Goal: Navigation & Orientation: Find specific page/section

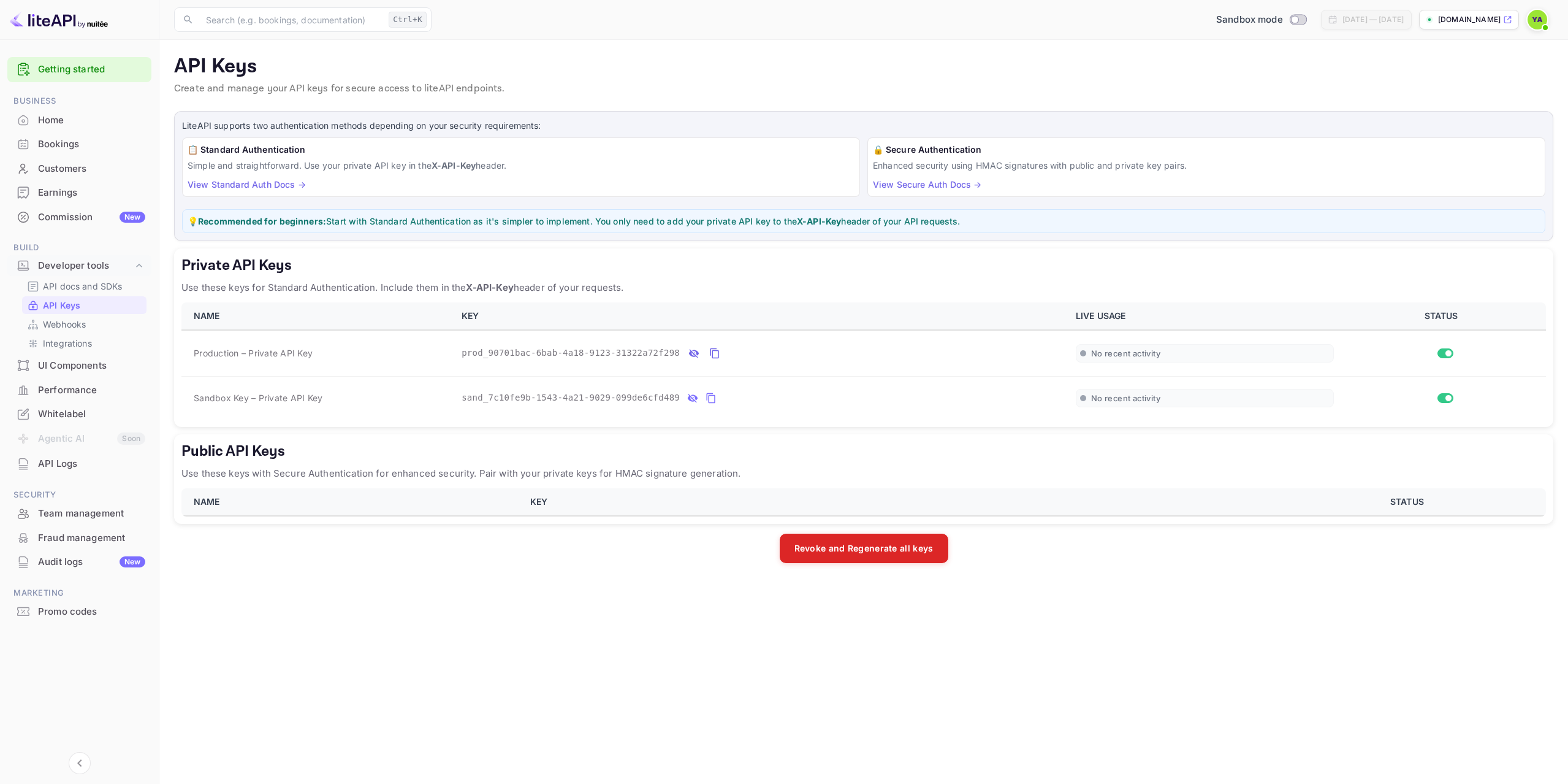
click at [602, 62] on p "API Keys" at bounding box center [864, 67] width 1380 height 24
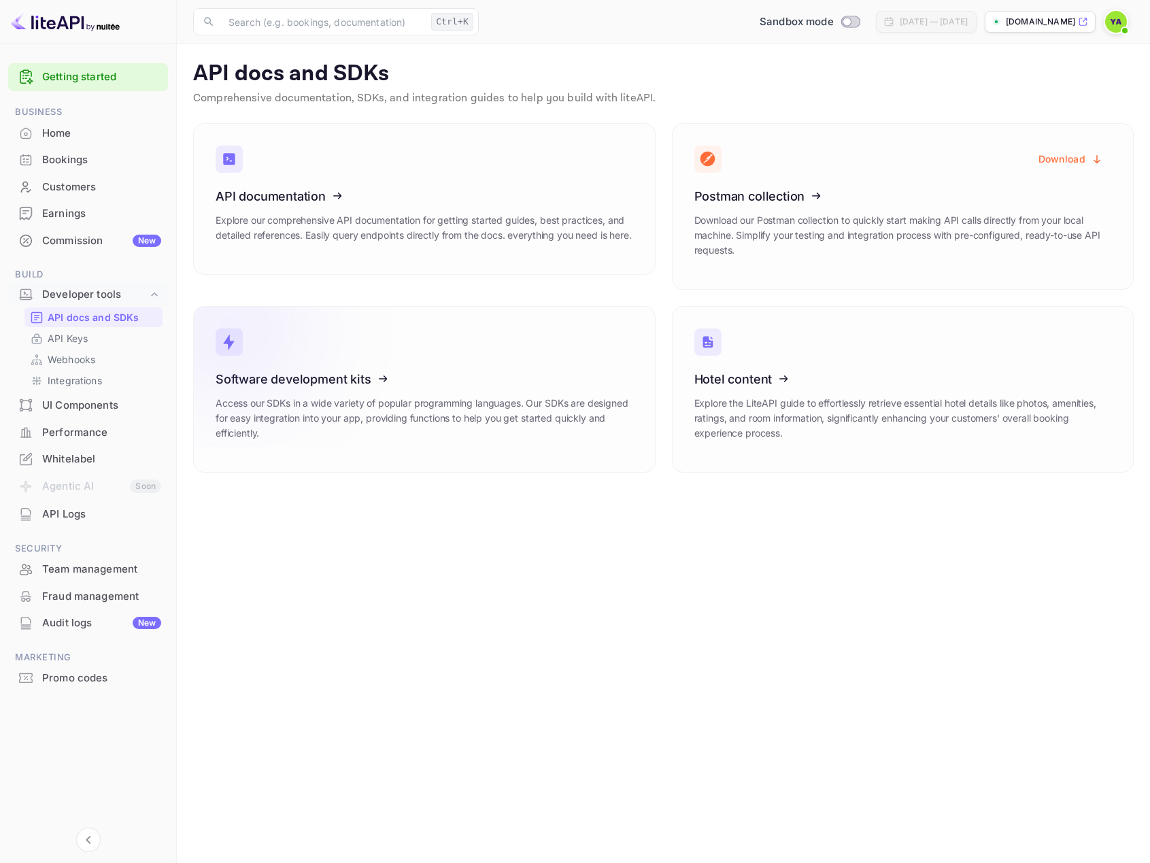
click at [329, 381] on icon at bounding box center [299, 377] width 211 height 140
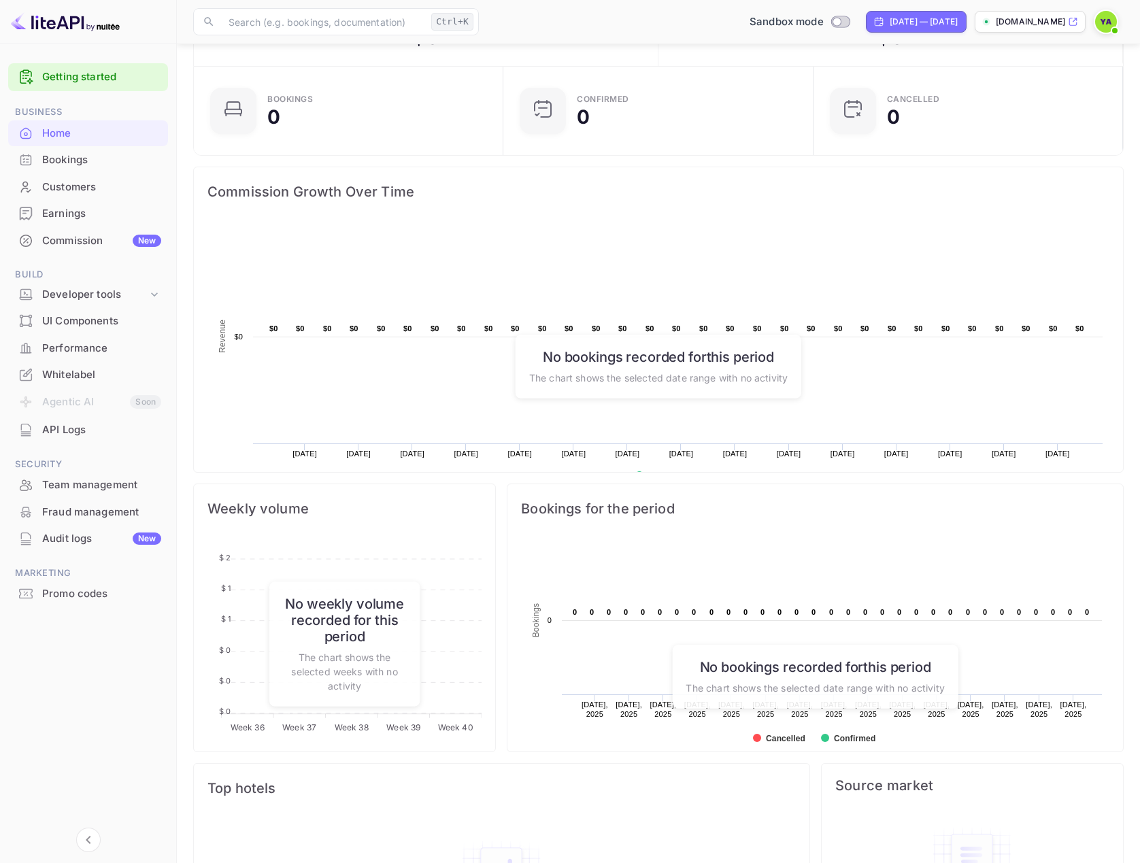
scroll to position [40, 0]
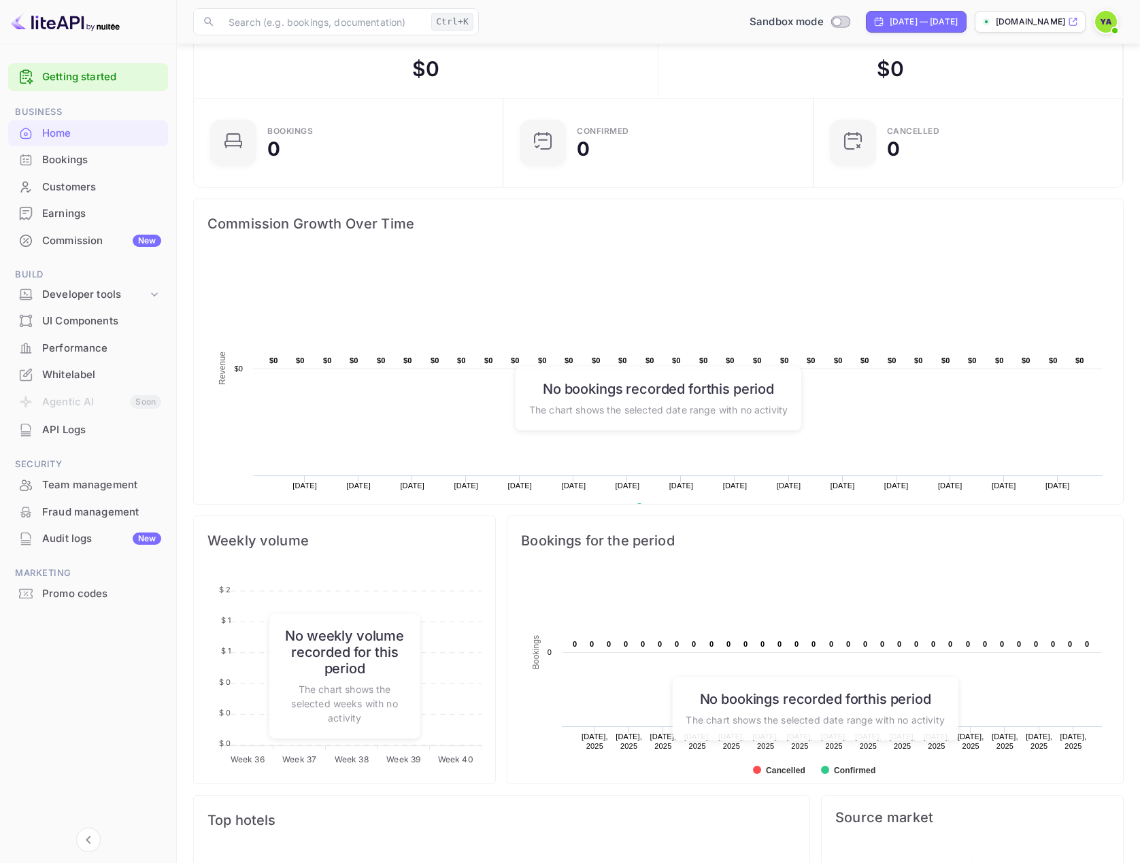
click at [54, 371] on div "Whitelabel" at bounding box center [101, 375] width 119 height 16
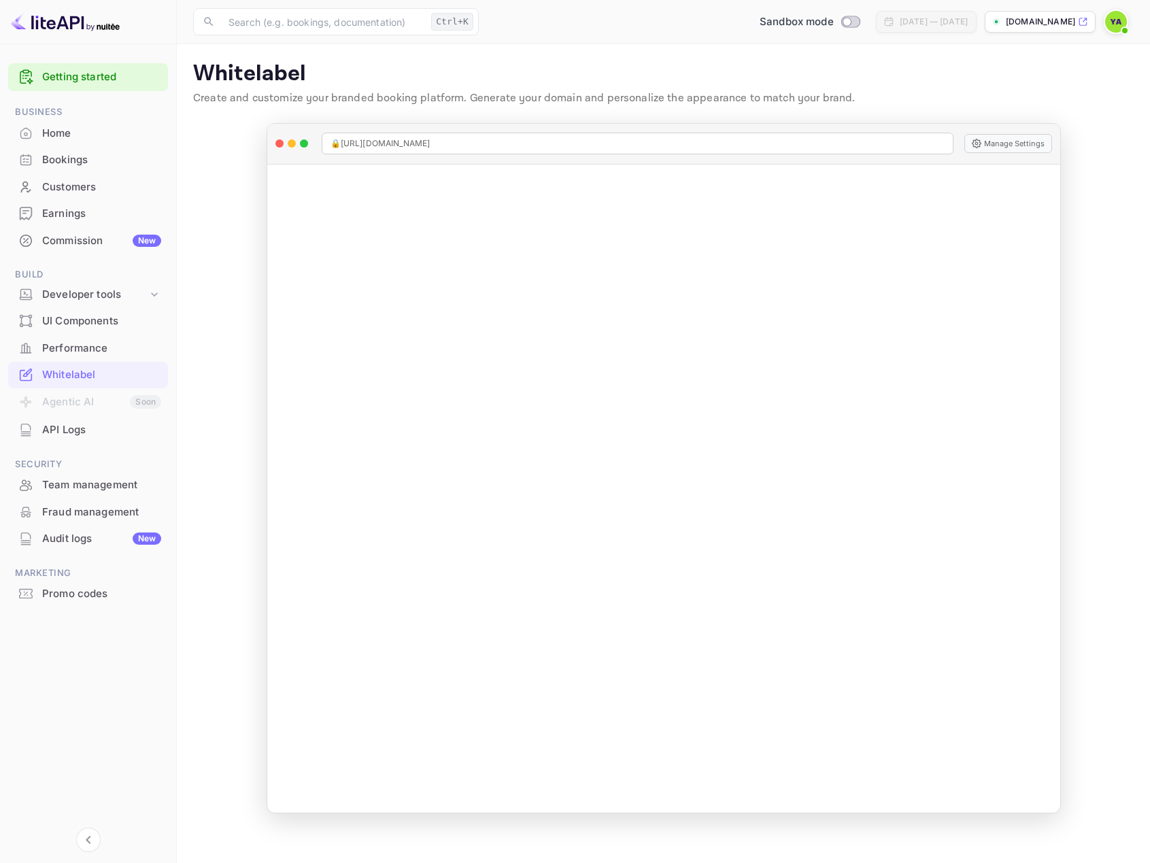
click at [1085, 24] on icon at bounding box center [1083, 22] width 10 height 10
click at [80, 436] on div "API Logs" at bounding box center [101, 430] width 119 height 16
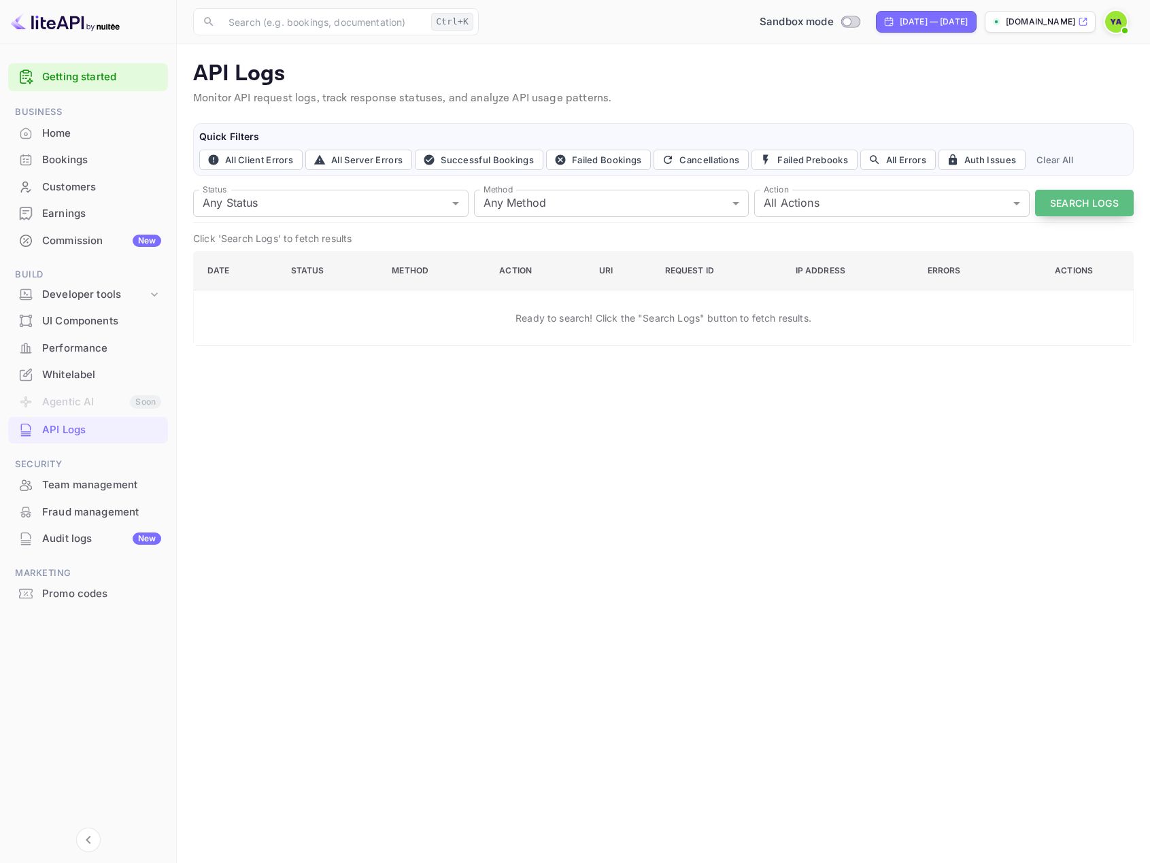
click at [1065, 198] on button "Search Logs" at bounding box center [1084, 203] width 99 height 27
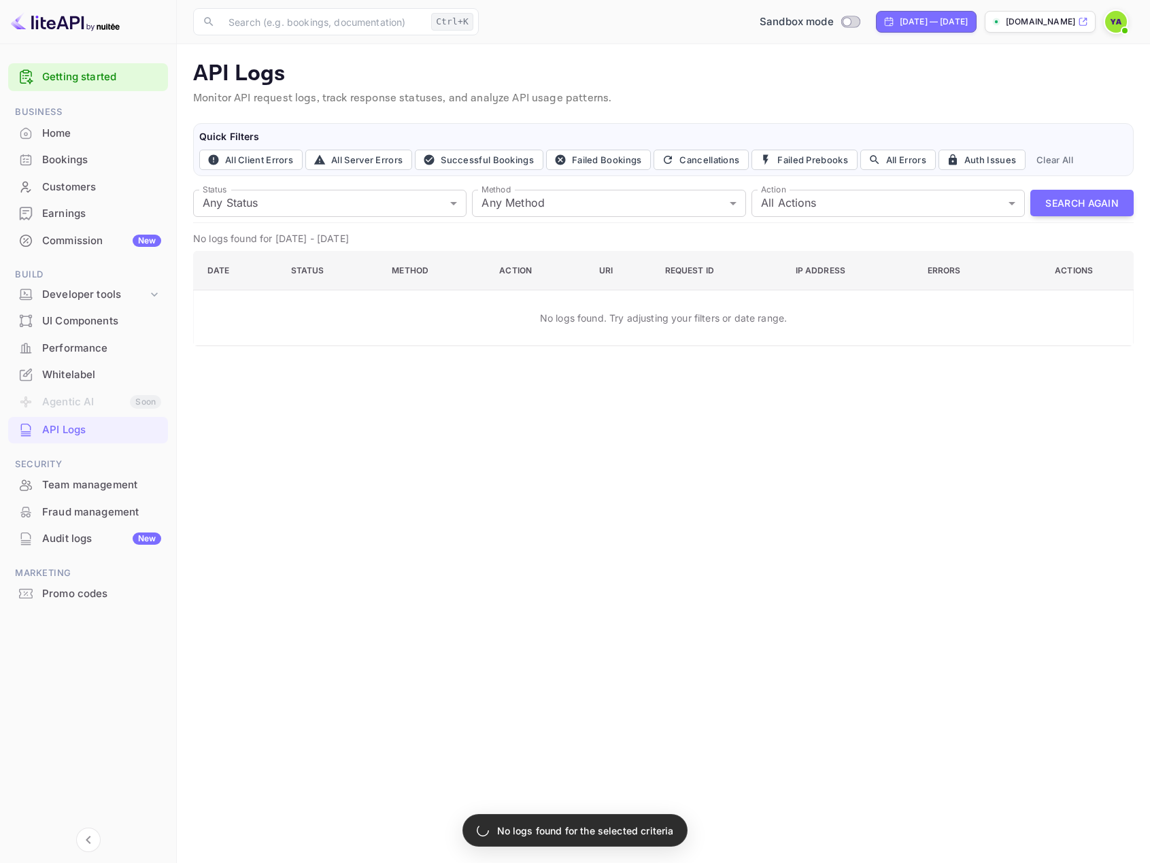
click at [86, 490] on div "Team management" at bounding box center [101, 485] width 119 height 16
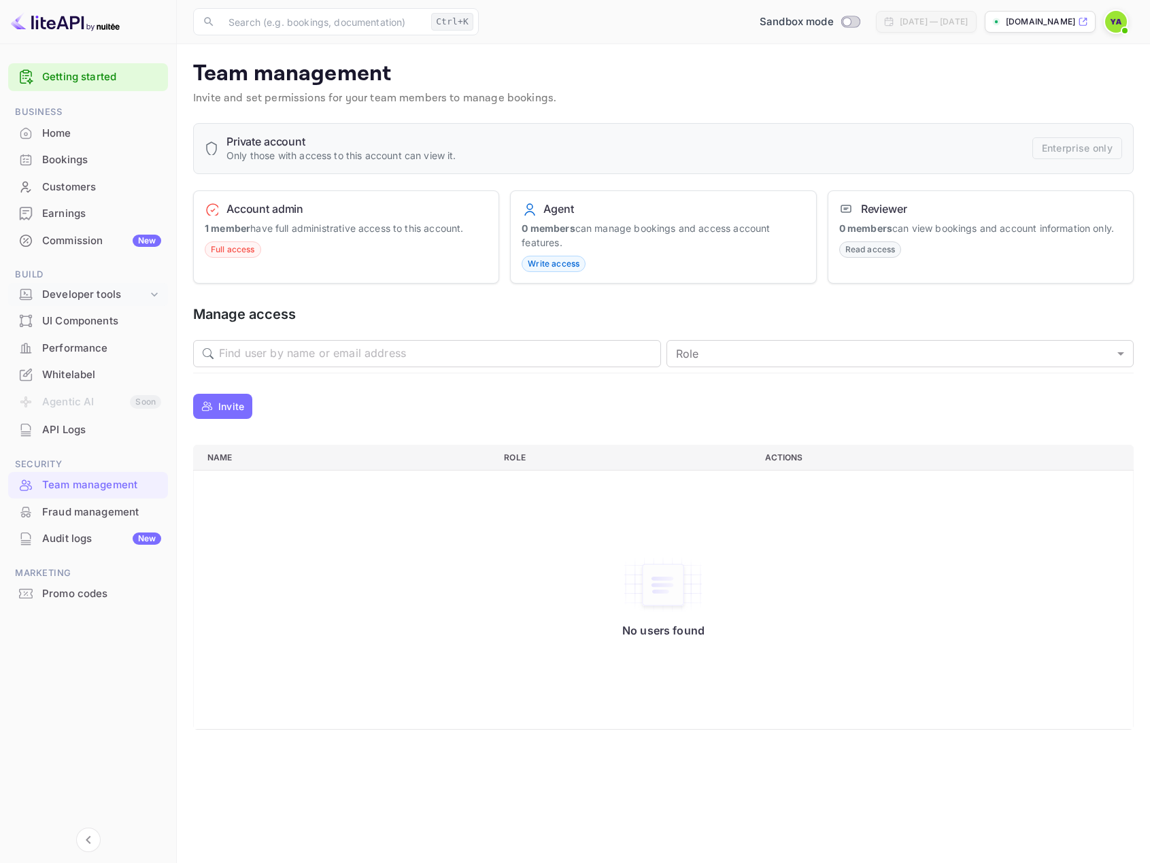
click at [67, 296] on div "Developer tools" at bounding box center [94, 295] width 105 height 16
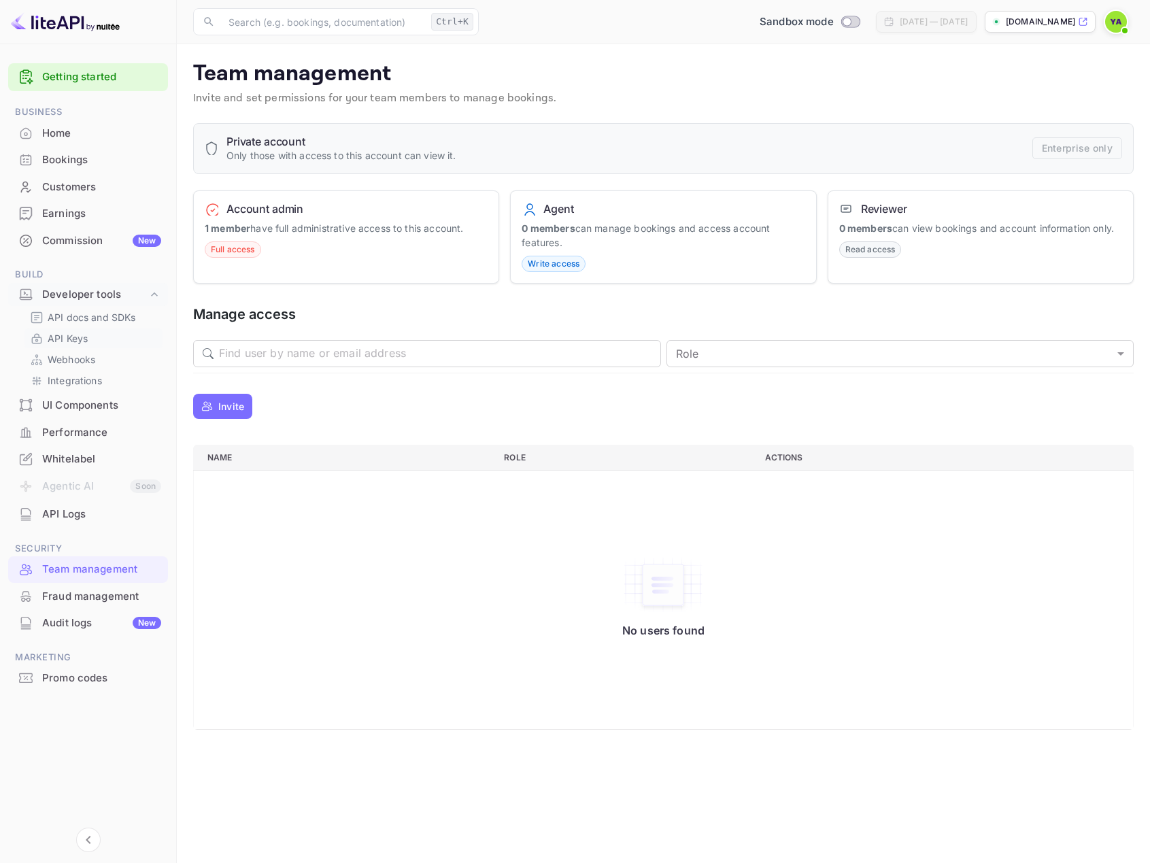
click at [73, 338] on p "API Keys" at bounding box center [68, 338] width 40 height 14
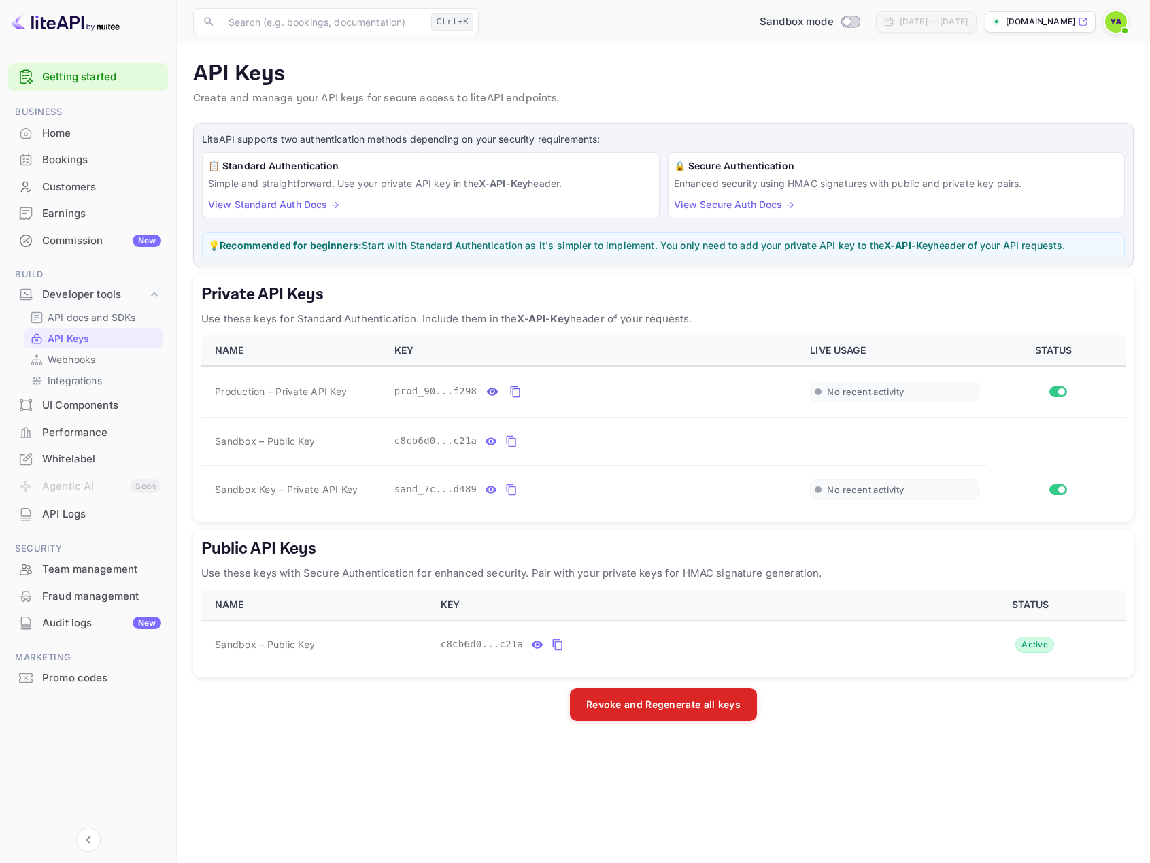
click at [71, 381] on p "Integrations" at bounding box center [75, 380] width 54 height 14
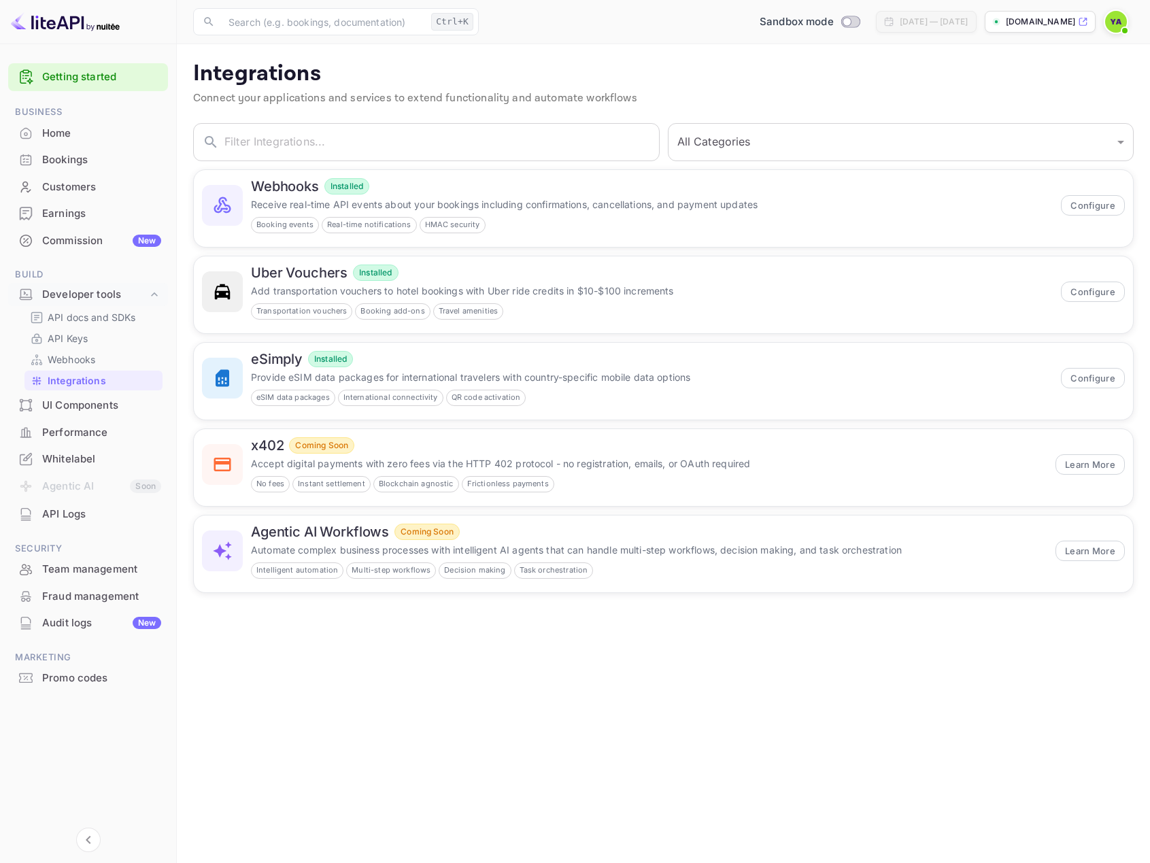
click at [64, 185] on div "Customers" at bounding box center [101, 187] width 119 height 16
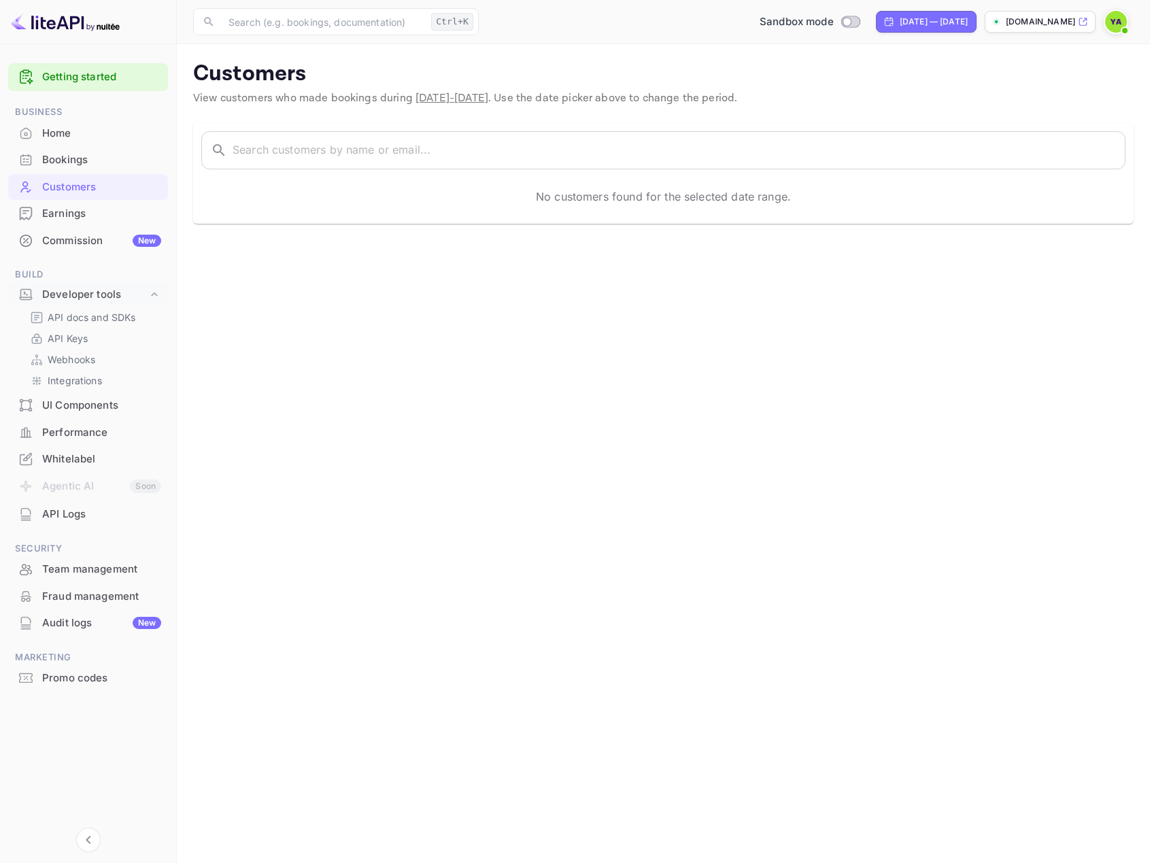
click at [88, 73] on link "Getting started" at bounding box center [101, 77] width 119 height 16
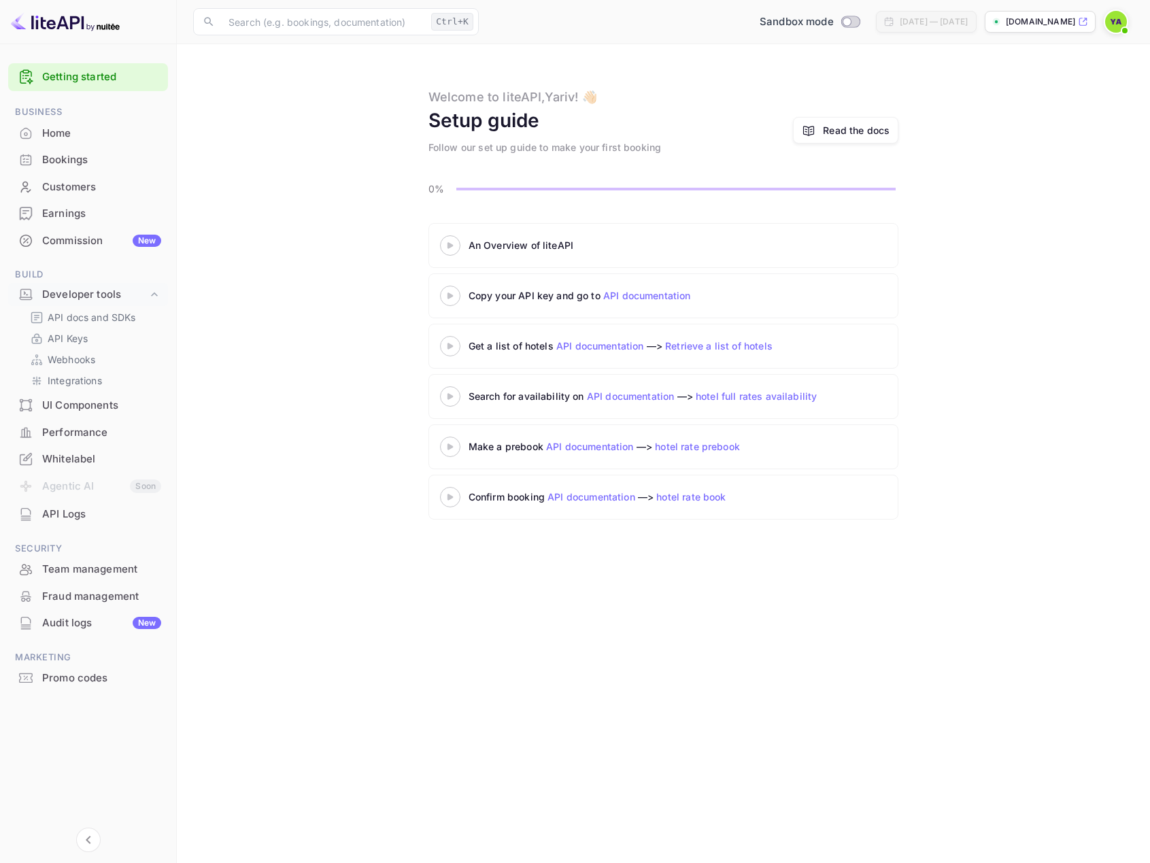
click at [446, 294] on icon at bounding box center [450, 295] width 48 height 7
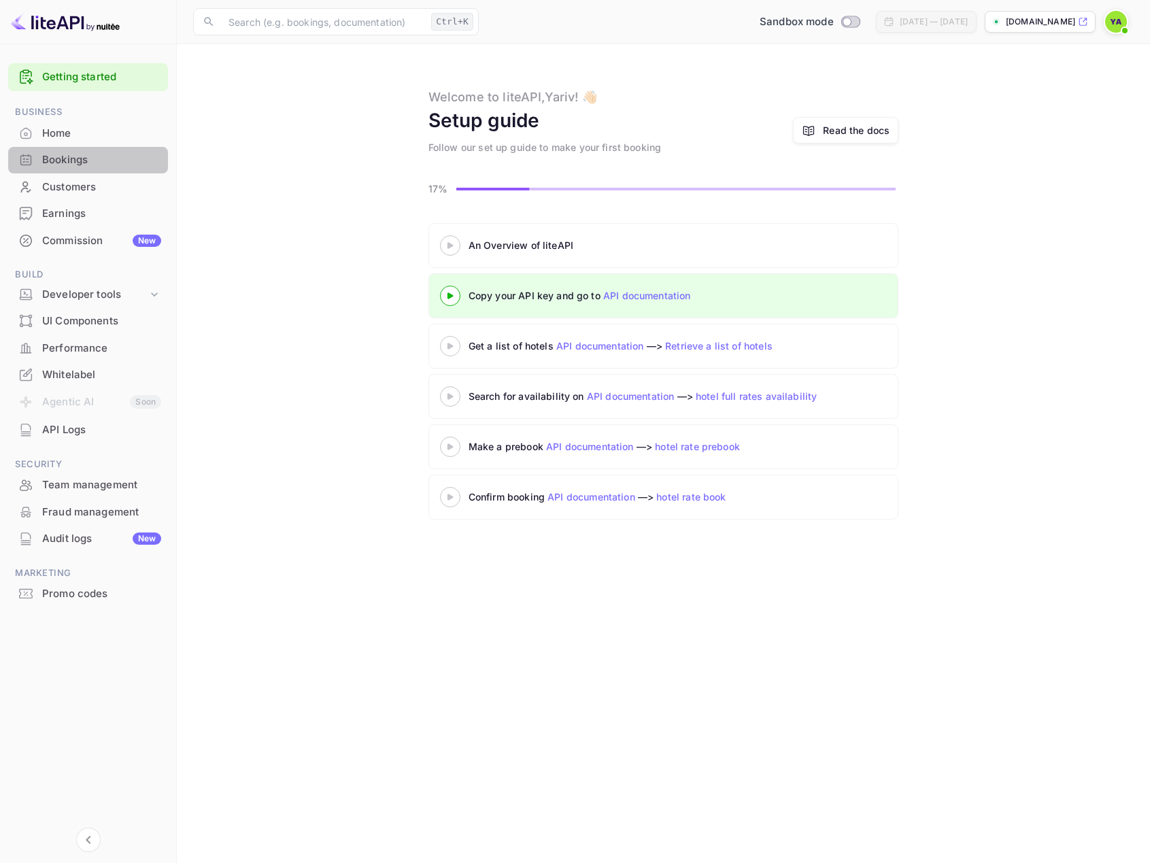
click at [71, 156] on div "Bookings" at bounding box center [101, 160] width 119 height 16
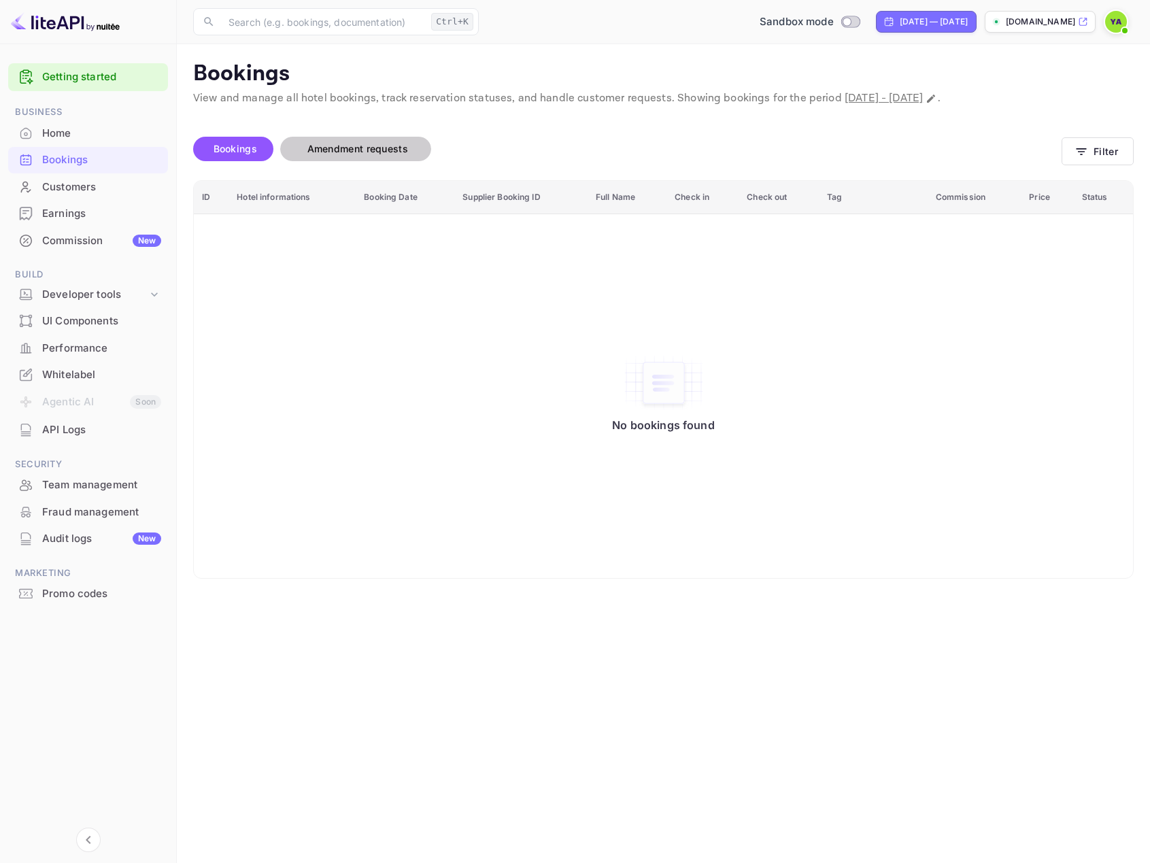
click at [335, 160] on button "Amendment requests" at bounding box center [355, 149] width 151 height 24
click at [217, 152] on span "Bookings" at bounding box center [235, 149] width 44 height 12
click at [83, 354] on div "Performance" at bounding box center [101, 349] width 119 height 16
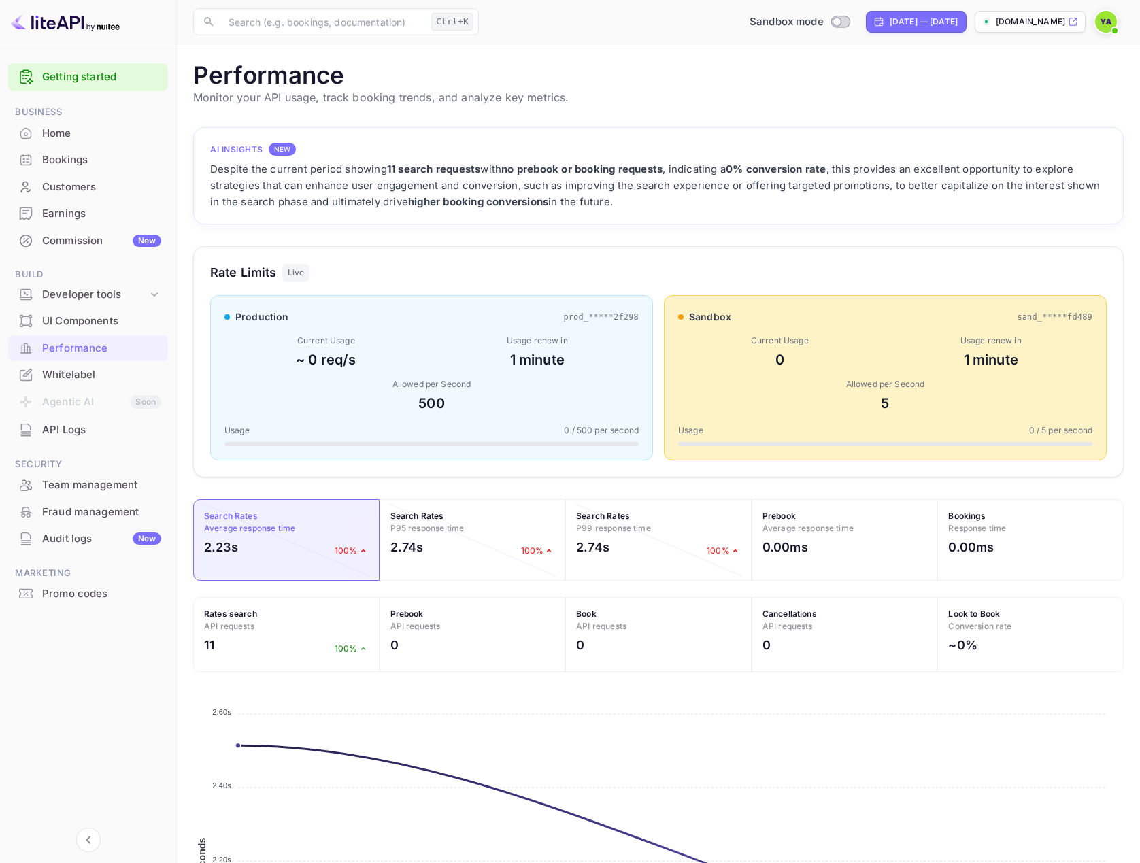
click at [284, 555] on div "2.23s 100%" at bounding box center [286, 550] width 165 height 25
click at [329, 632] on div "Rates search API requests 11 100%" at bounding box center [286, 634] width 186 height 75
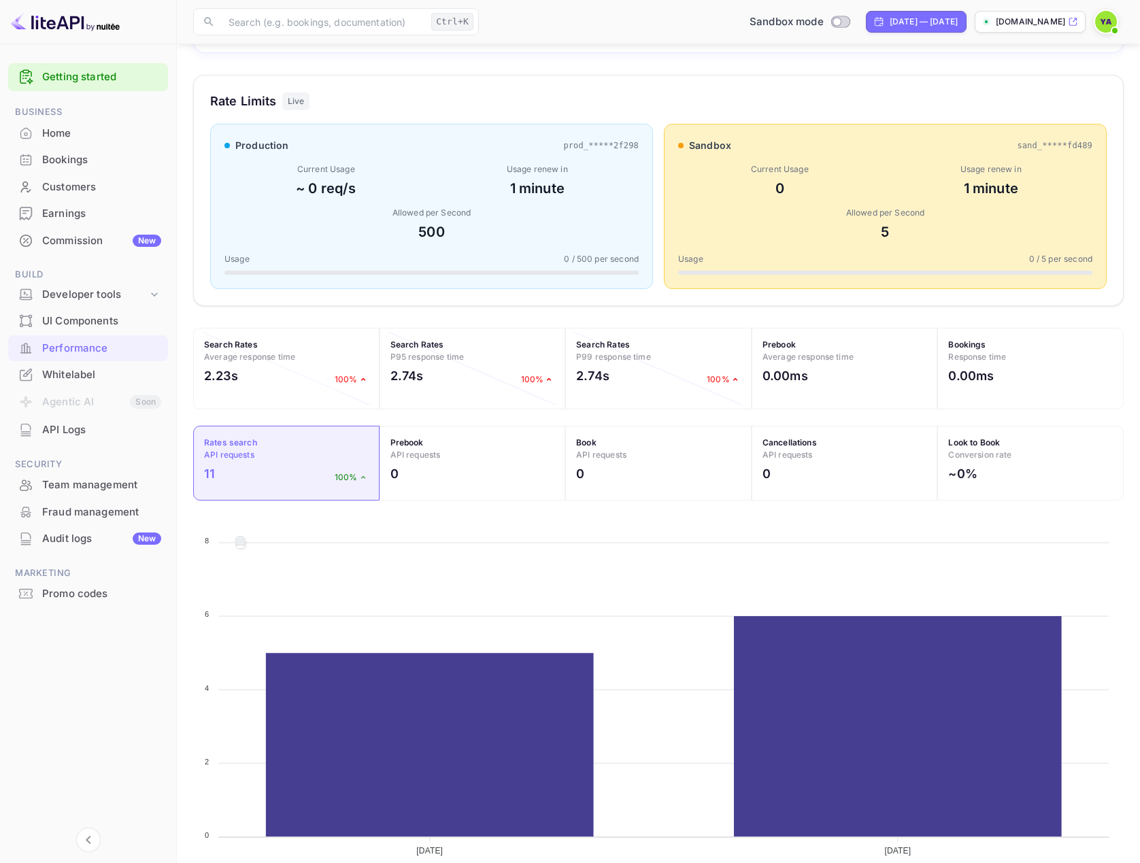
scroll to position [197, 0]
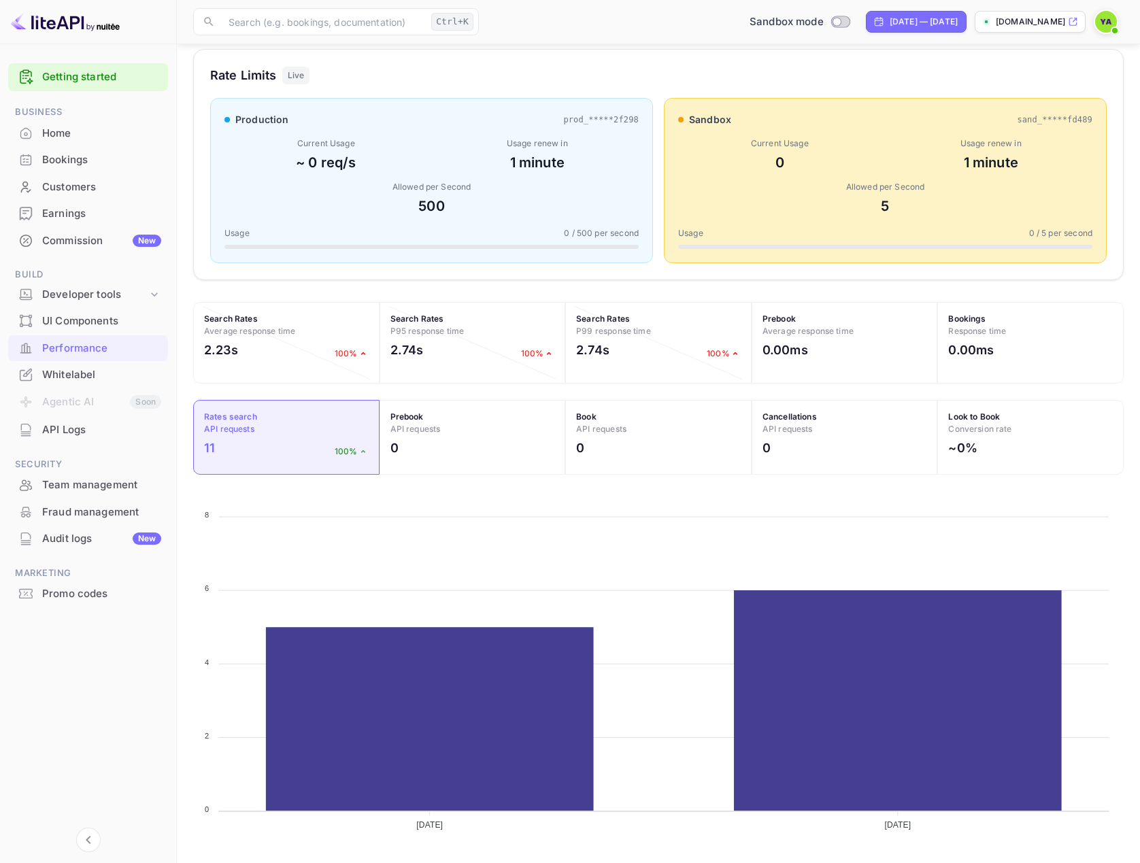
click at [228, 451] on div "11 100%" at bounding box center [286, 451] width 165 height 25
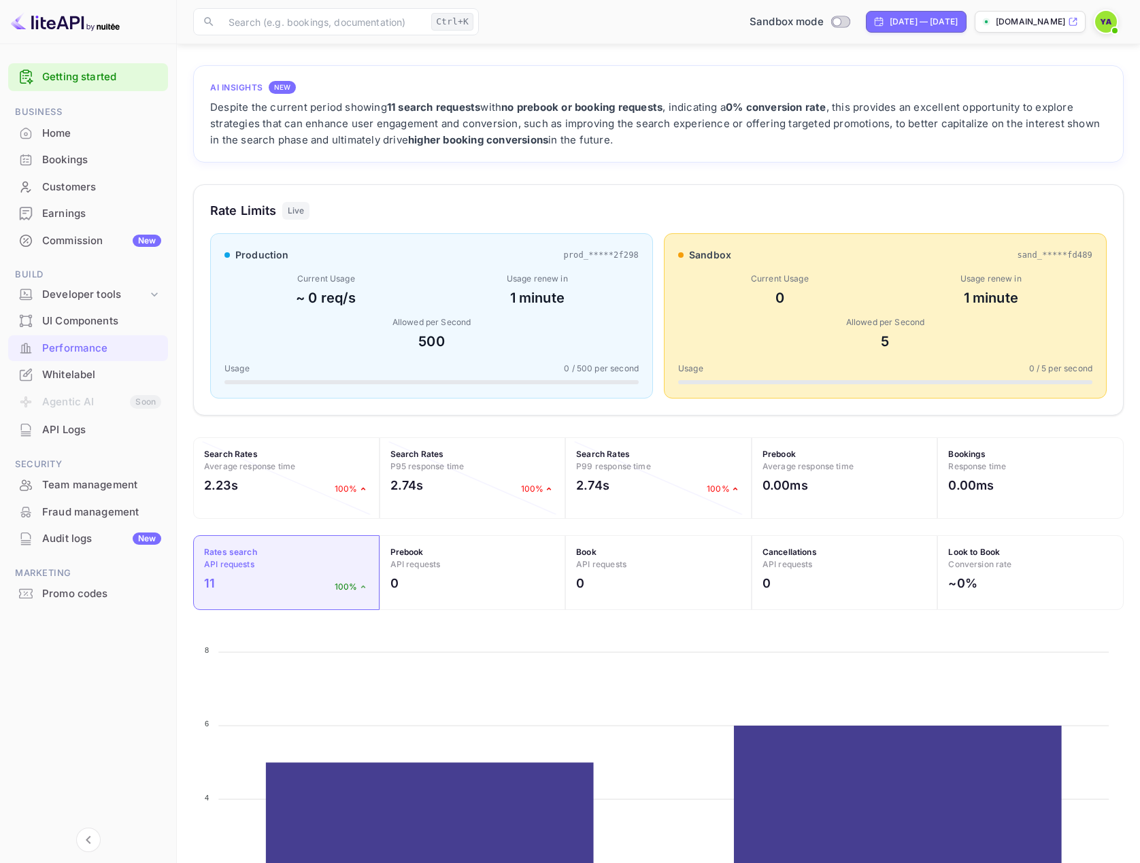
scroll to position [0, 0]
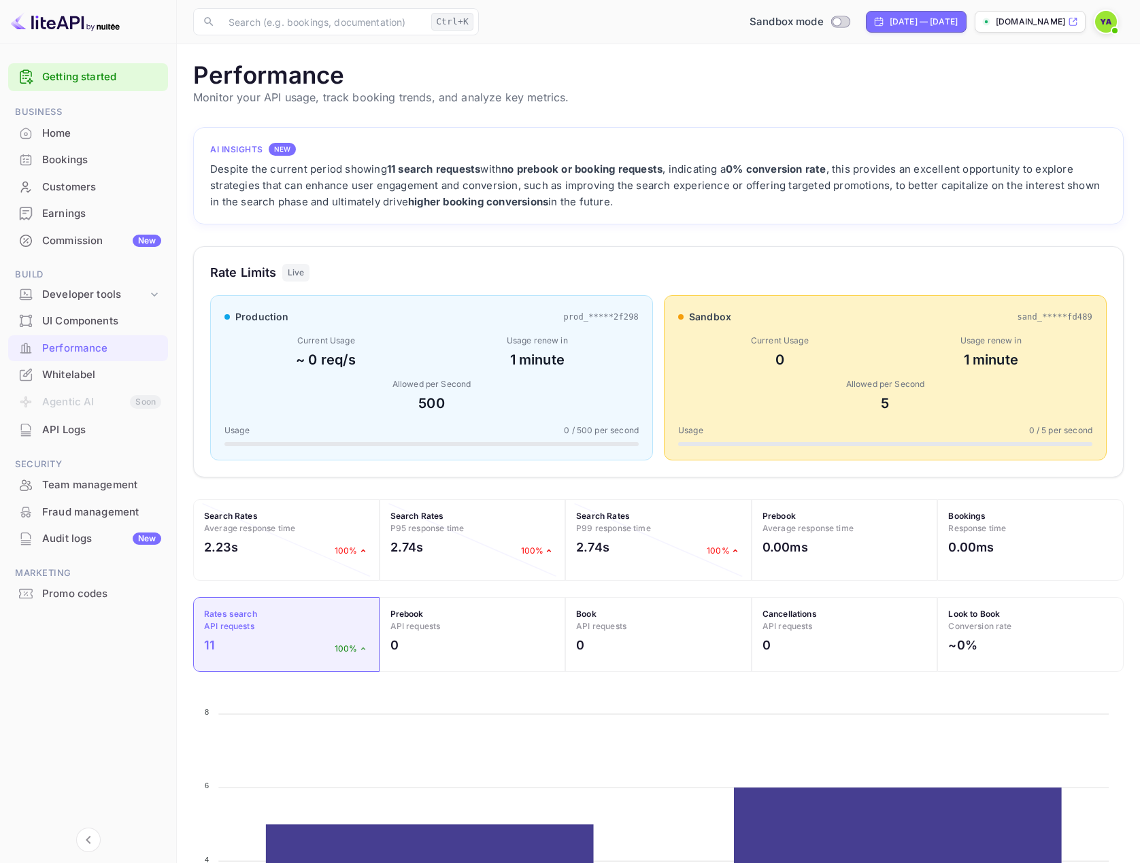
click at [1108, 17] on img at bounding box center [1106, 22] width 22 height 22
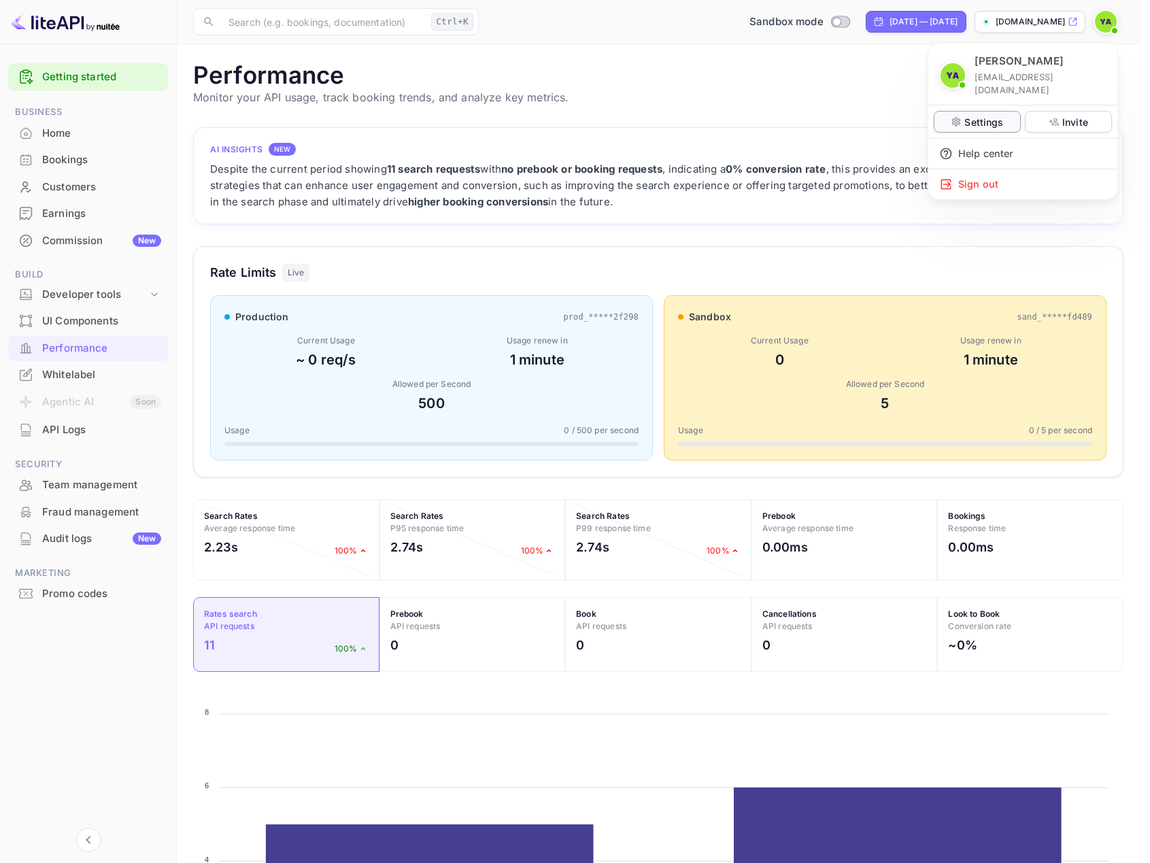
click at [970, 115] on p "Settings" at bounding box center [983, 122] width 39 height 14
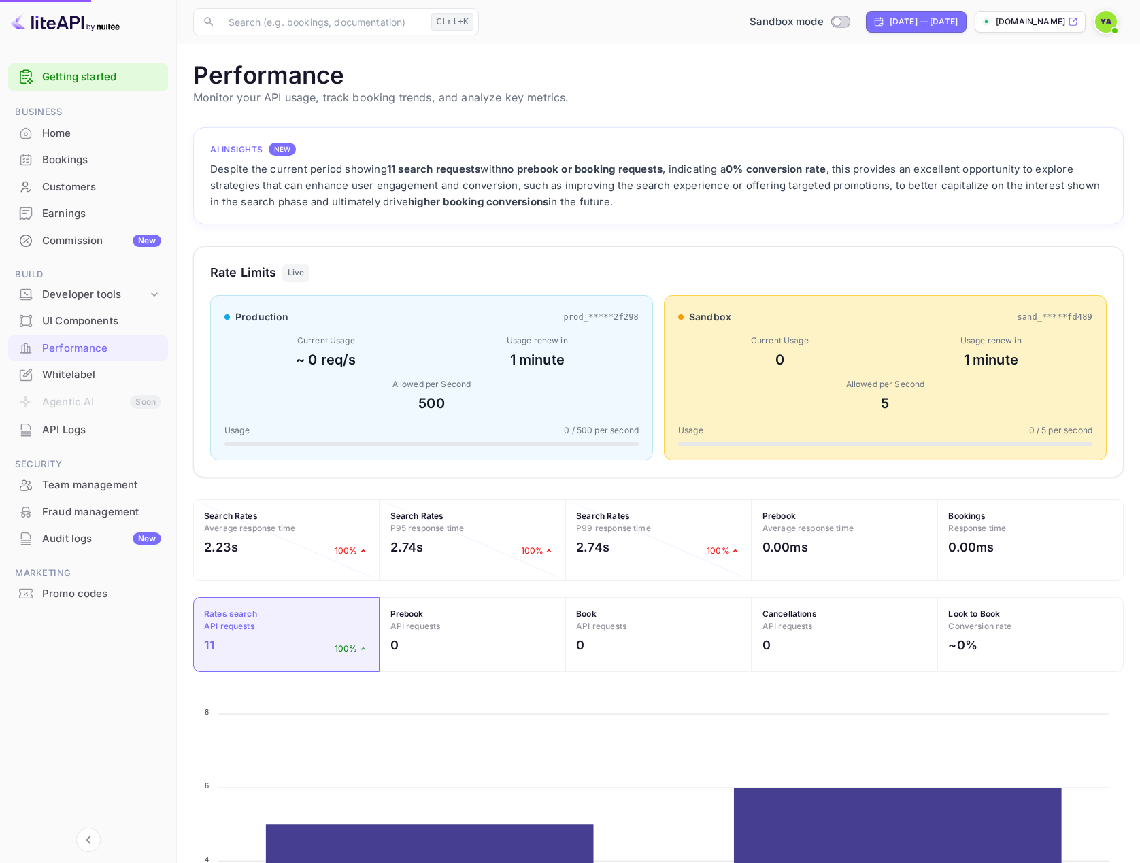
scroll to position [11, 11]
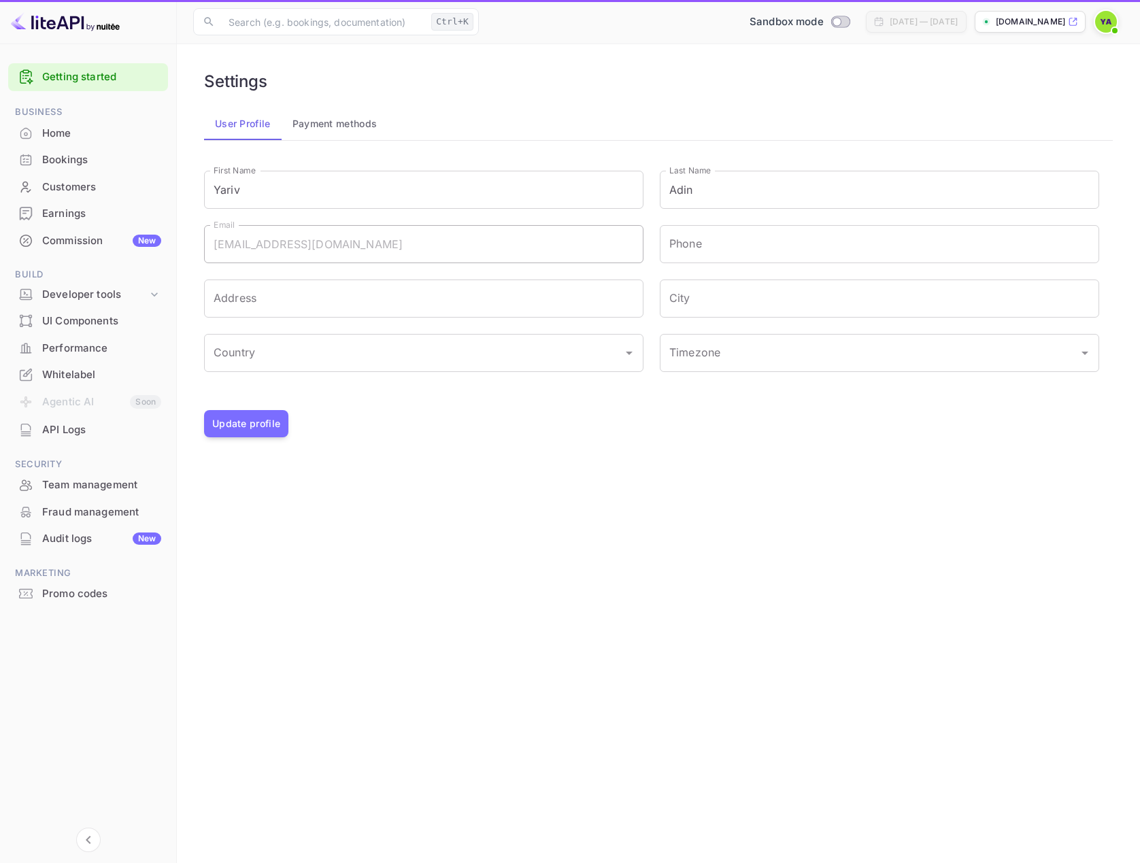
type input "(GMT+01:00) [GEOGRAPHIC_DATA]"
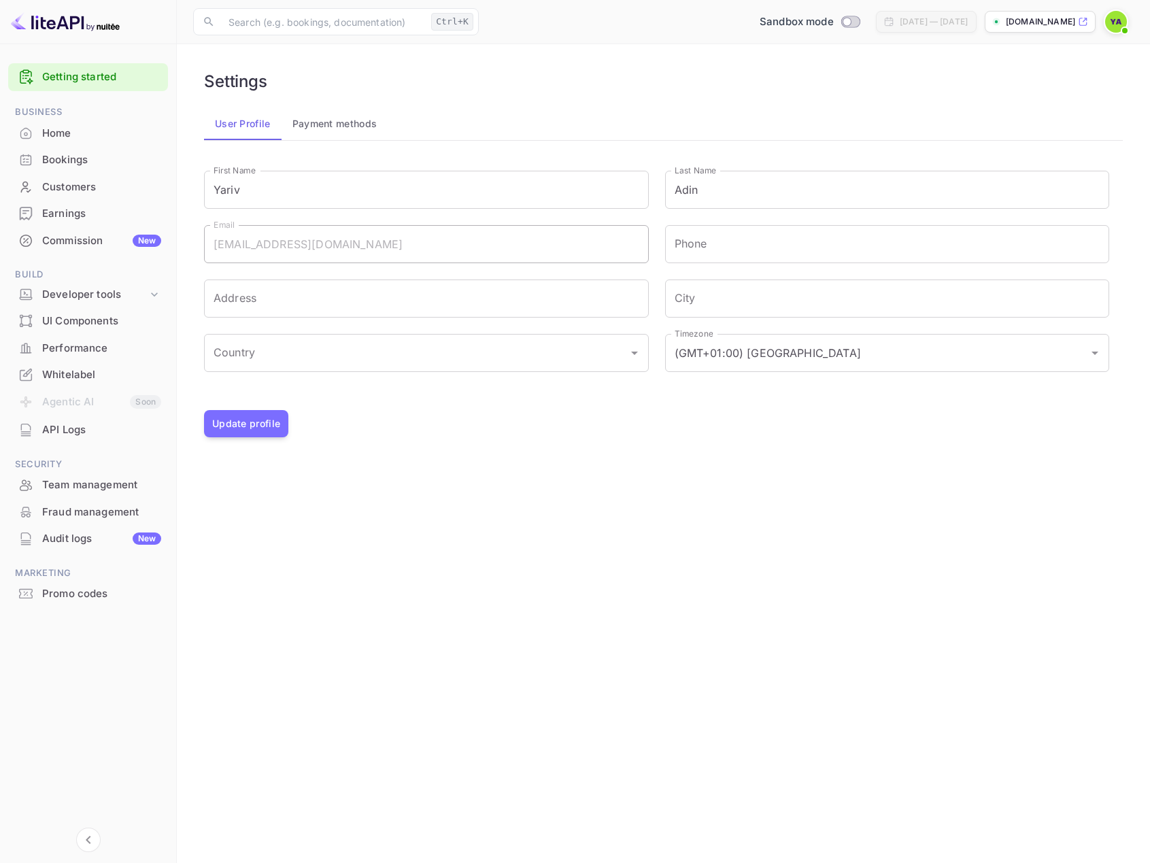
click at [347, 127] on button "Payment methods" at bounding box center [334, 123] width 107 height 33
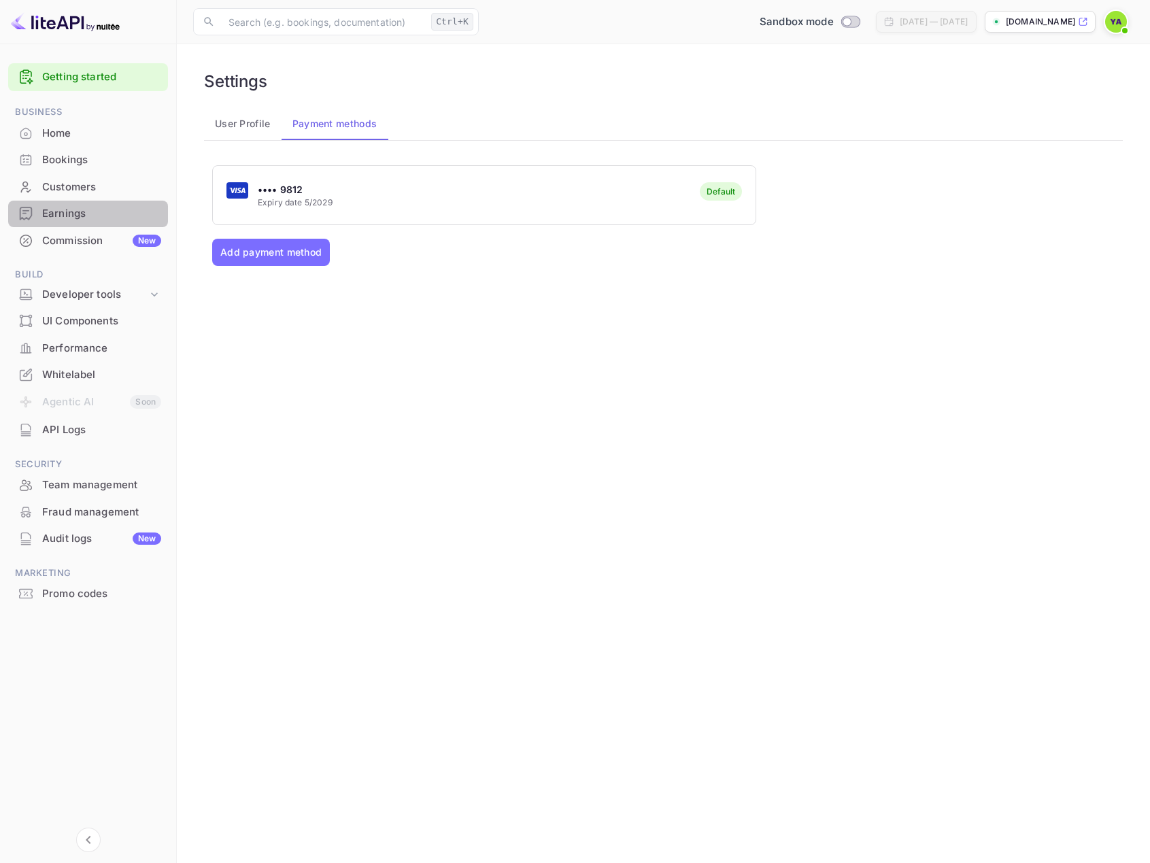
click at [73, 210] on div "Earnings" at bounding box center [101, 214] width 119 height 16
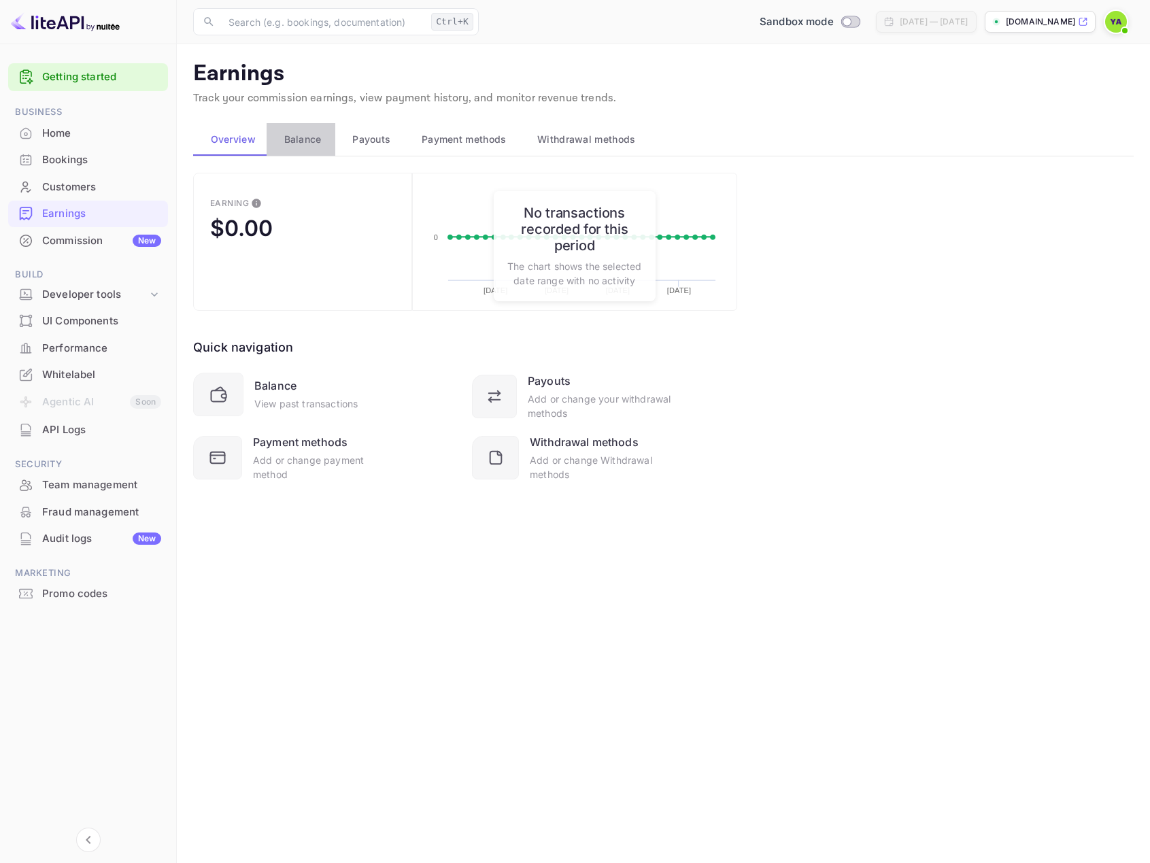
click at [288, 142] on span "Balance" at bounding box center [302, 139] width 37 height 16
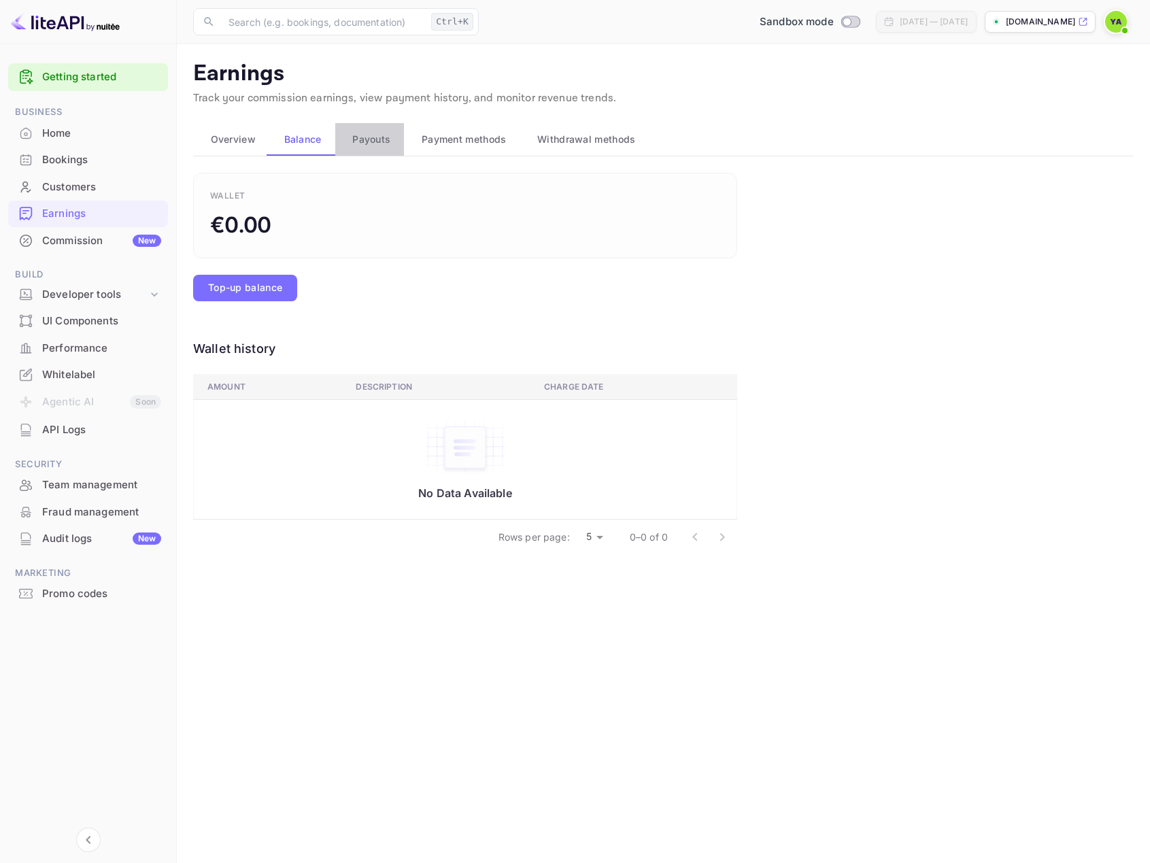
click at [371, 145] on span "Payouts" at bounding box center [371, 139] width 38 height 16
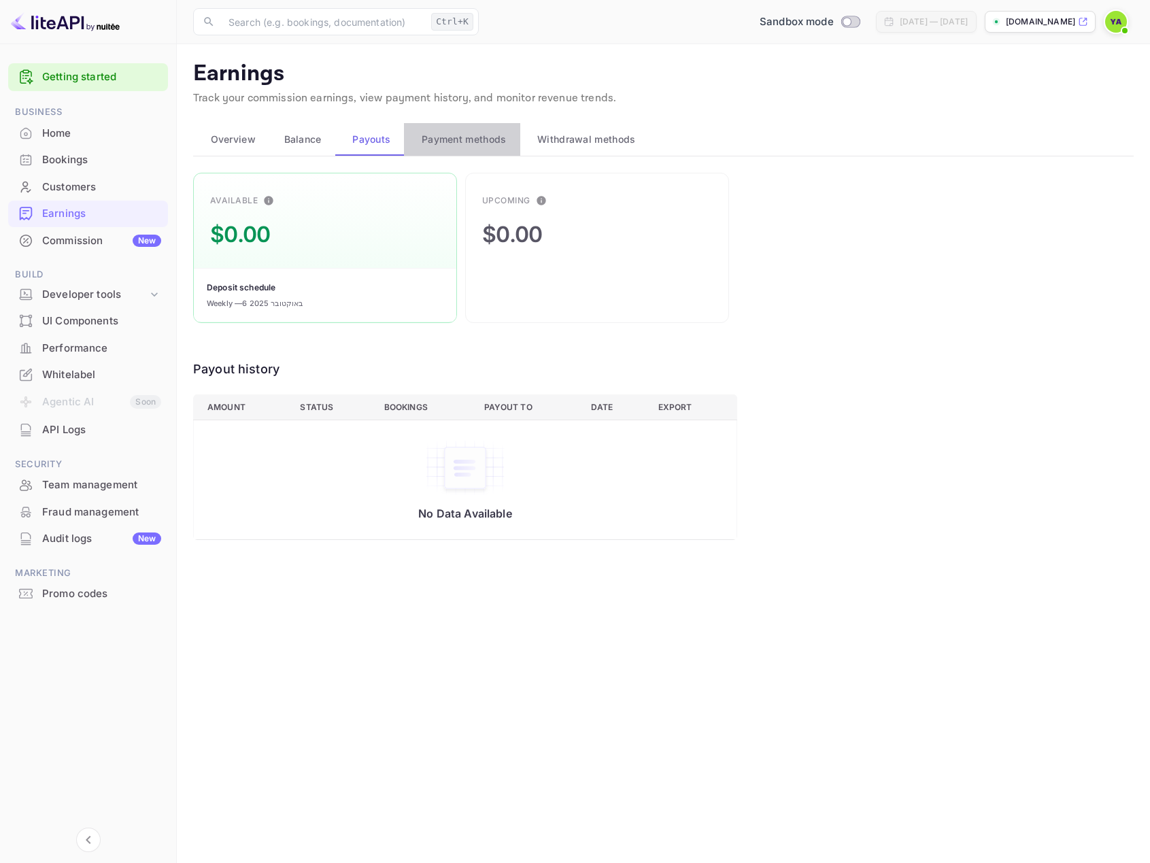
click at [487, 146] on span "Payment methods" at bounding box center [464, 139] width 85 height 16
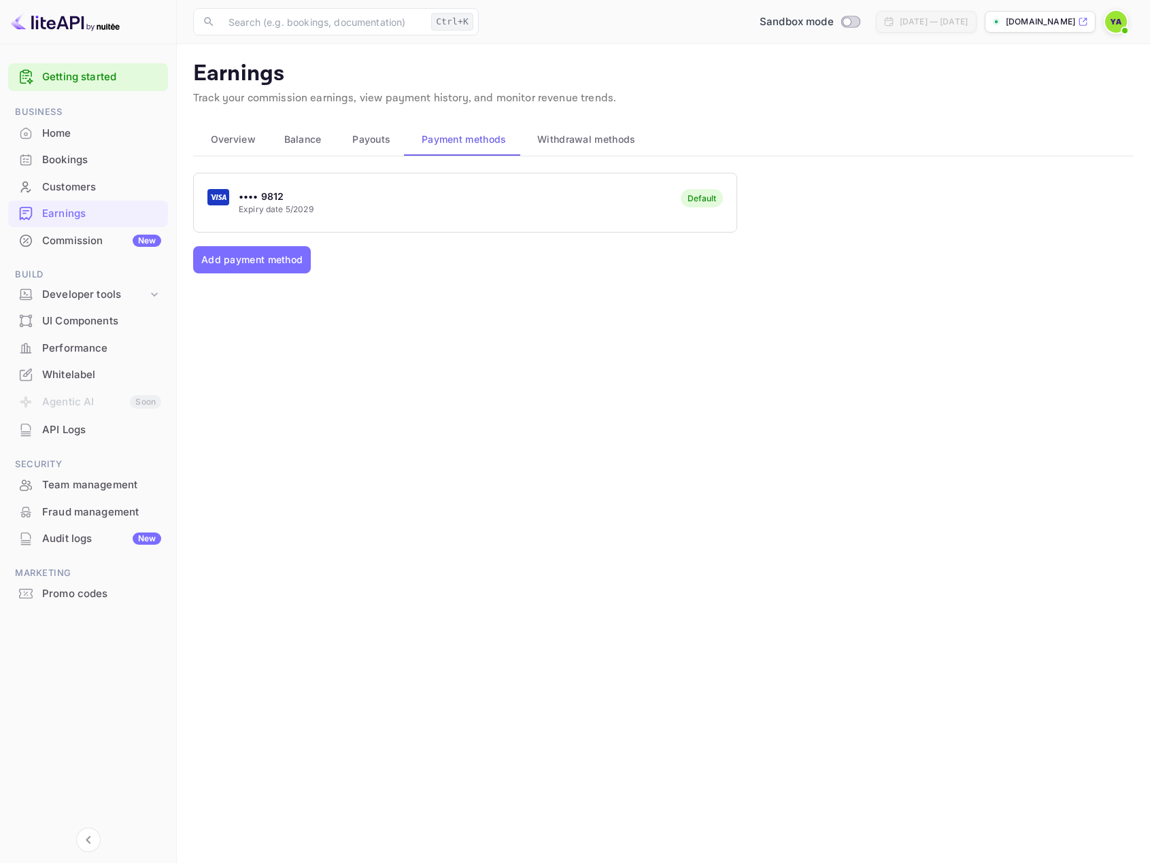
click at [611, 145] on span "Withdrawal methods" at bounding box center [586, 139] width 98 height 16
click at [249, 136] on span "Overview" at bounding box center [233, 139] width 45 height 16
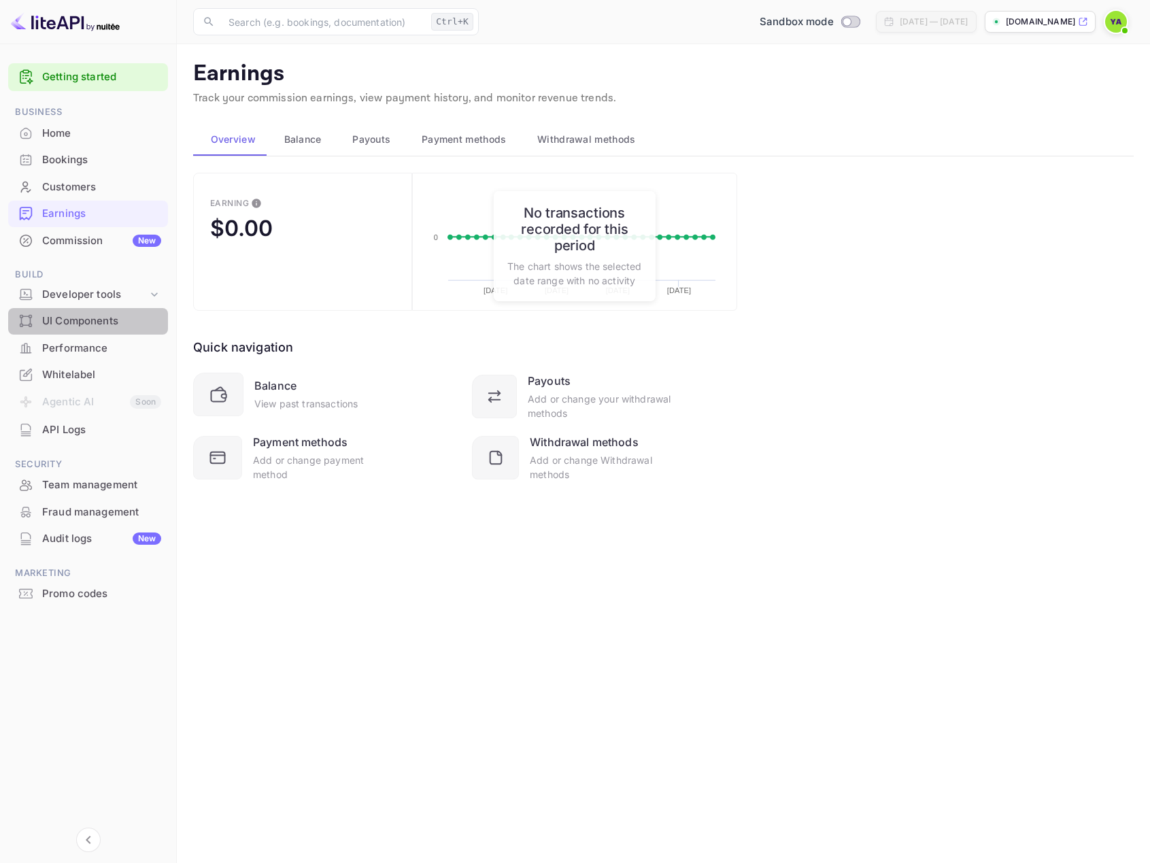
click at [69, 321] on div "UI Components" at bounding box center [101, 321] width 119 height 16
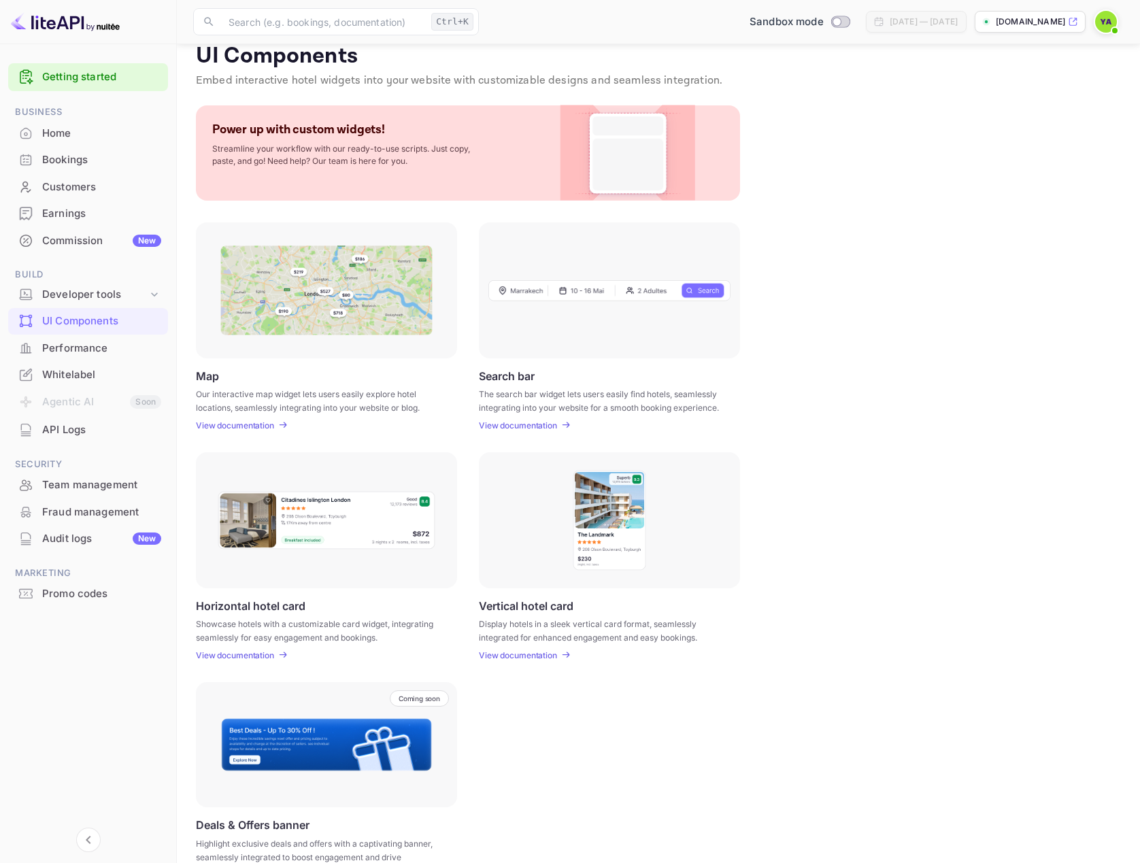
scroll to position [54, 0]
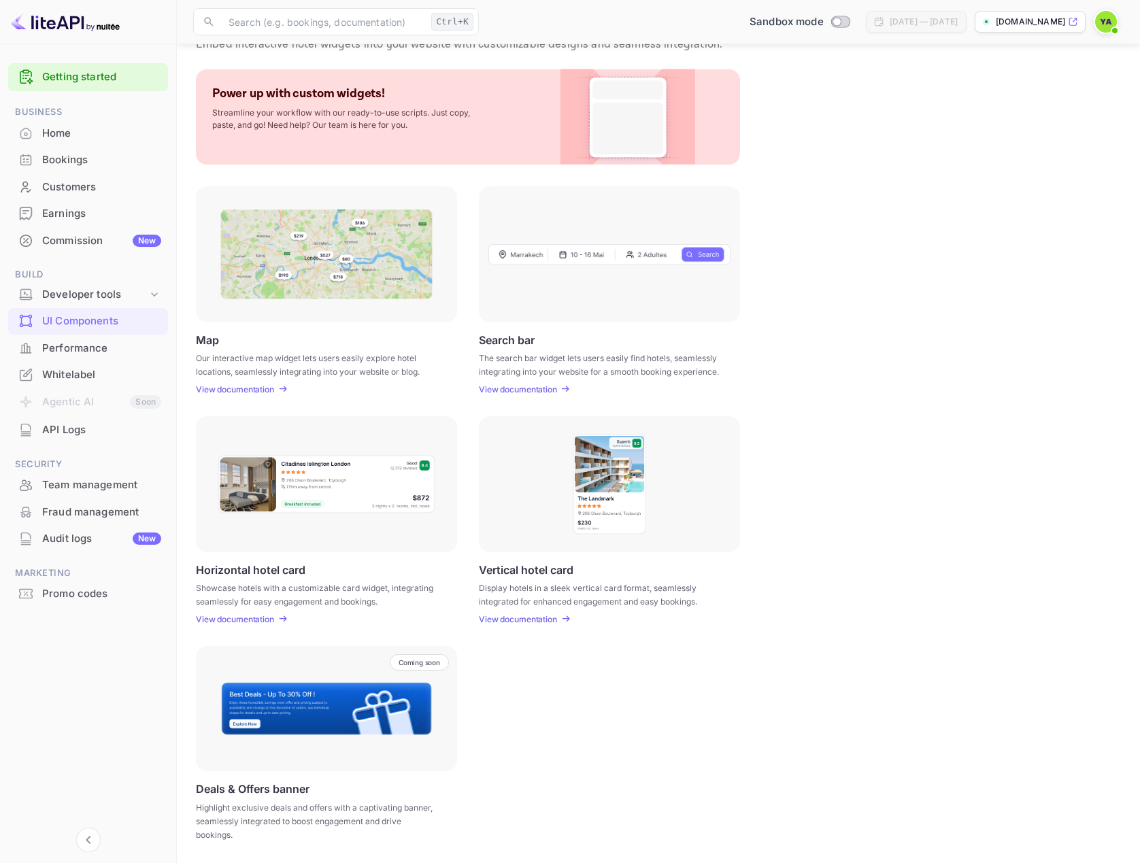
click at [513, 384] on p "View documentation" at bounding box center [518, 389] width 78 height 10
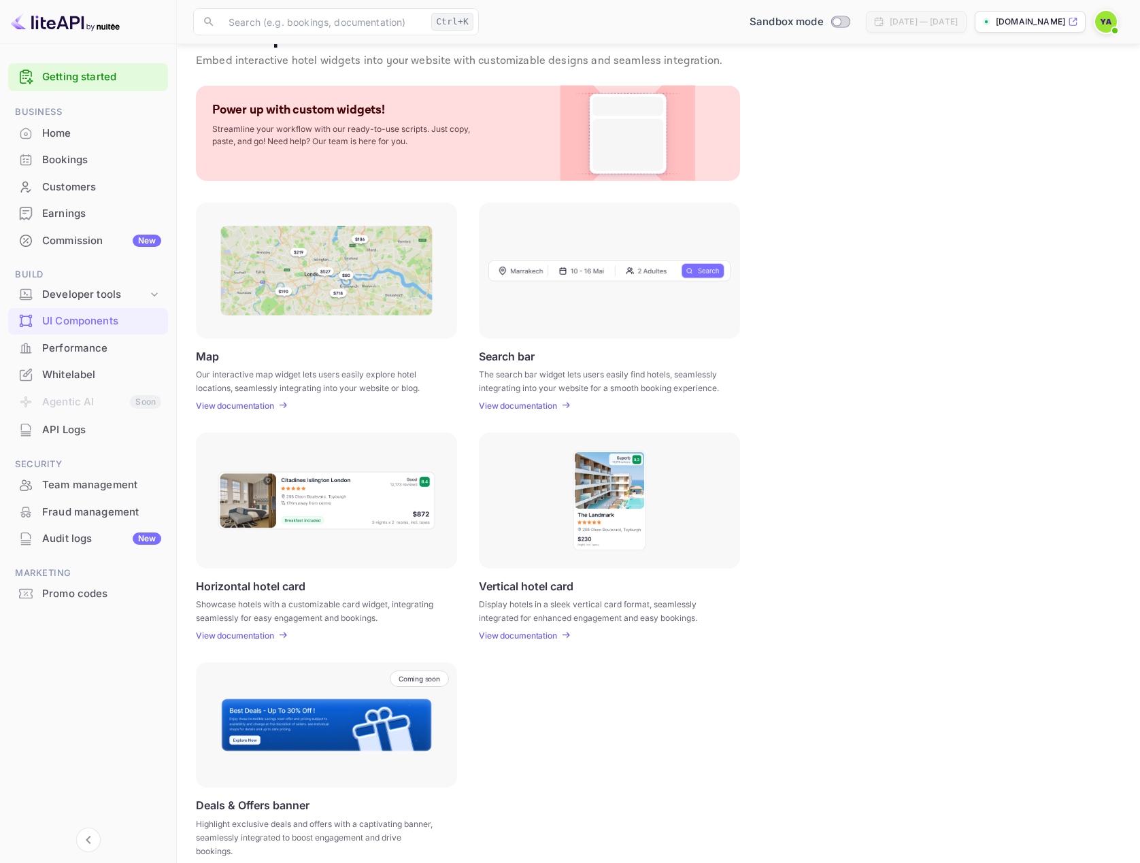
scroll to position [0, 0]
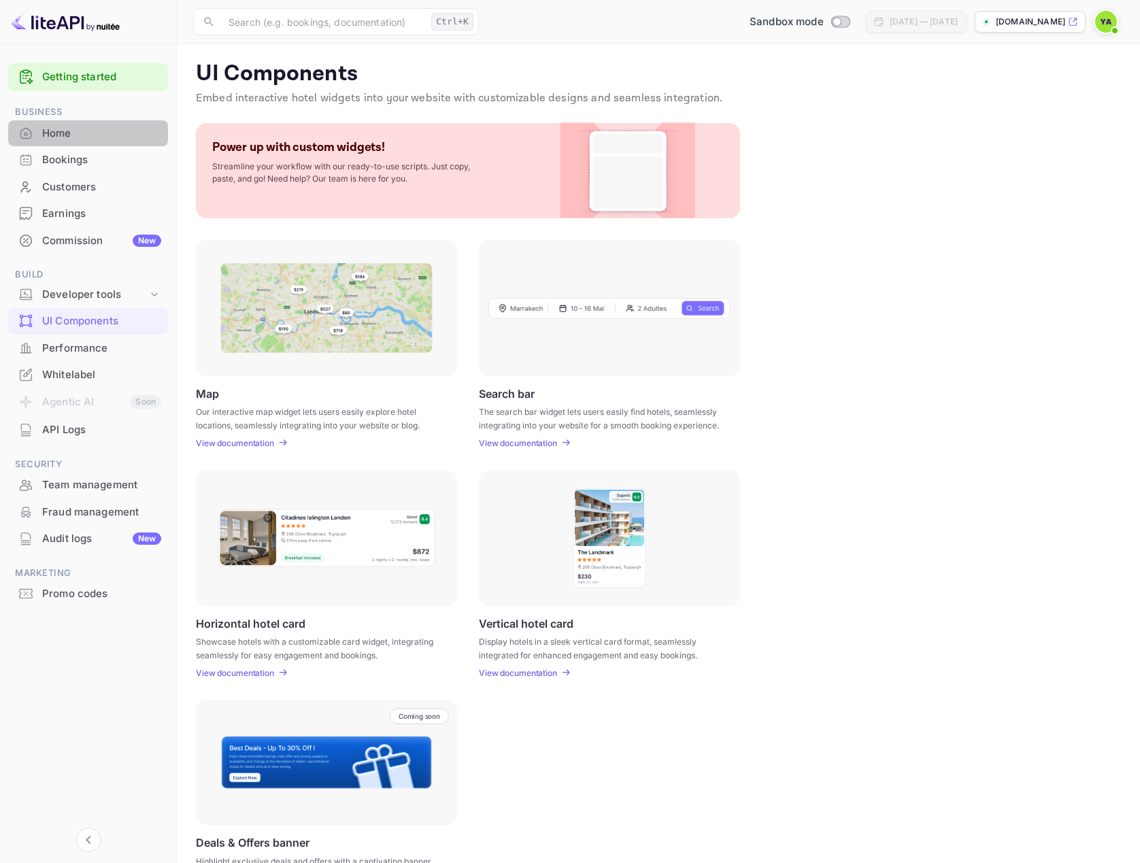
click at [65, 135] on div "Home" at bounding box center [101, 134] width 119 height 16
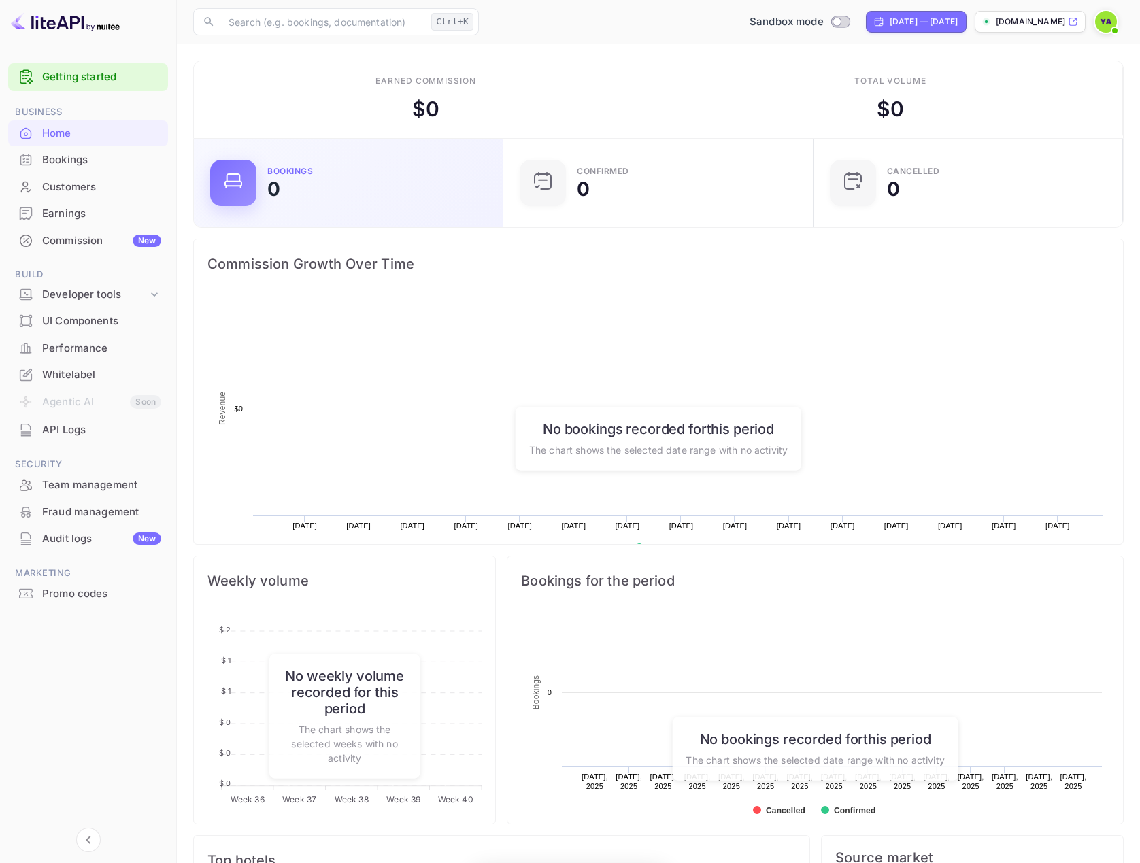
scroll to position [211, 292]
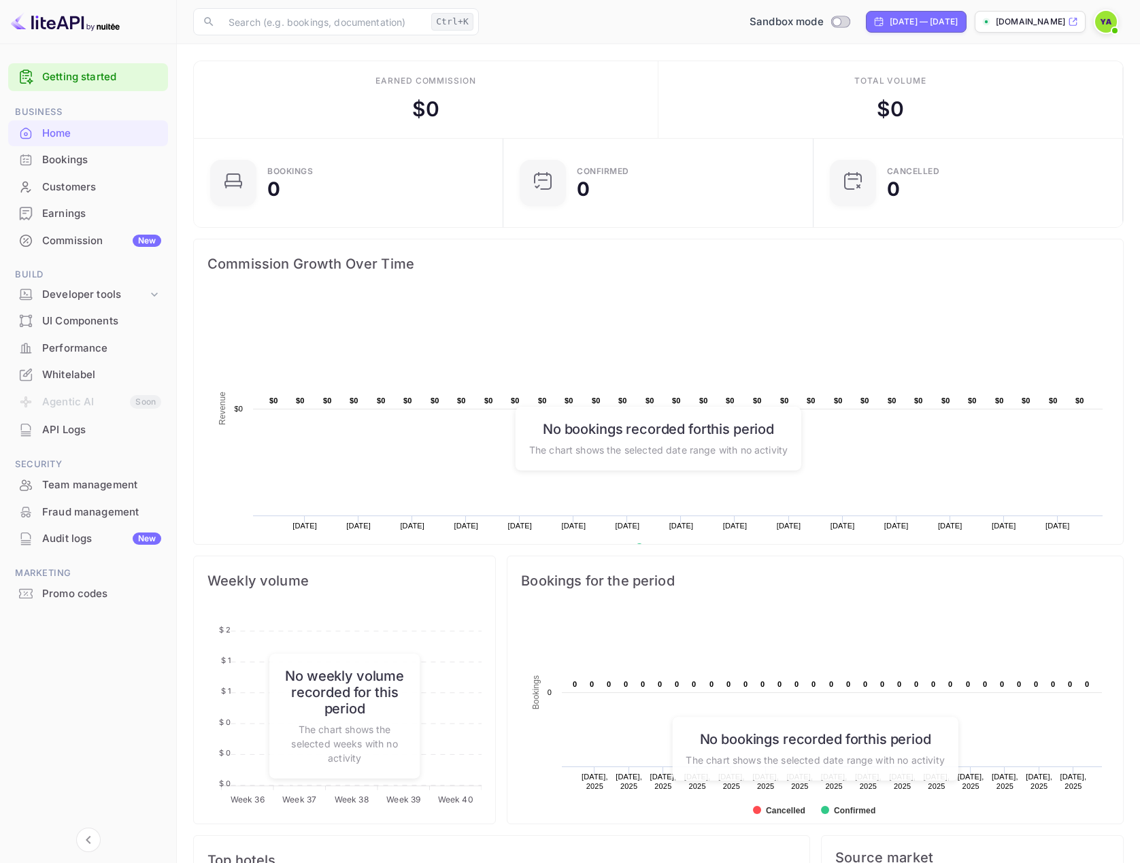
click at [81, 352] on div "Performance" at bounding box center [101, 349] width 119 height 16
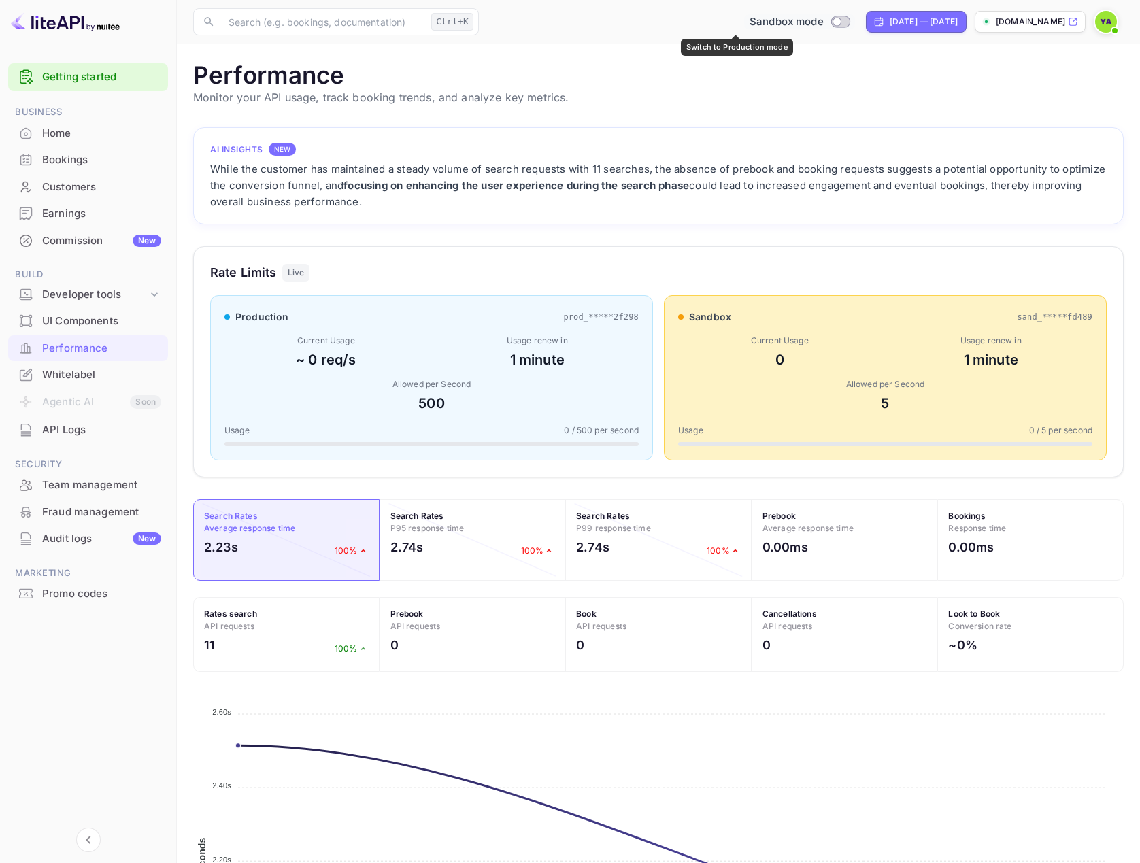
click at [823, 20] on input "Switch to Production mode" at bounding box center [836, 21] width 27 height 9
checkbox input "true"
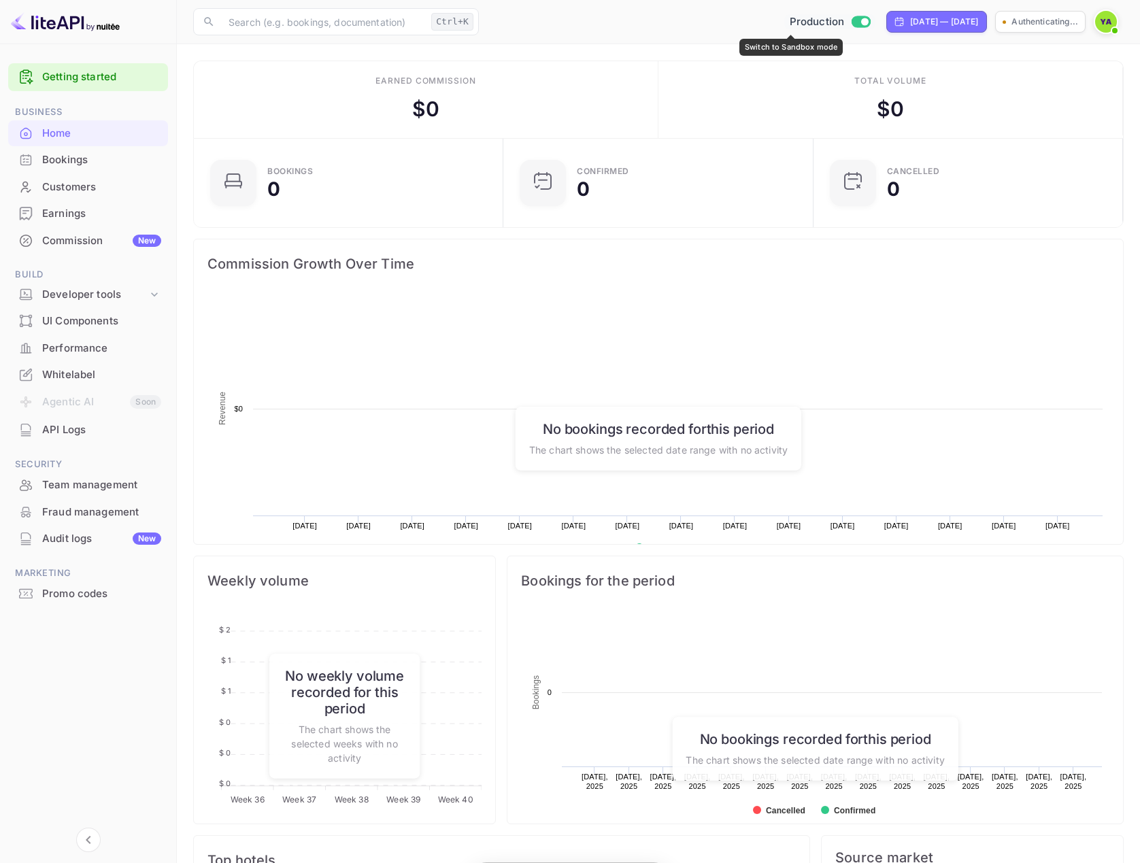
scroll to position [211, 292]
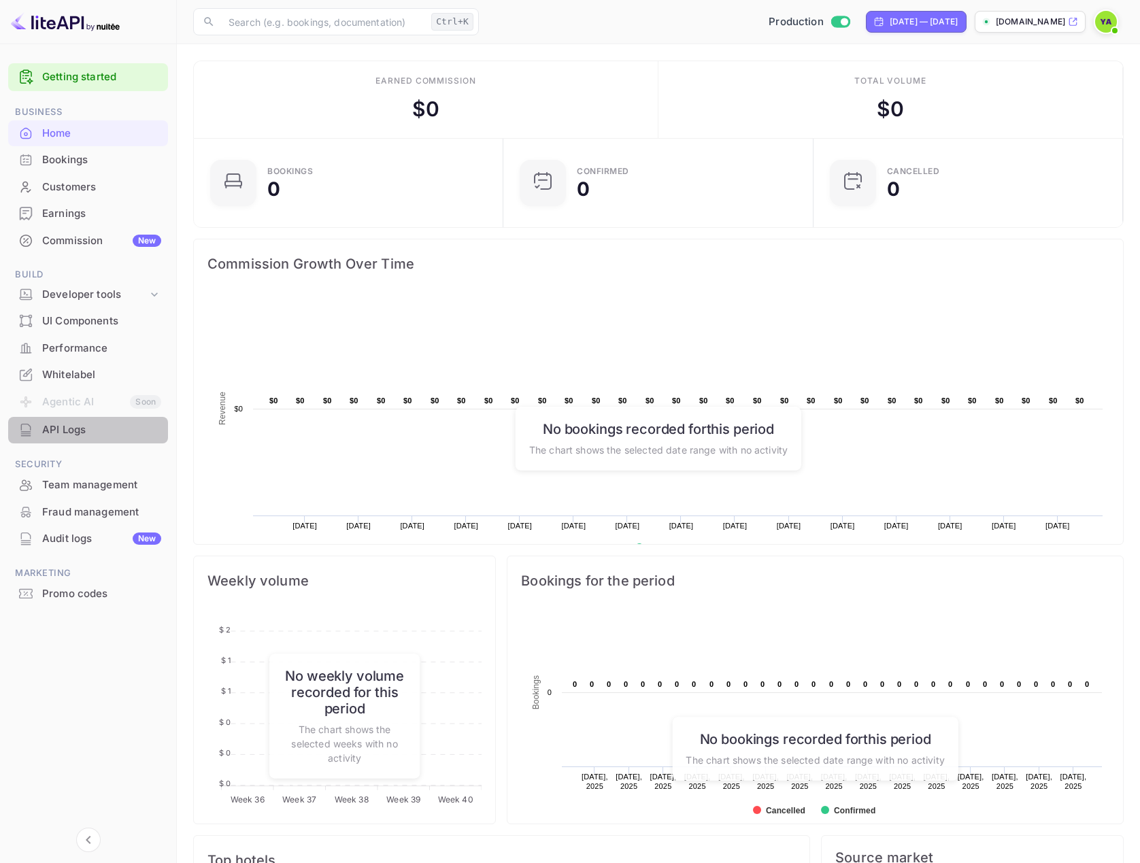
click at [62, 429] on div "API Logs" at bounding box center [101, 430] width 119 height 16
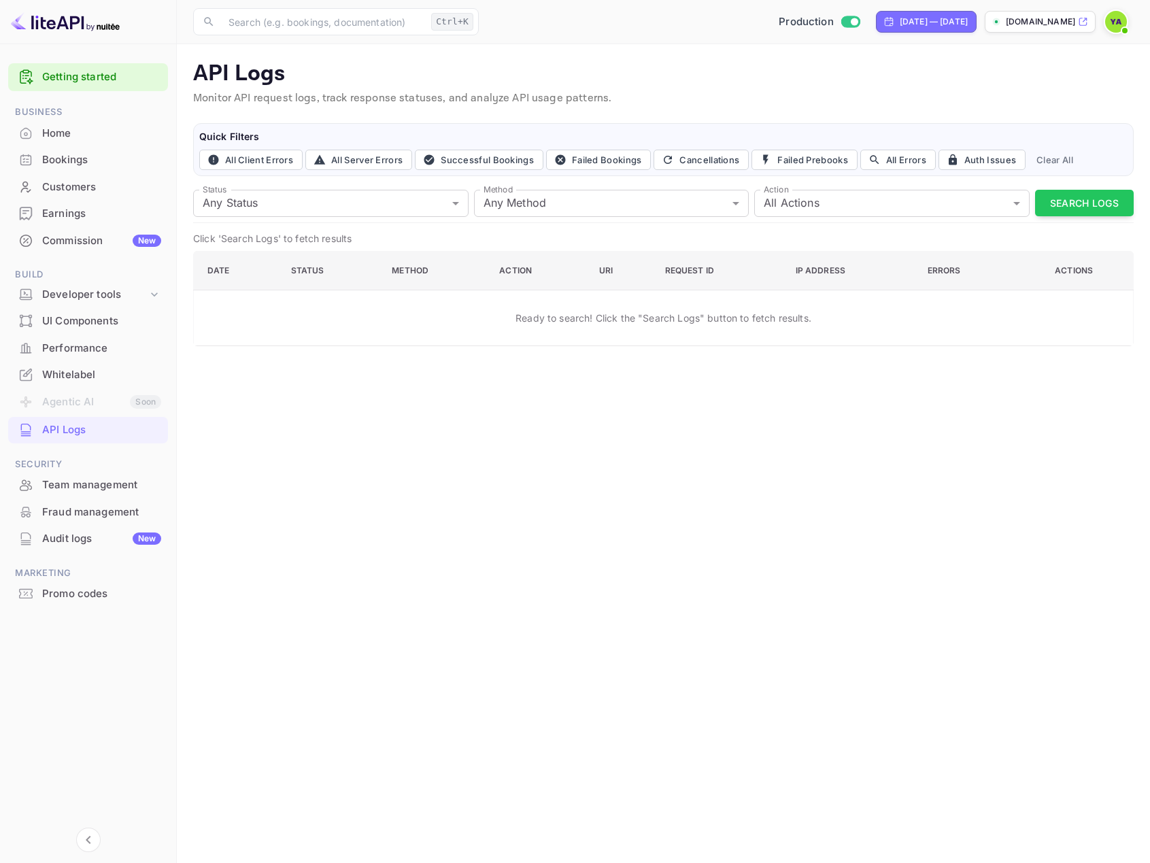
click at [65, 317] on div "UI Components" at bounding box center [101, 321] width 119 height 16
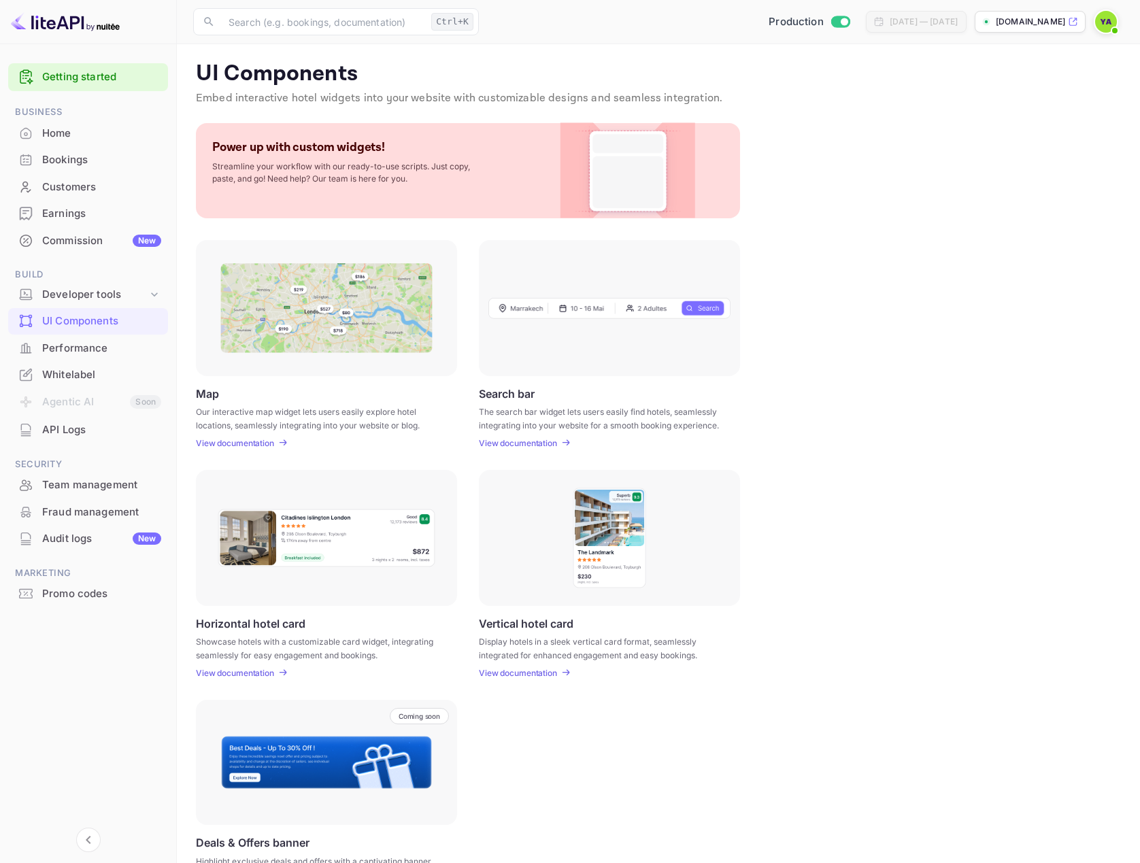
click at [55, 180] on div "Customers" at bounding box center [101, 187] width 119 height 16
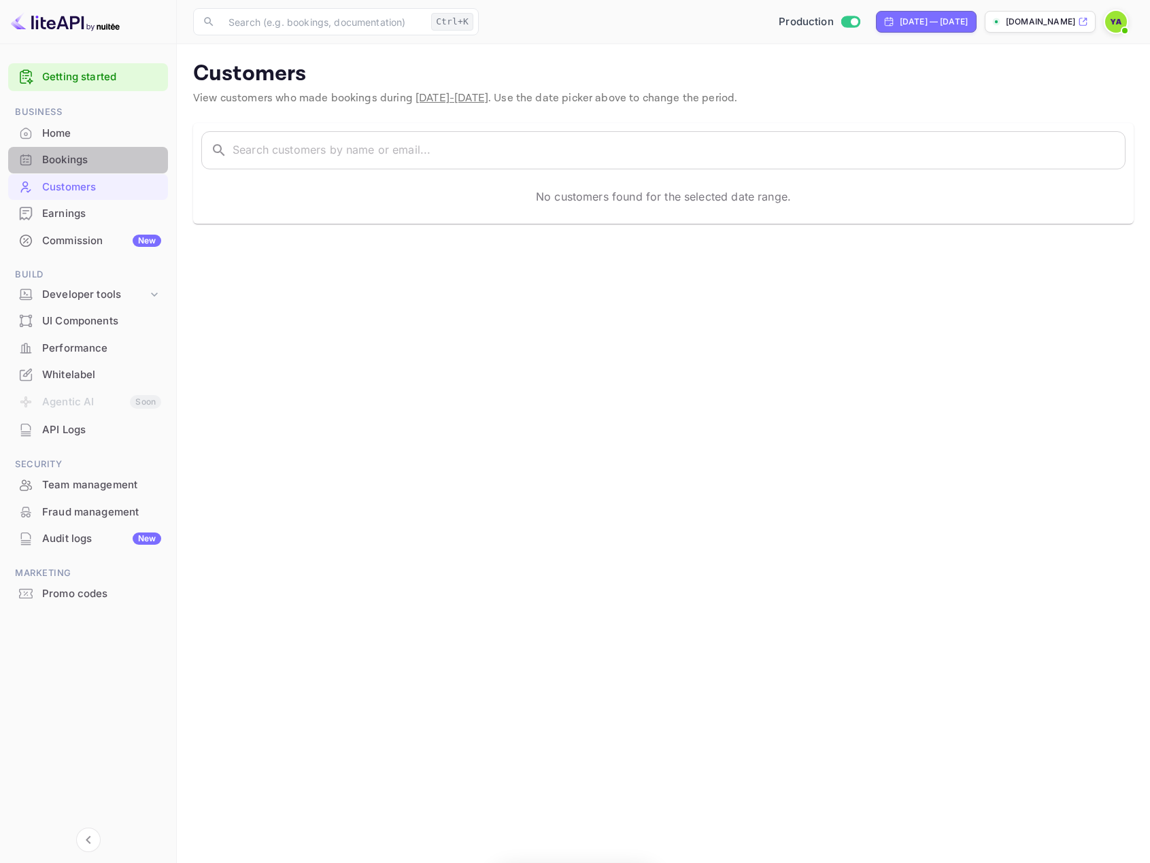
click at [56, 162] on div "Bookings" at bounding box center [101, 160] width 119 height 16
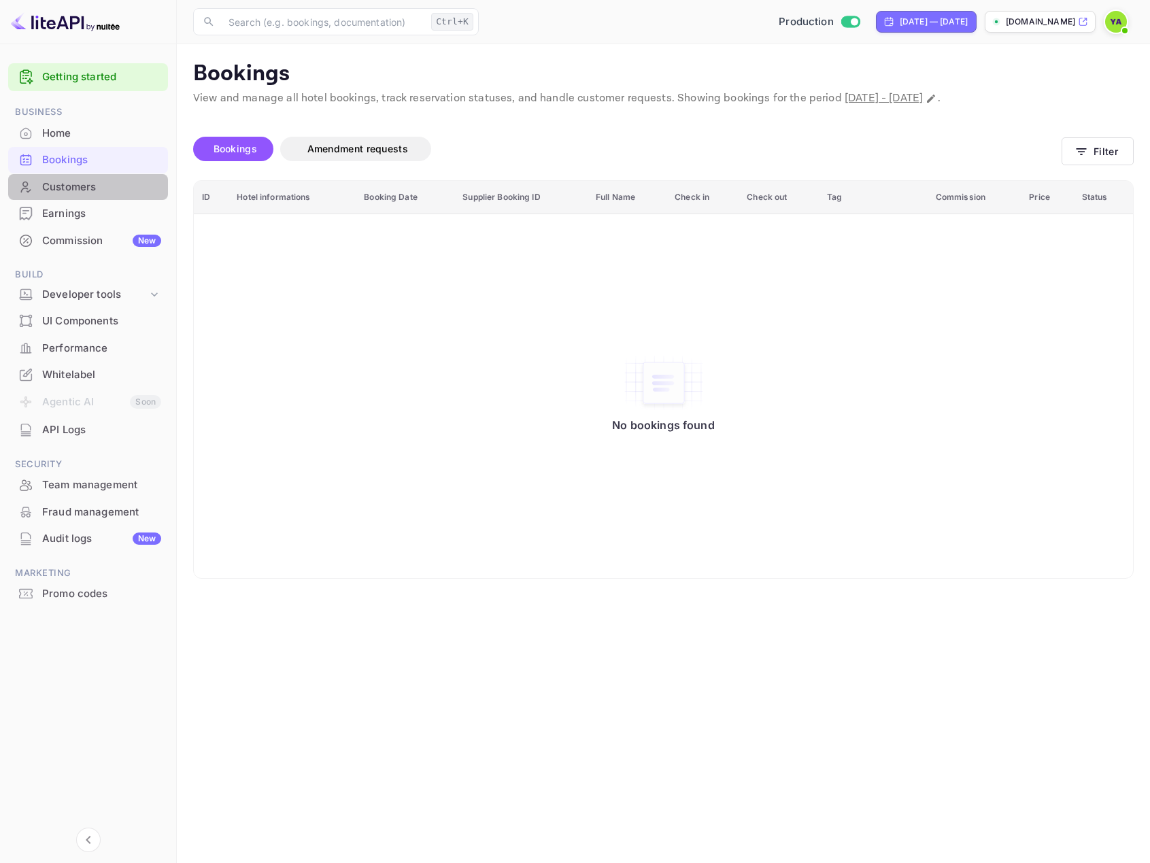
click at [61, 192] on div "Customers" at bounding box center [101, 187] width 119 height 16
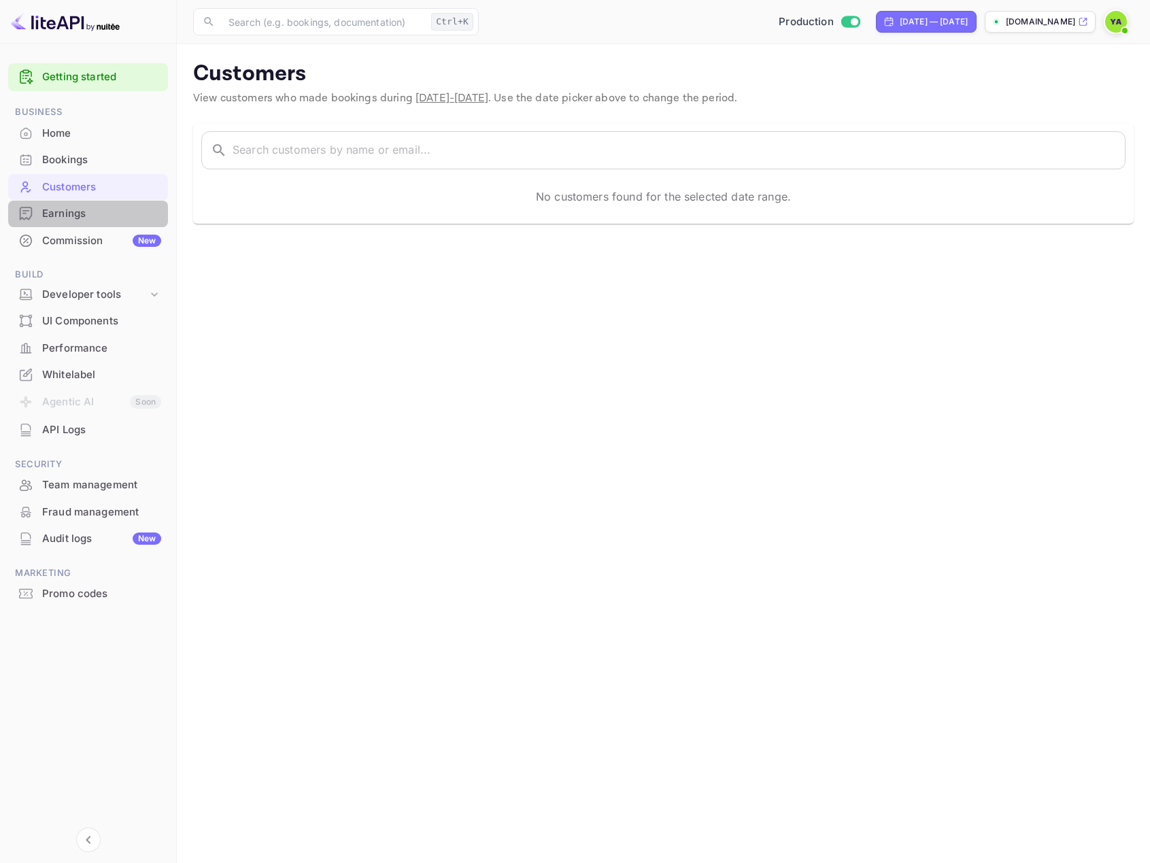
click at [53, 223] on div "Earnings" at bounding box center [88, 214] width 160 height 27
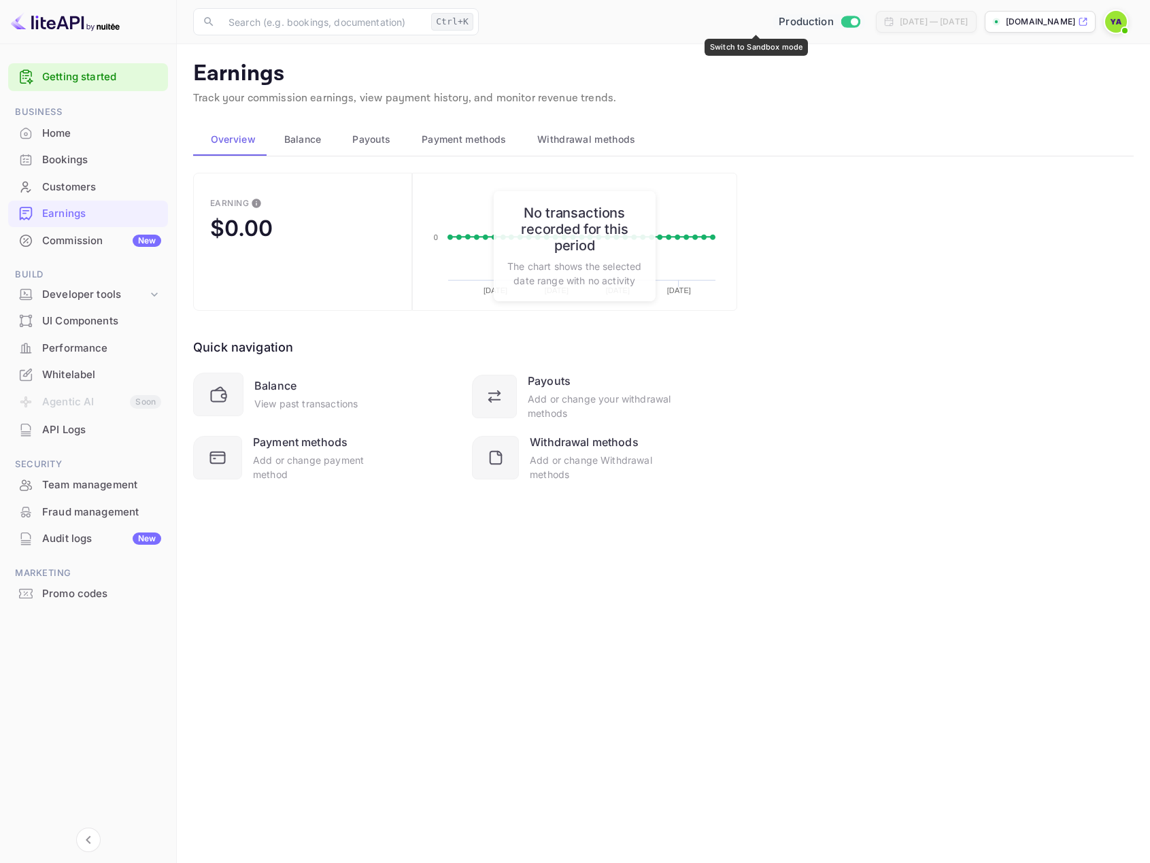
click at [840, 22] on input "Switch to Sandbox mode" at bounding box center [853, 21] width 27 height 9
checkbox input "false"
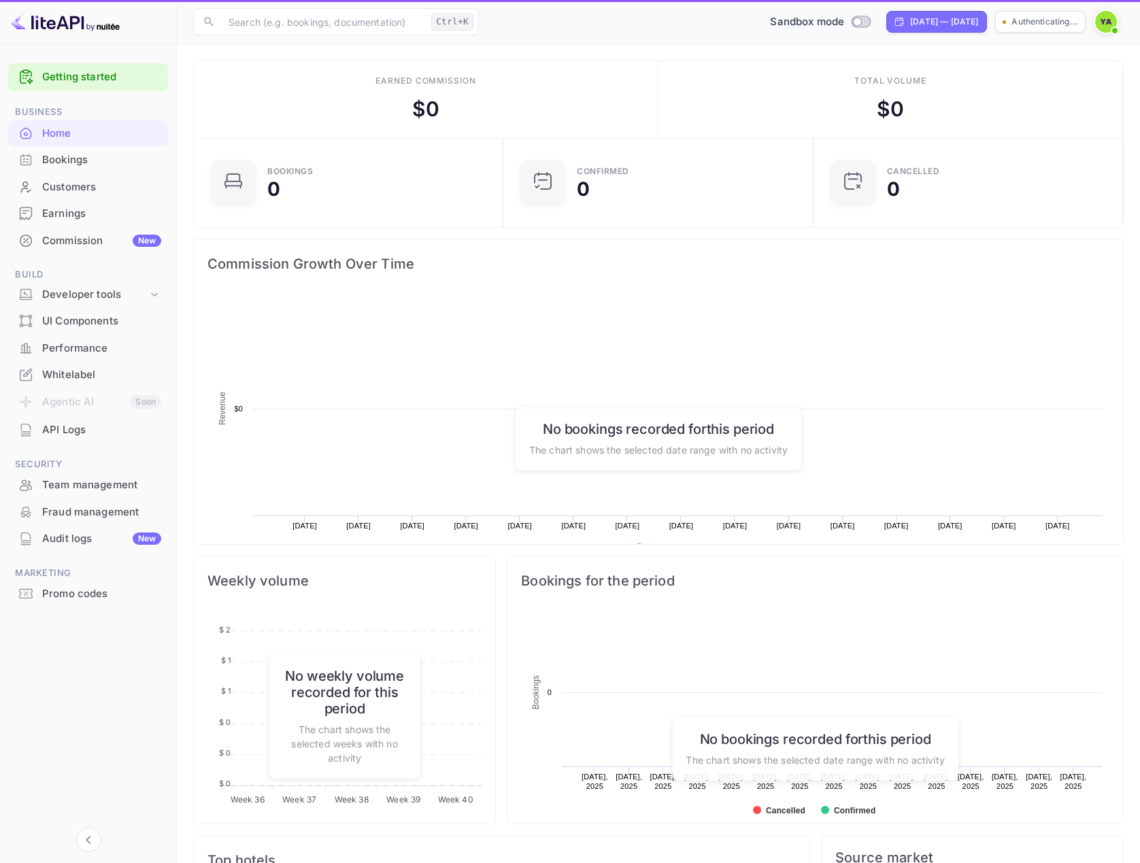
scroll to position [211, 292]
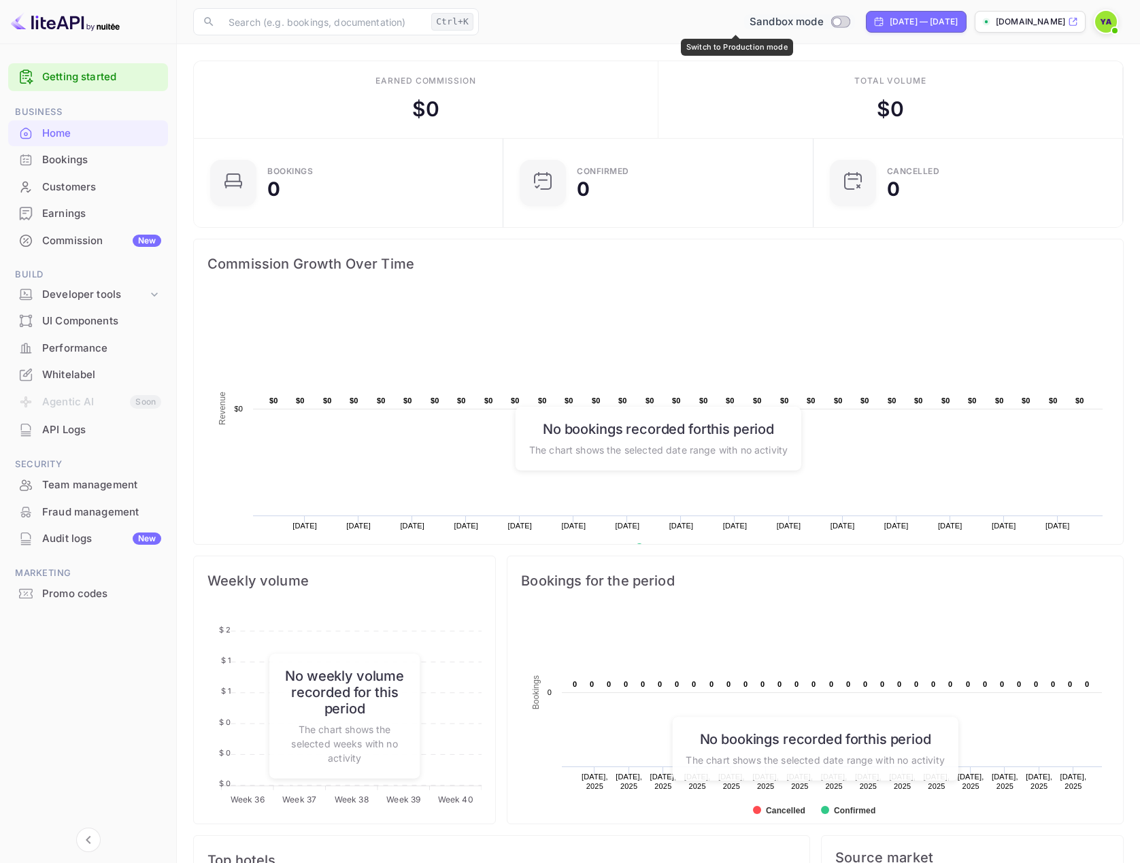
click at [749, 24] on span "Sandbox mode" at bounding box center [786, 22] width 74 height 16
click at [78, 316] on div "UI Components" at bounding box center [101, 321] width 119 height 16
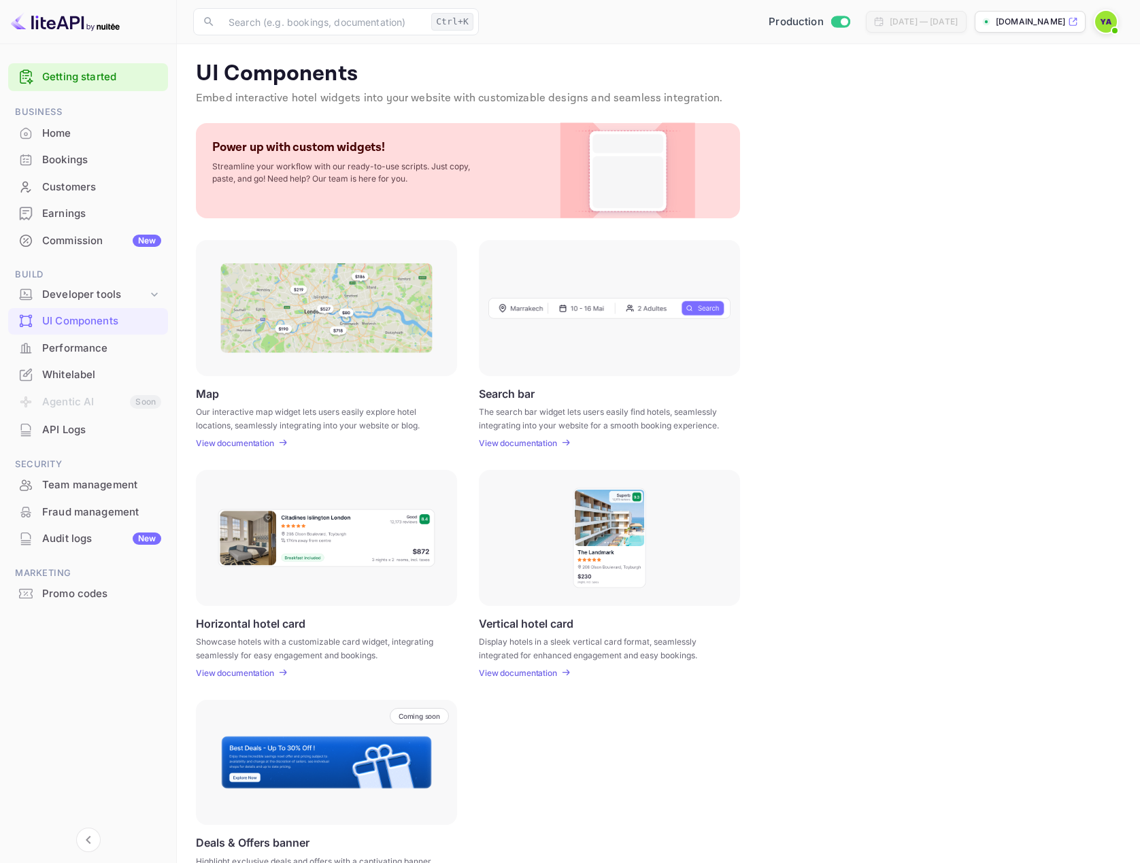
click at [69, 348] on div "Performance" at bounding box center [101, 349] width 119 height 16
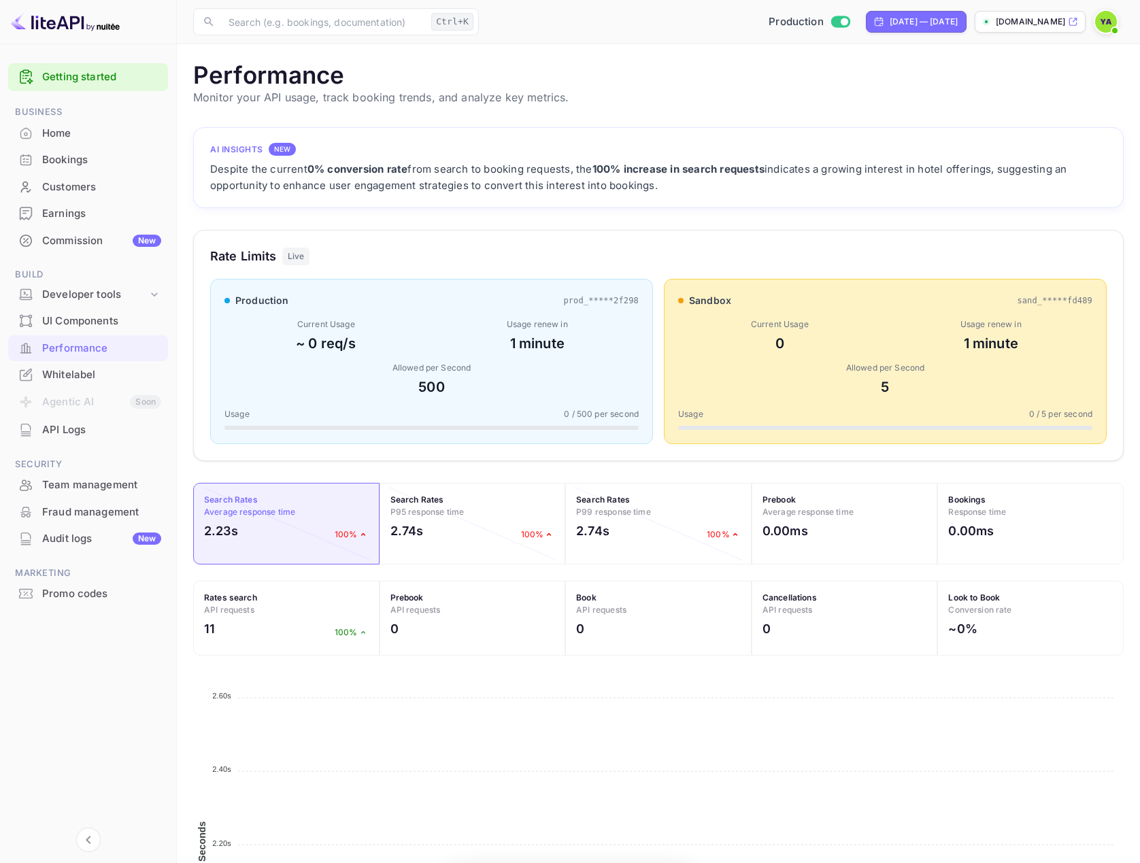
scroll to position [340, 920]
click at [58, 434] on div "API Logs" at bounding box center [101, 430] width 119 height 16
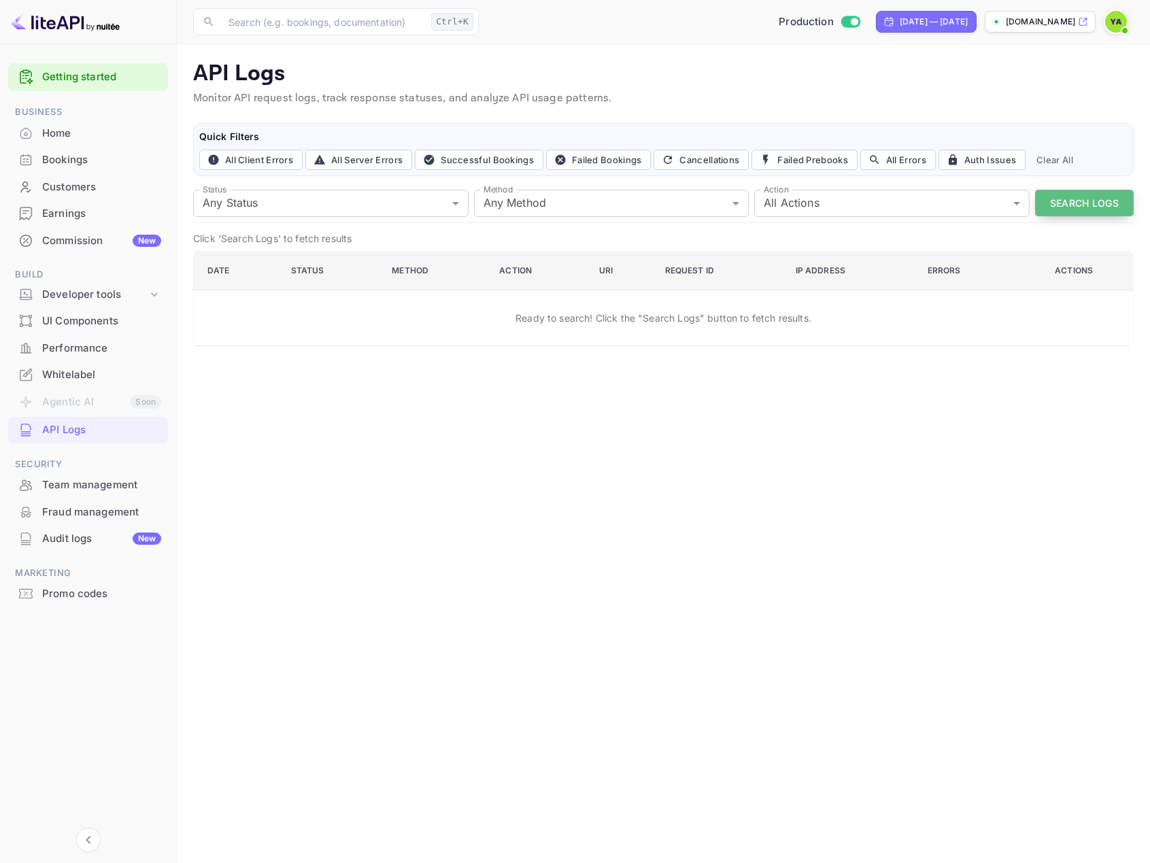
click at [1050, 204] on button "Search Logs" at bounding box center [1084, 203] width 99 height 27
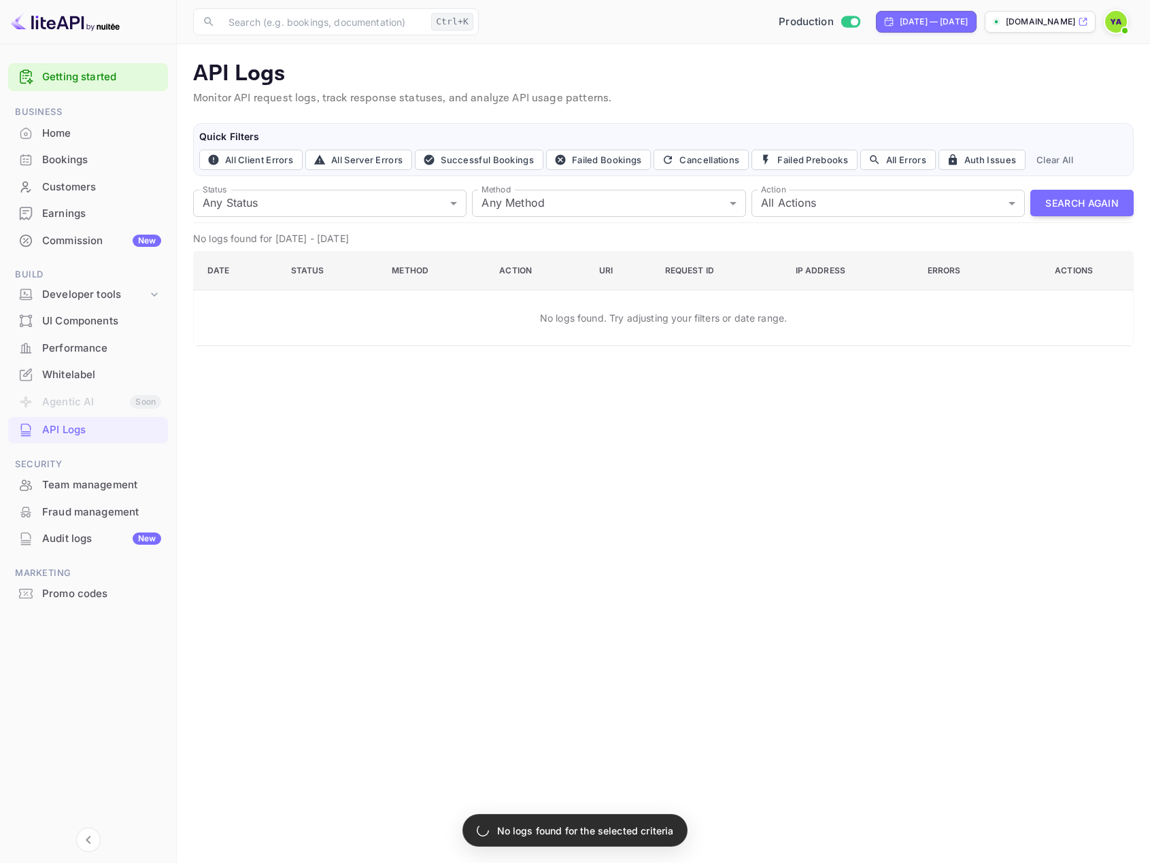
click at [56, 160] on div "Bookings" at bounding box center [101, 160] width 119 height 16
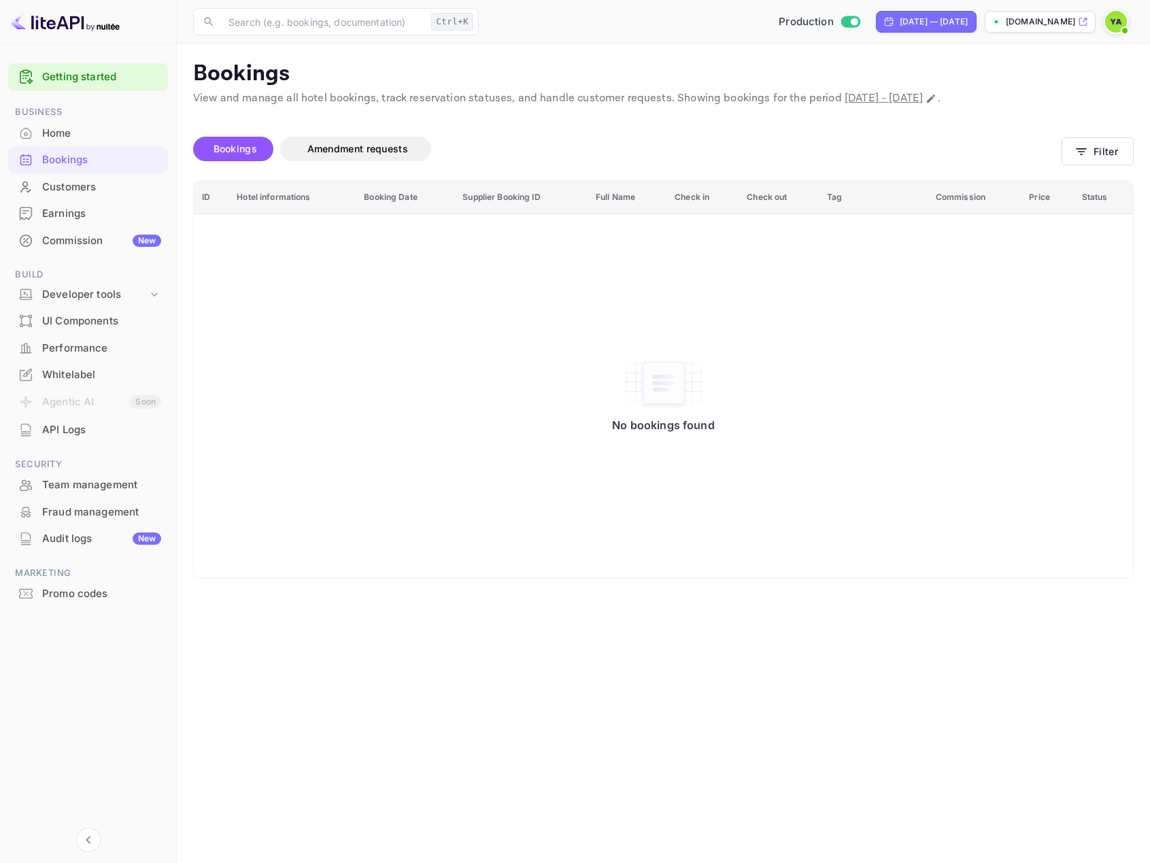
click at [64, 136] on div "Home" at bounding box center [101, 134] width 119 height 16
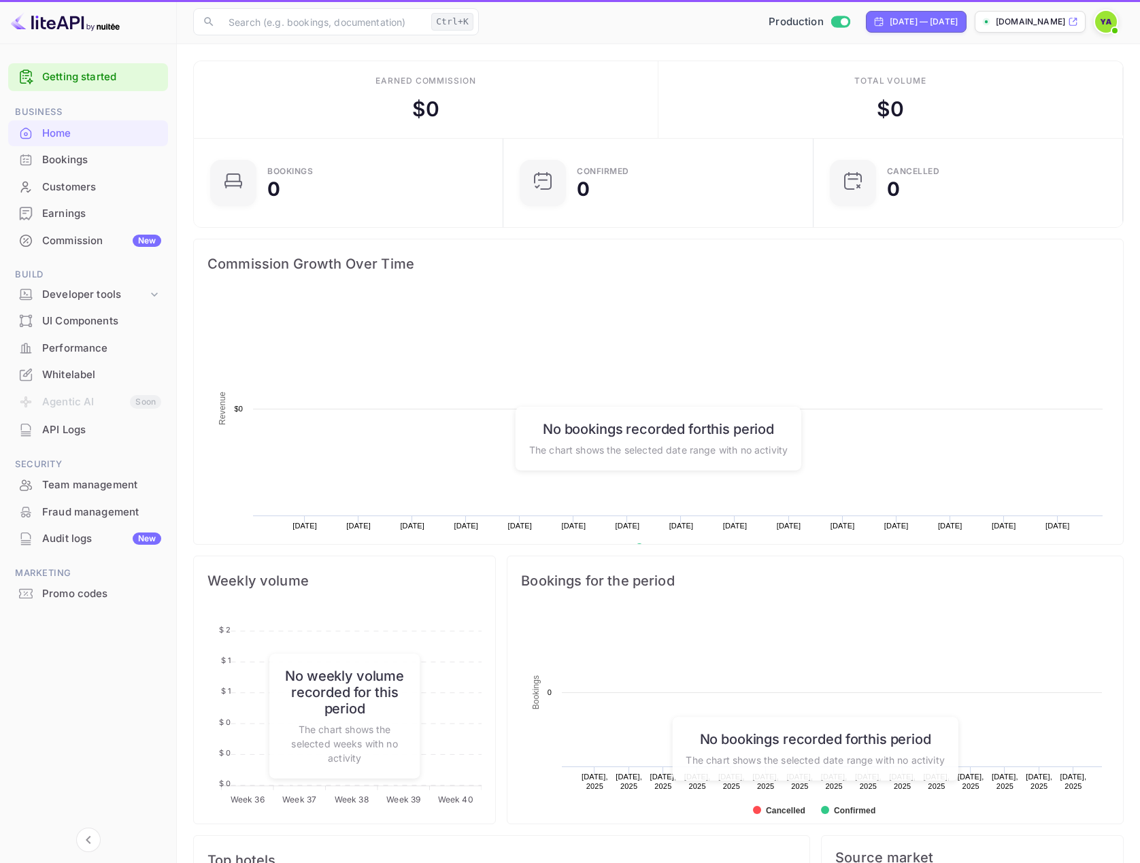
scroll to position [211, 292]
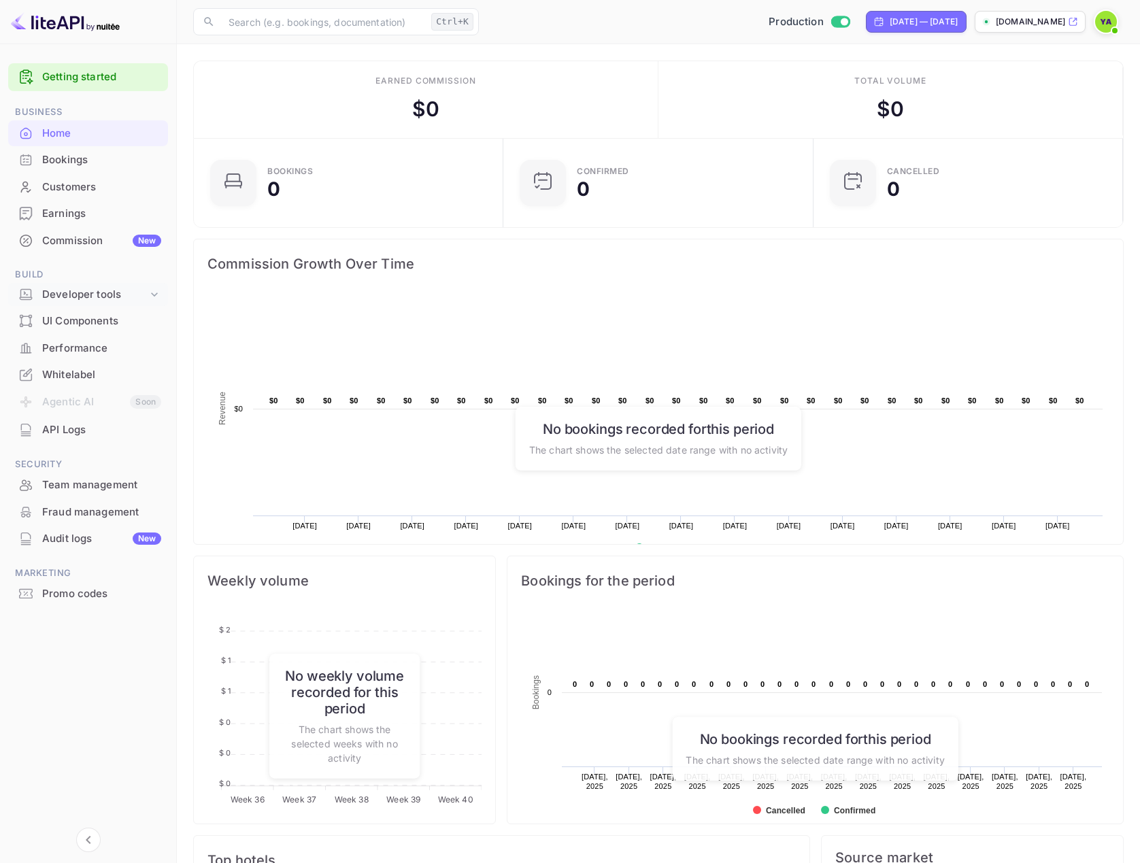
click at [96, 294] on div "Developer tools" at bounding box center [94, 295] width 105 height 16
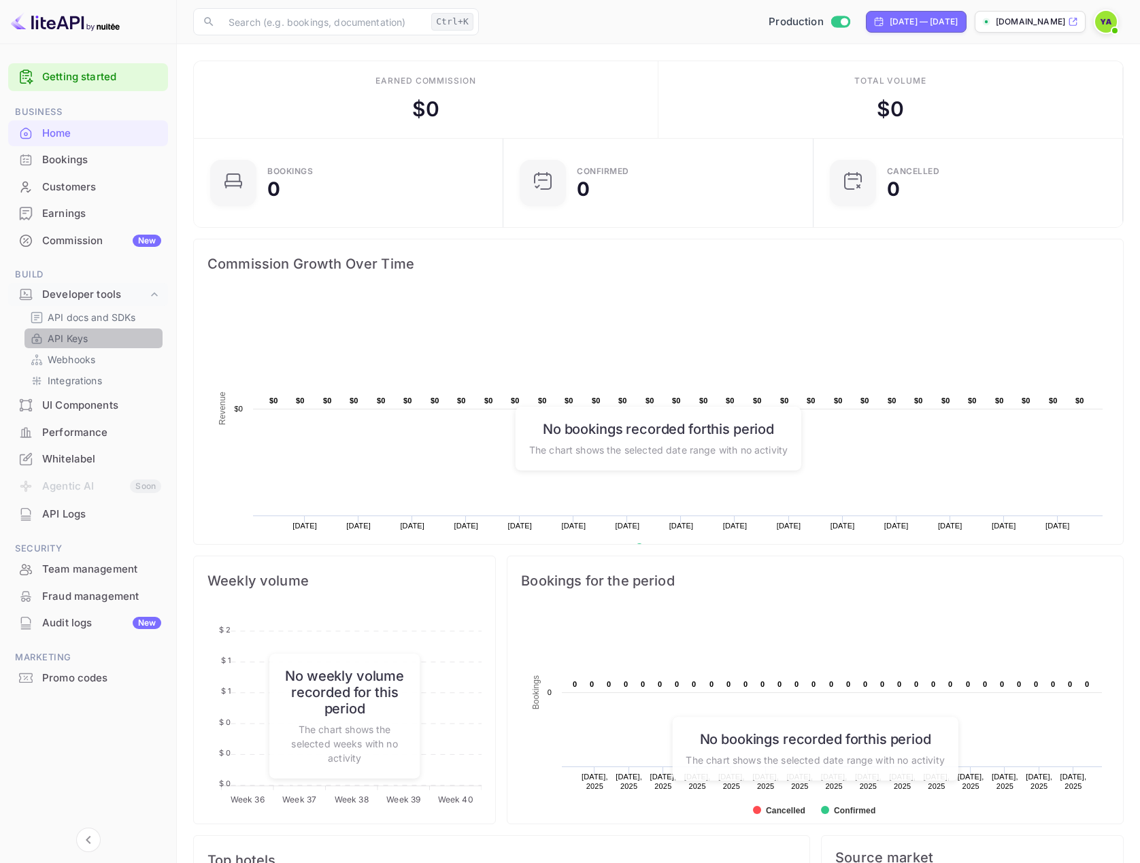
click at [66, 343] on p "API Keys" at bounding box center [68, 338] width 40 height 14
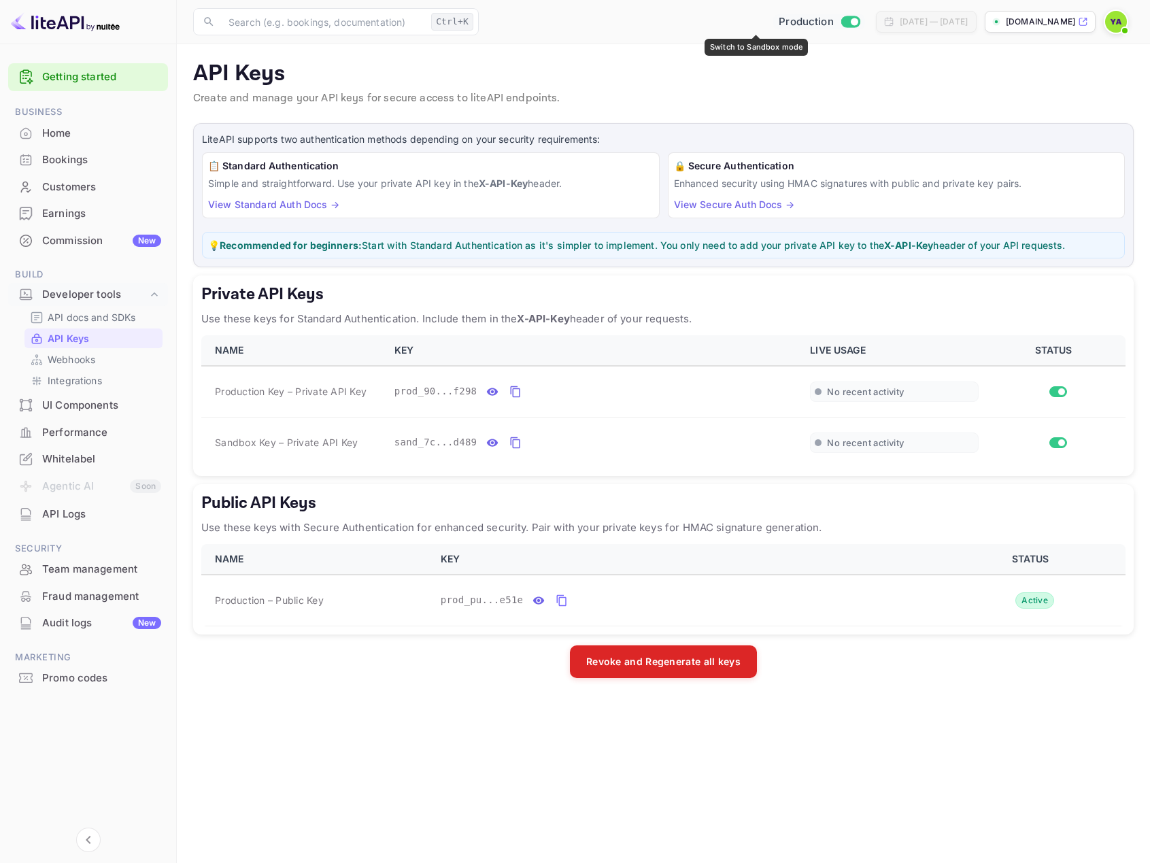
click at [840, 24] on input "Switch to Sandbox mode" at bounding box center [853, 21] width 27 height 9
checkbox input "false"
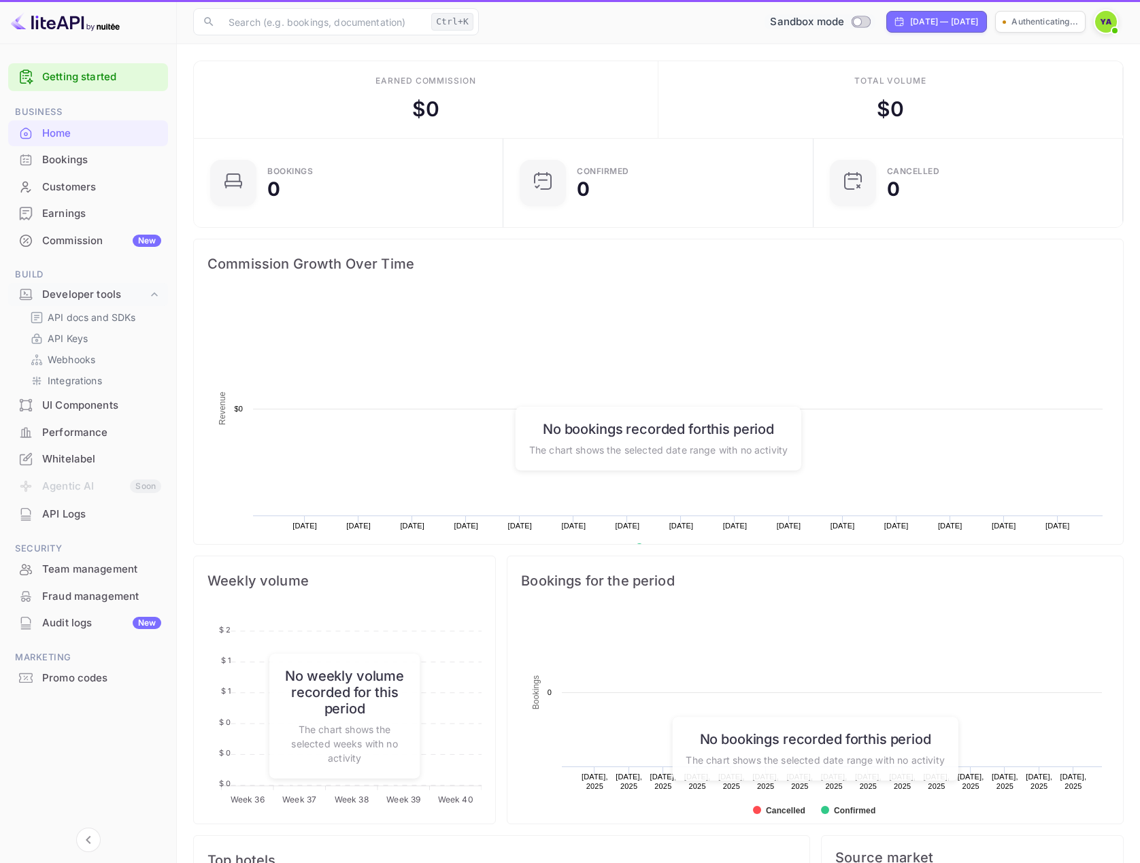
scroll to position [211, 292]
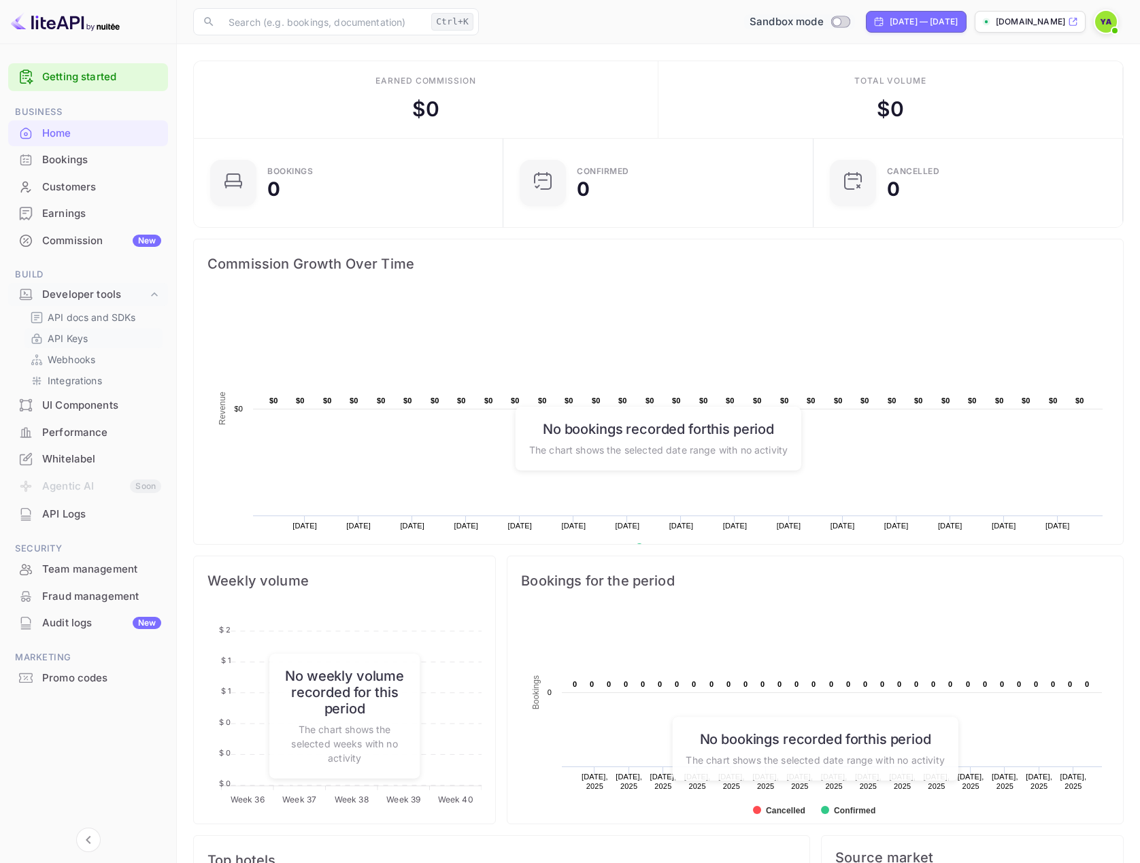
click at [73, 343] on p "API Keys" at bounding box center [68, 338] width 40 height 14
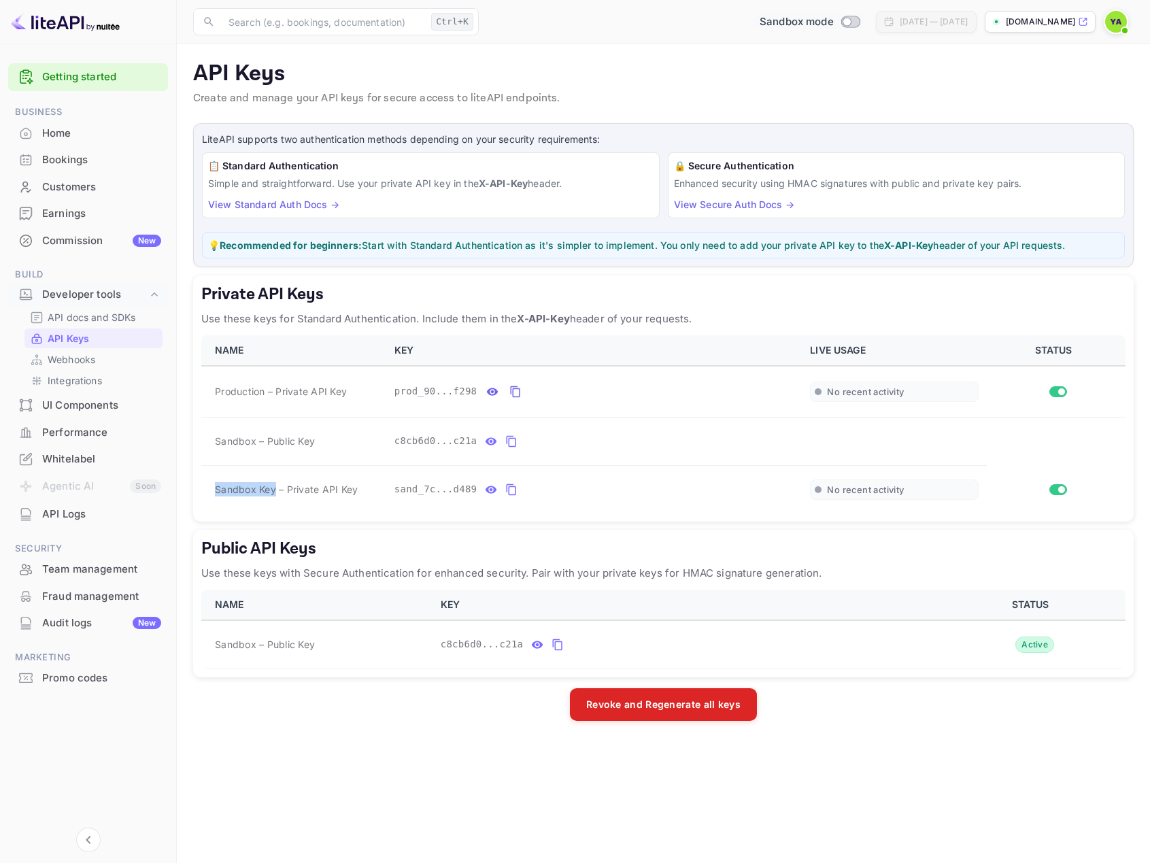
drag, startPoint x: 205, startPoint y: 487, endPoint x: 193, endPoint y: 490, distance: 12.5
click at [273, 494] on td "Sandbox Key – Private API Key" at bounding box center [293, 489] width 185 height 48
copy span "Sandbox Key"
click at [50, 193] on div "Customers" at bounding box center [101, 187] width 119 height 16
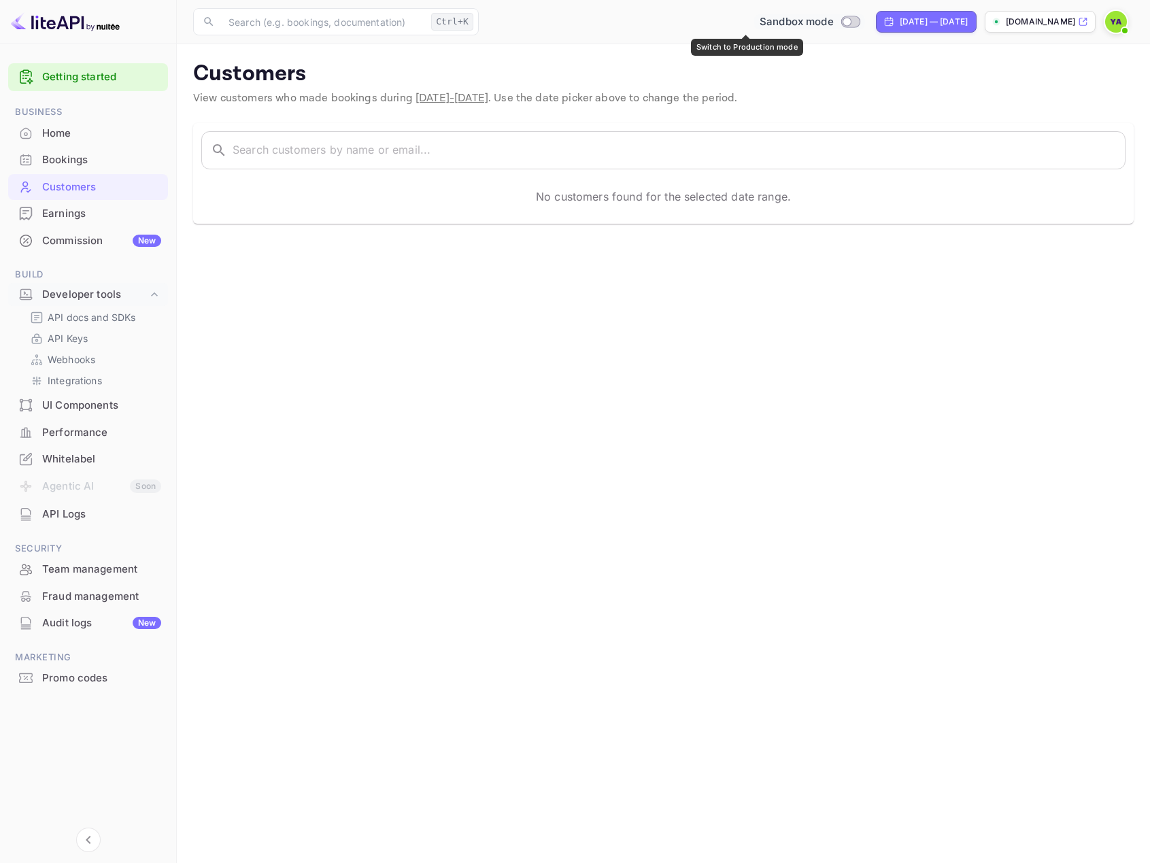
click at [759, 26] on span "Sandbox mode" at bounding box center [796, 22] width 74 height 16
checkbox input "true"
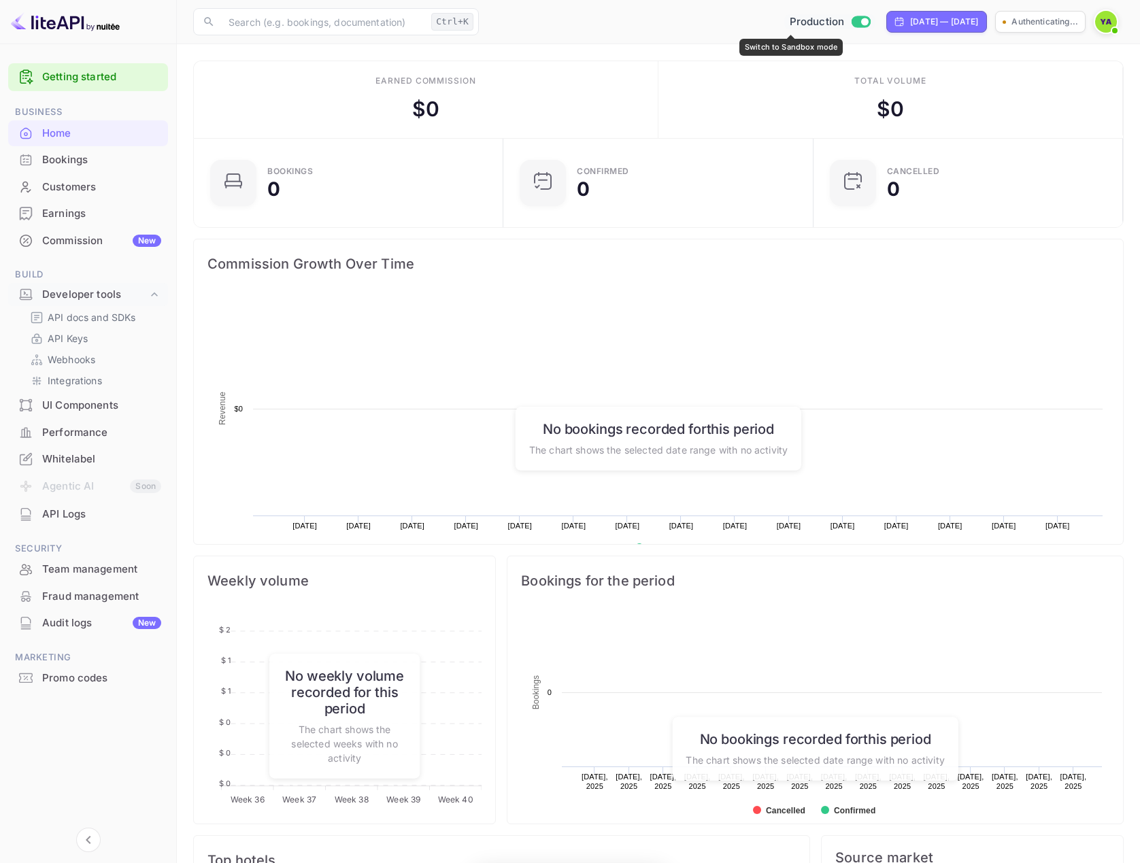
scroll to position [211, 292]
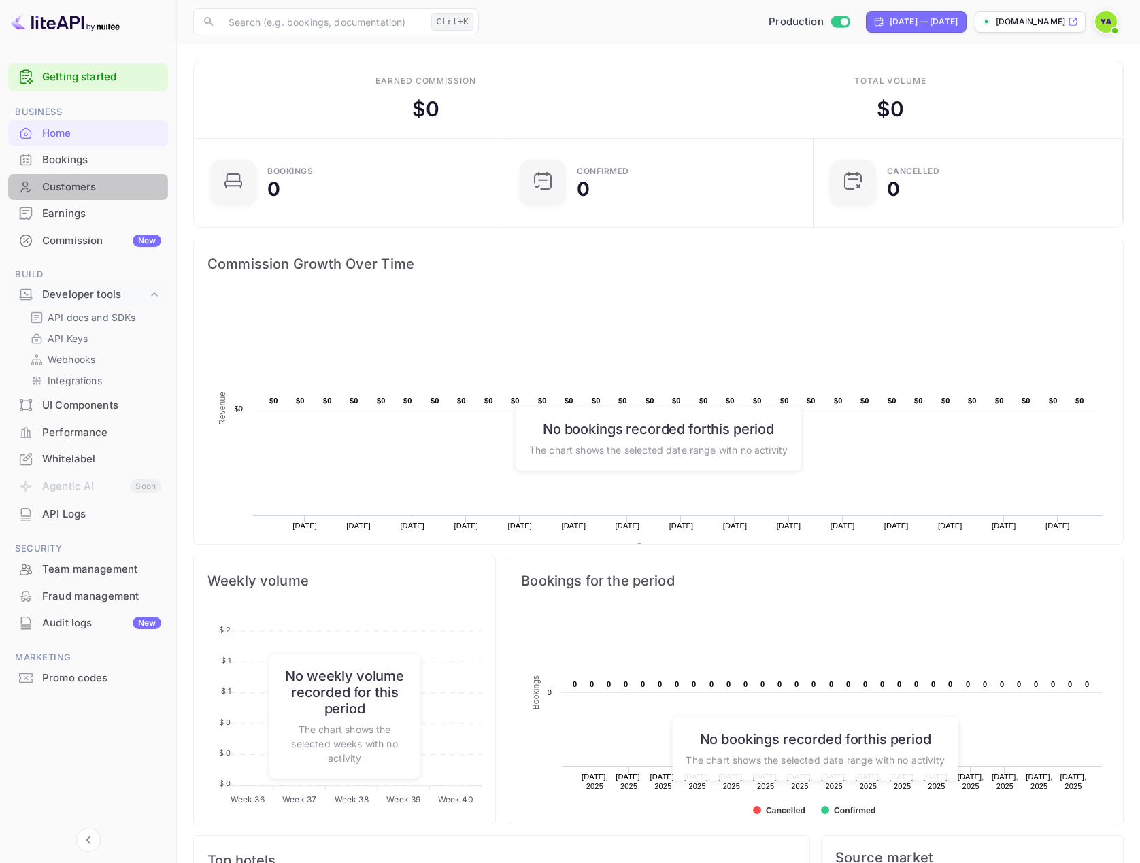
click at [78, 194] on div "Customers" at bounding box center [88, 187] width 160 height 27
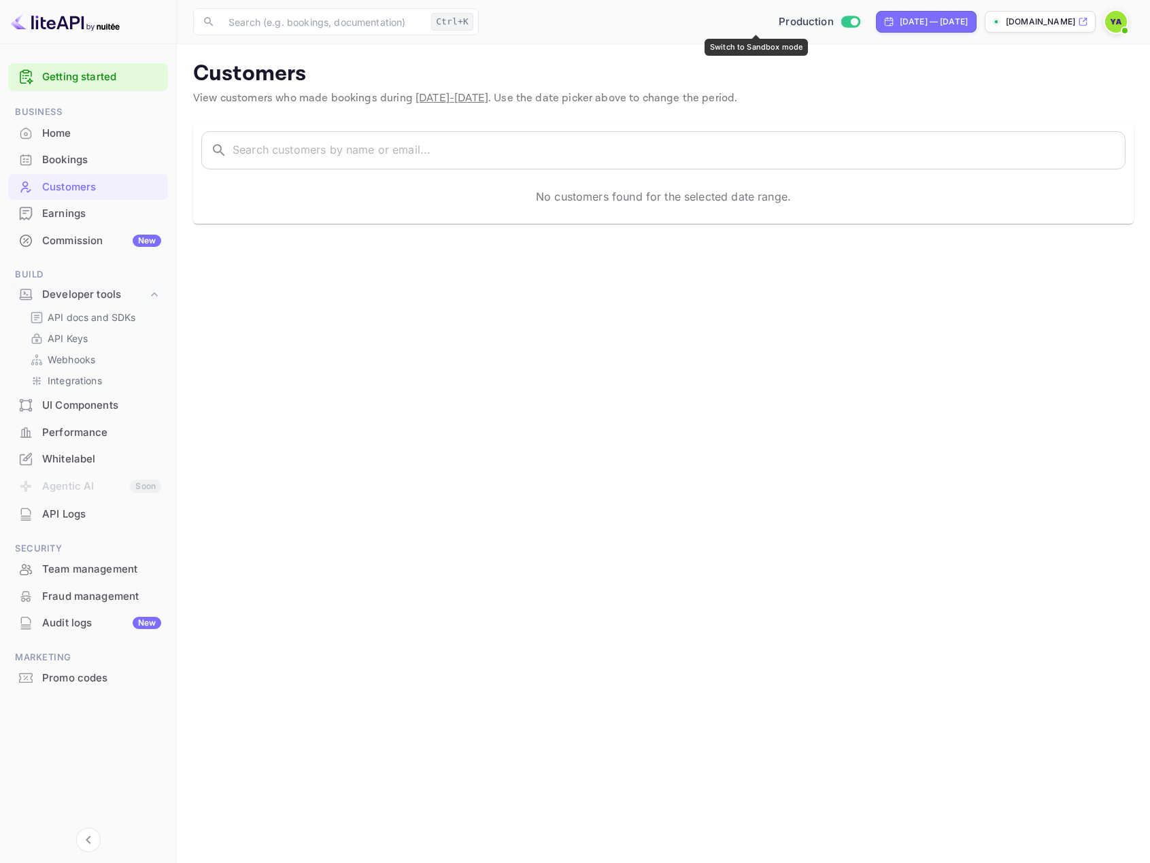
click at [840, 24] on input "Switch to Sandbox mode" at bounding box center [853, 21] width 27 height 9
checkbox input "false"
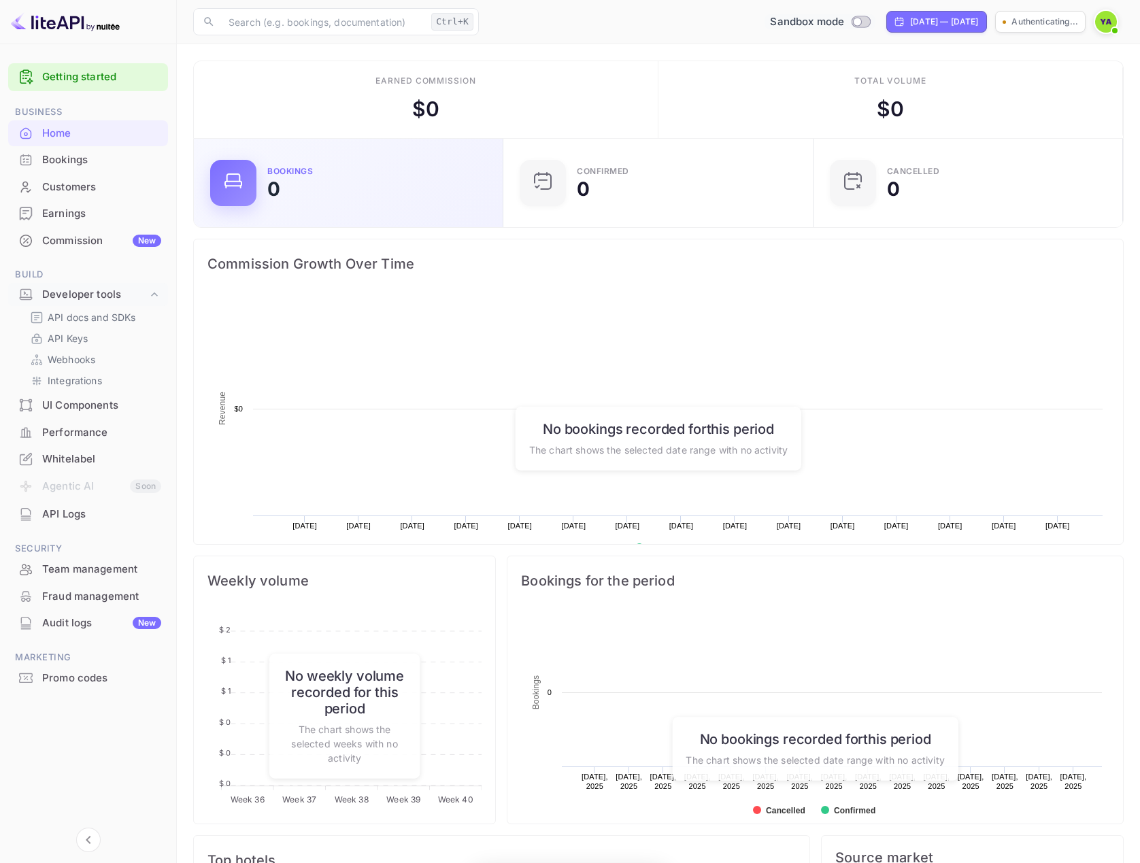
scroll to position [211, 292]
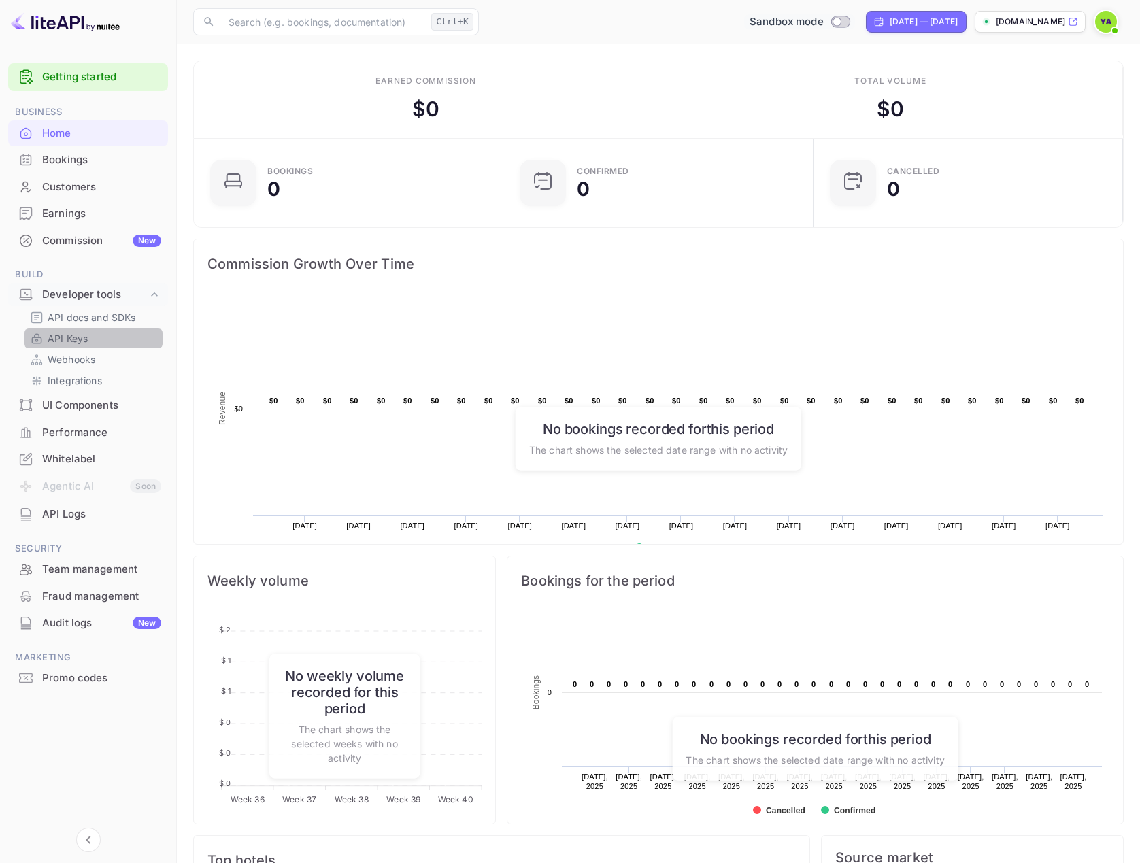
click at [67, 344] on p "API Keys" at bounding box center [68, 338] width 40 height 14
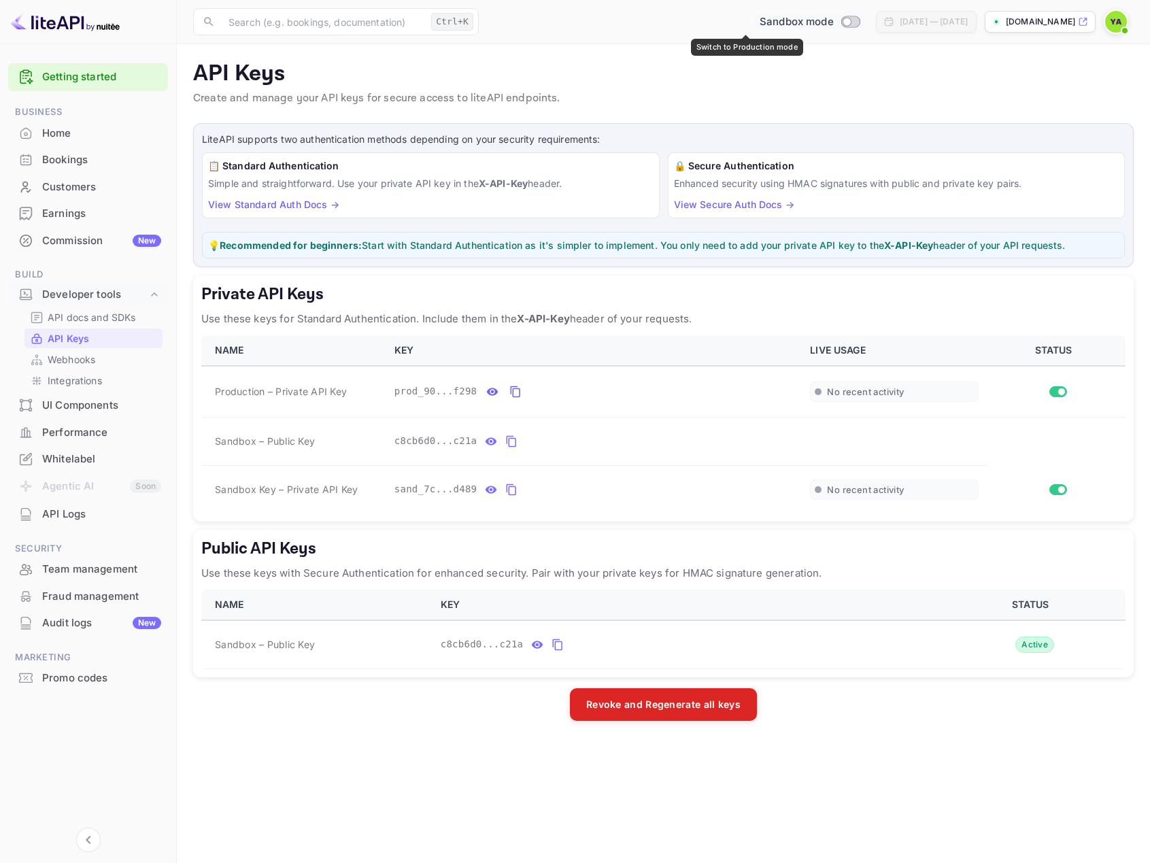
click at [833, 20] on input "Switch to Production mode" at bounding box center [846, 21] width 27 height 9
checkbox input "true"
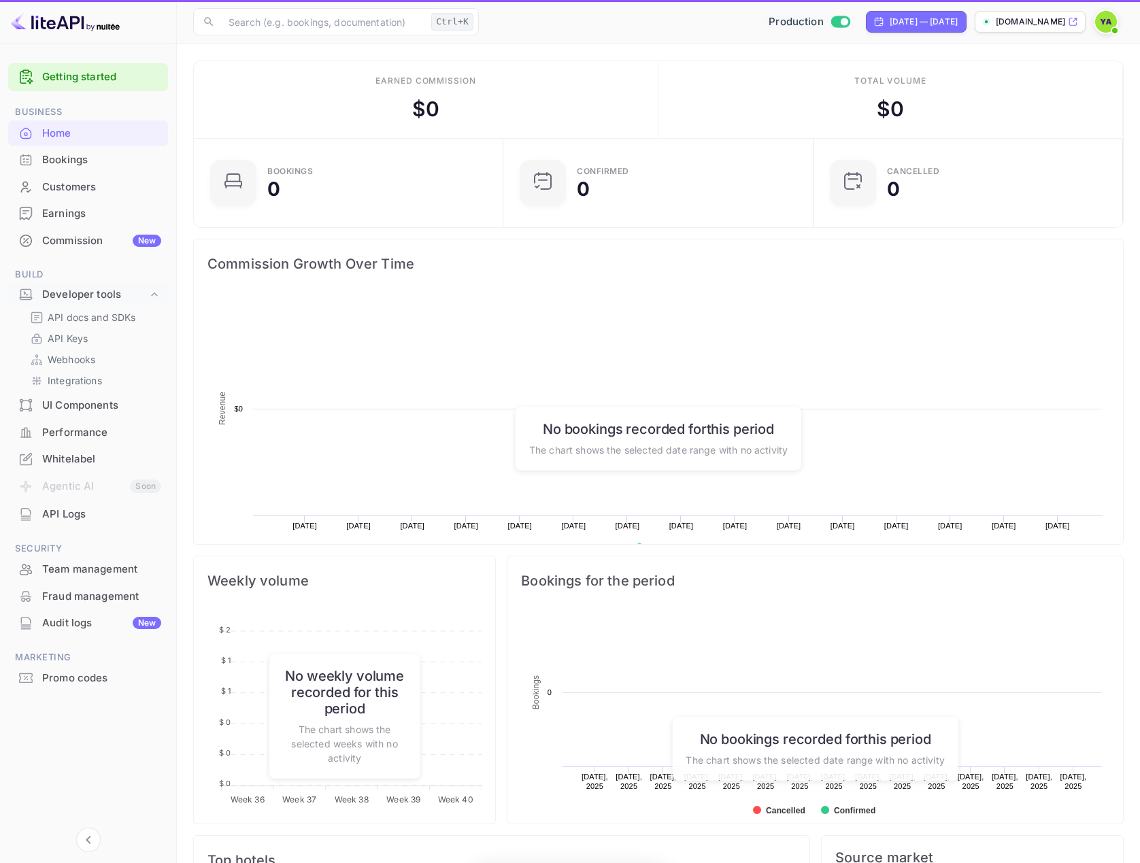
scroll to position [211, 292]
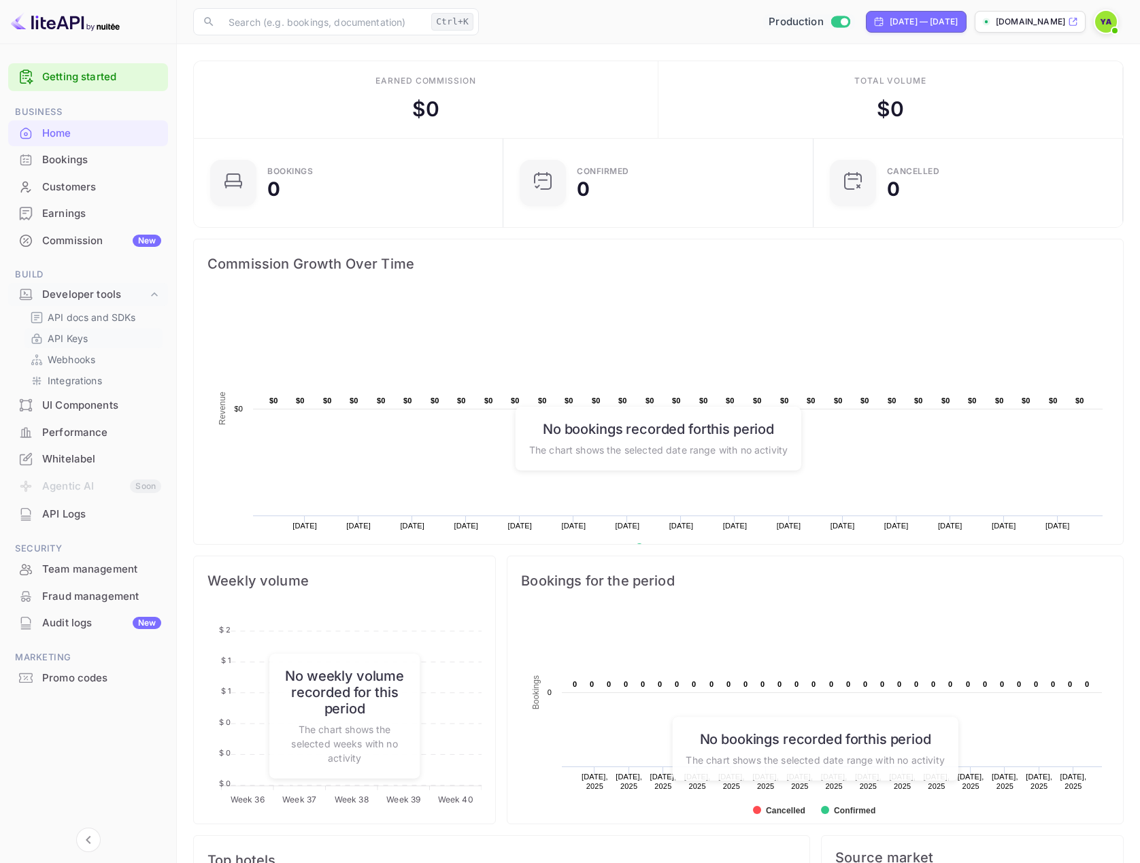
click at [63, 336] on p "API Keys" at bounding box center [68, 338] width 40 height 14
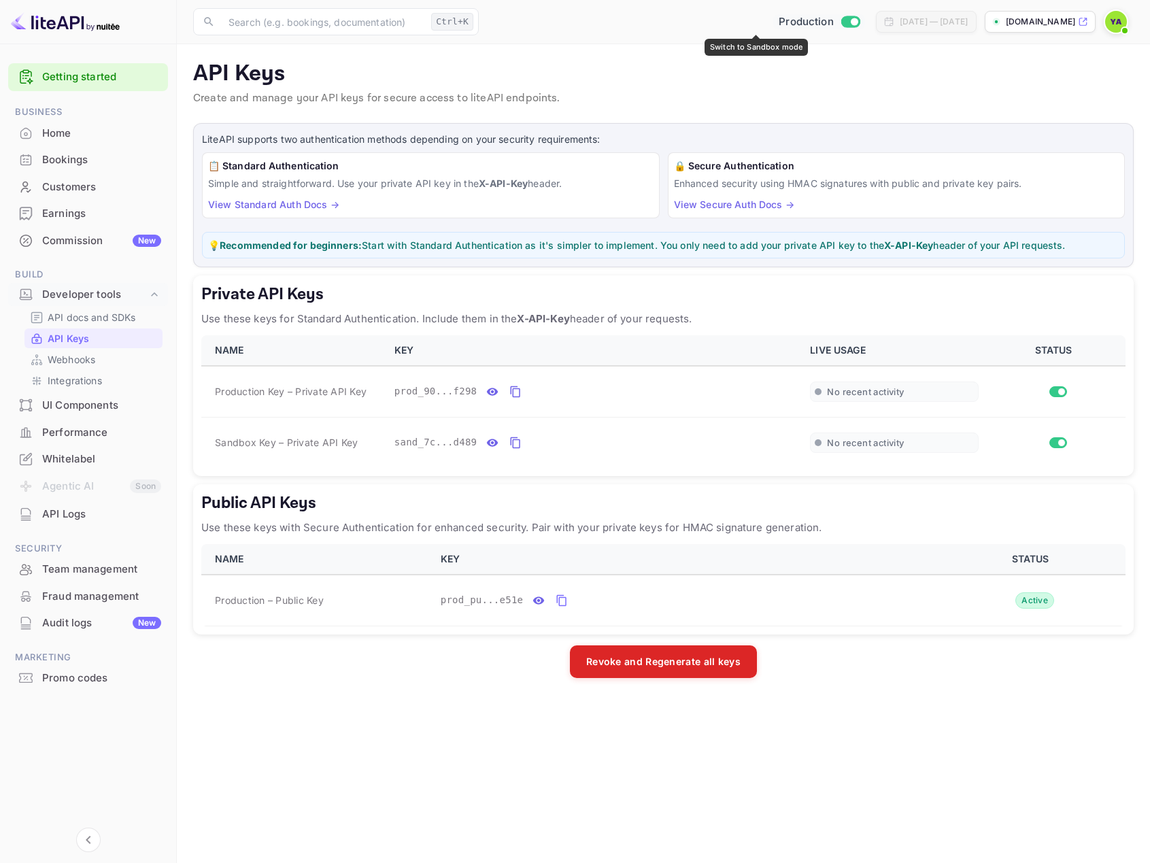
click at [776, 22] on div "Production" at bounding box center [819, 22] width 92 height 16
checkbox input "false"
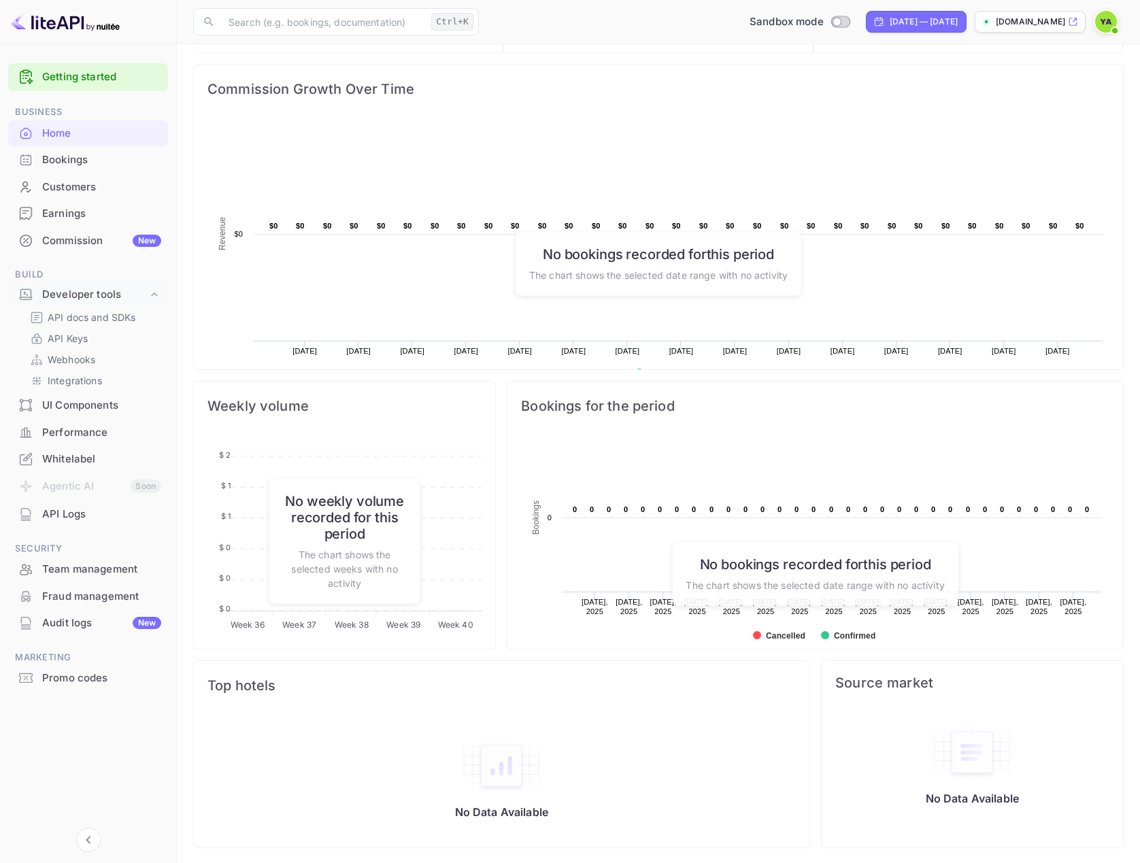
scroll to position [176, 0]
click at [67, 344] on p "API Keys" at bounding box center [68, 338] width 40 height 14
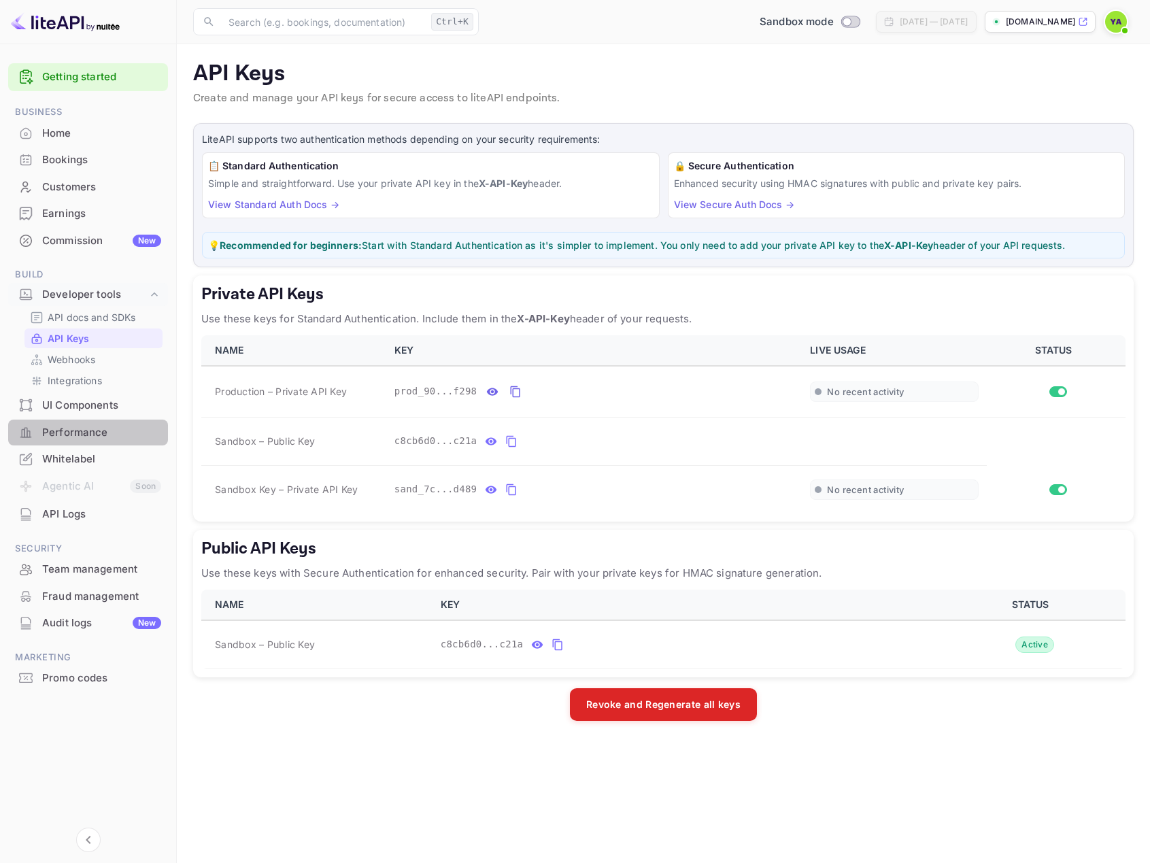
click at [78, 434] on div "Performance" at bounding box center [101, 433] width 119 height 16
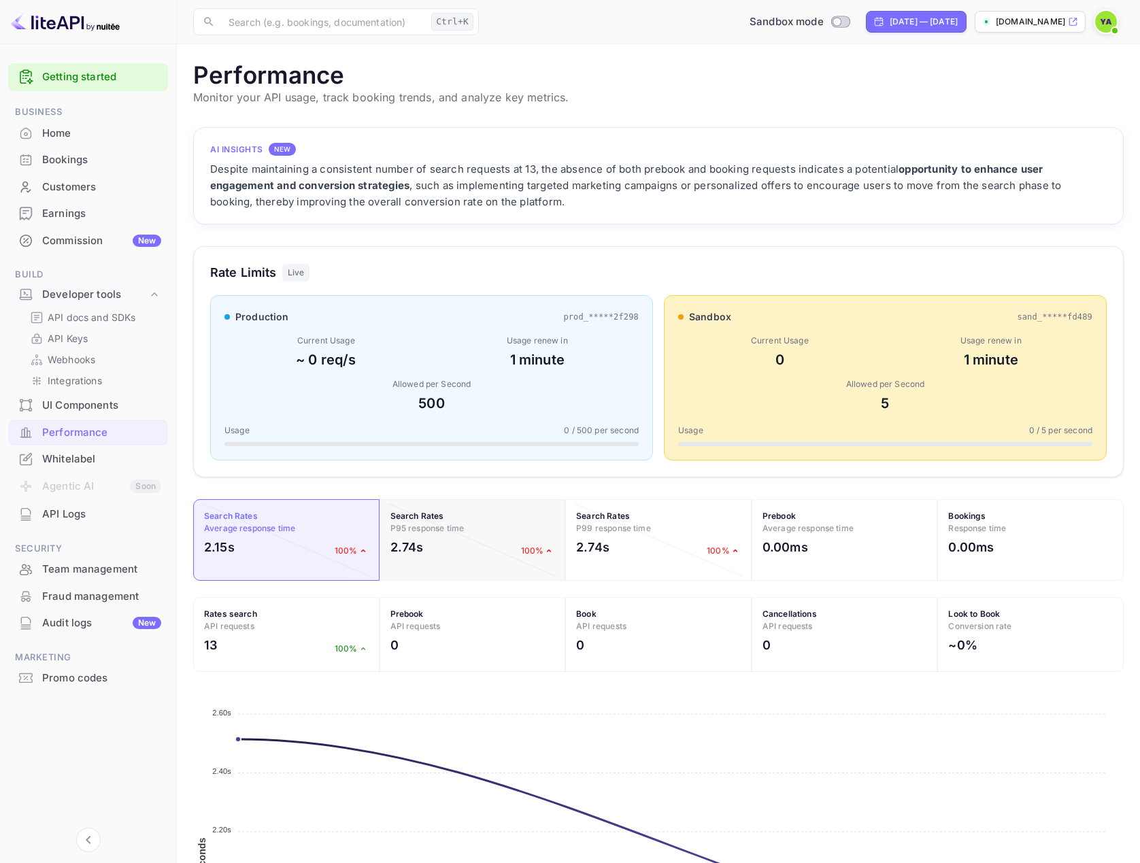
click at [406, 558] on div "2.74s 100%" at bounding box center [472, 550] width 165 height 25
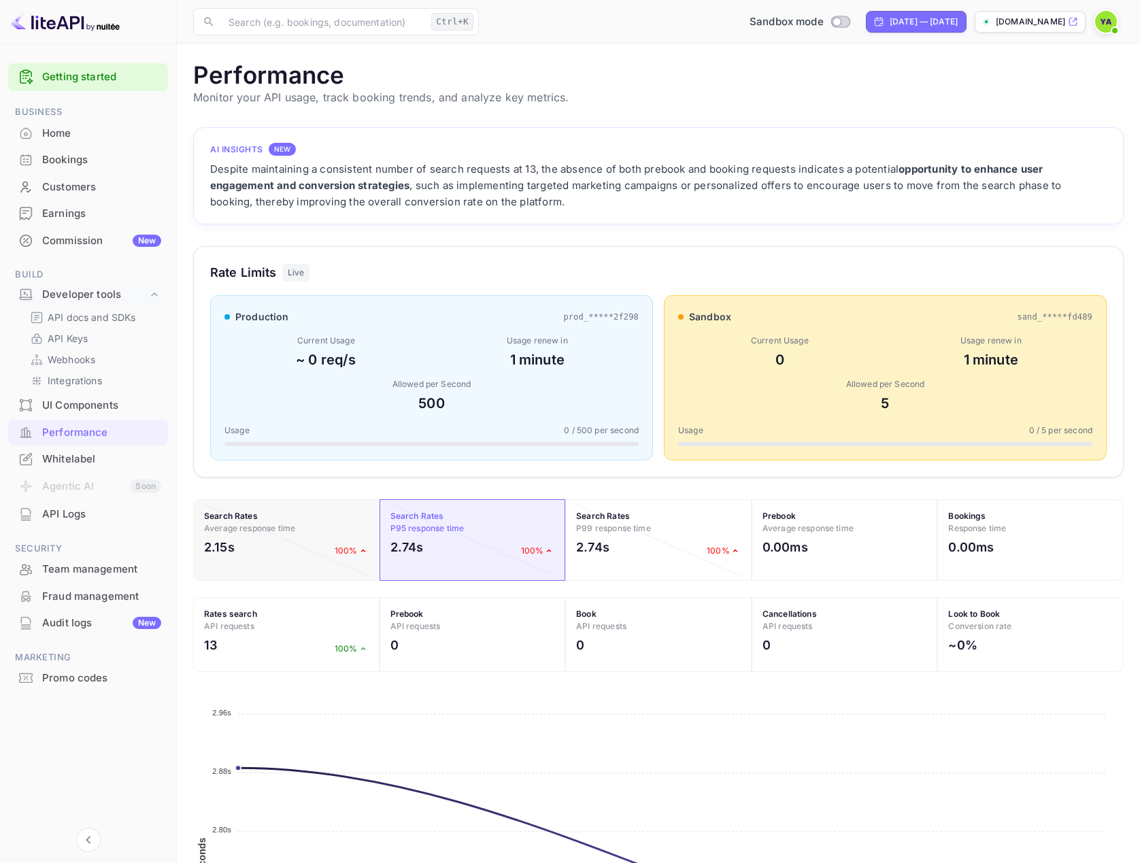
click at [314, 562] on div "2.15s 100%" at bounding box center [286, 550] width 165 height 25
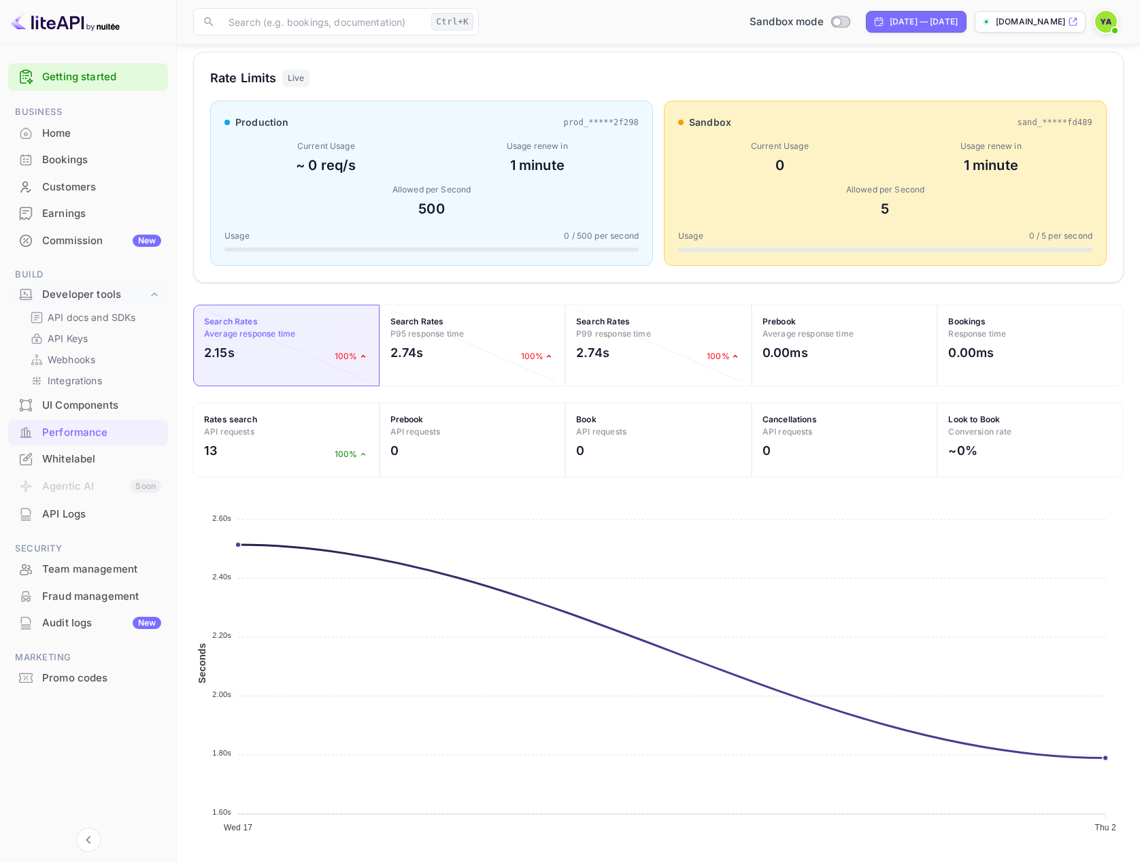
scroll to position [197, 0]
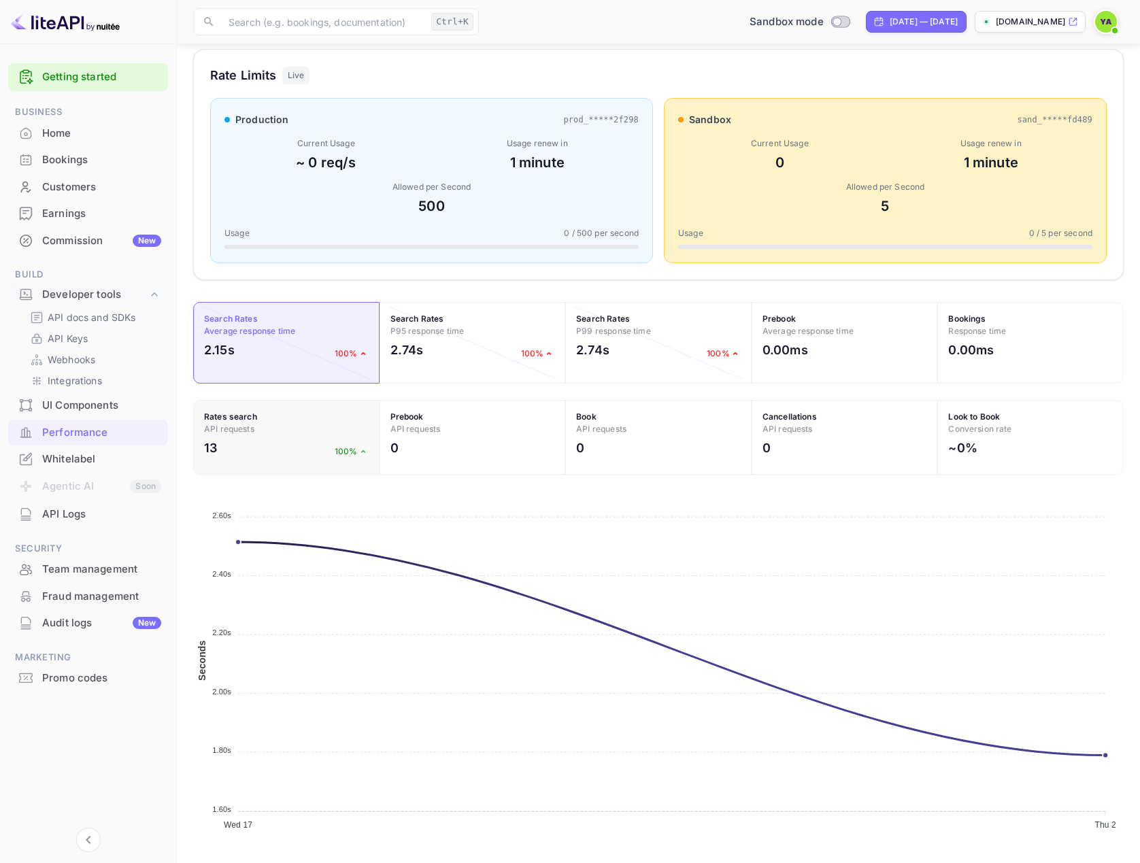
click at [309, 439] on div "13 100%" at bounding box center [286, 451] width 165 height 25
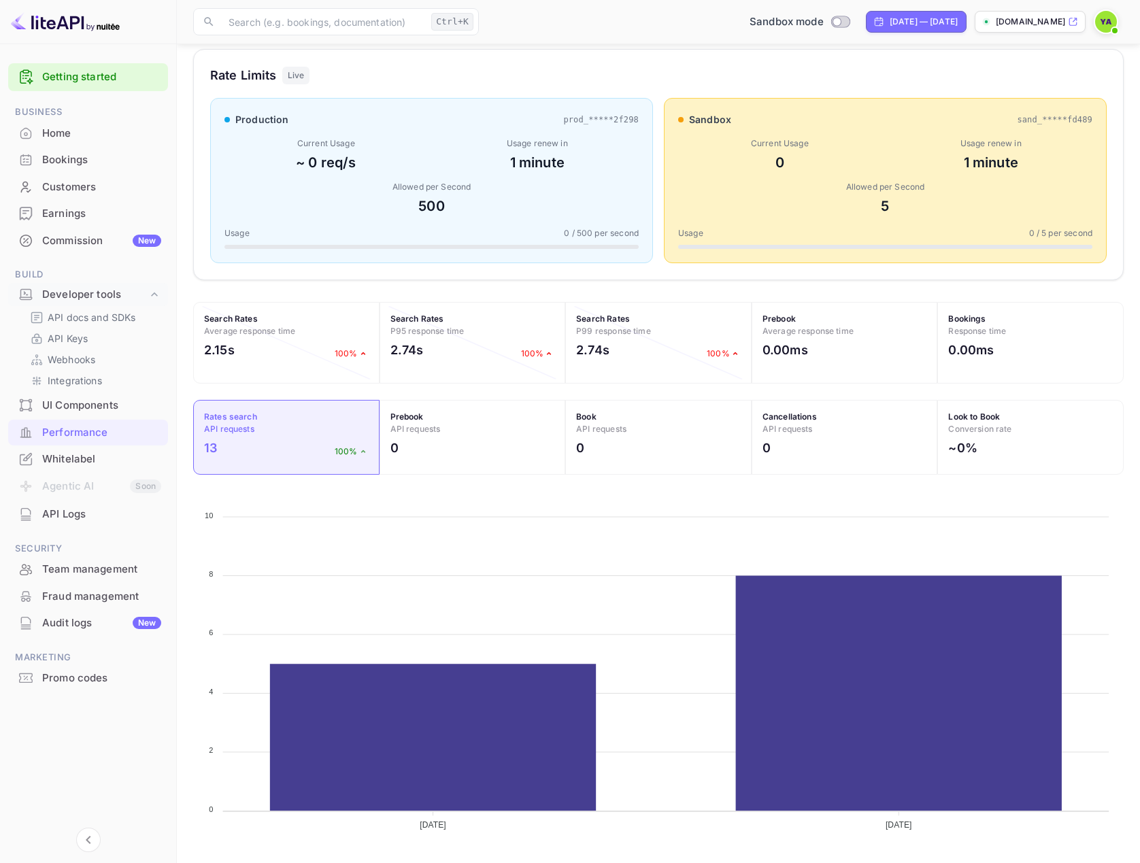
click at [80, 165] on div "Bookings" at bounding box center [101, 160] width 119 height 16
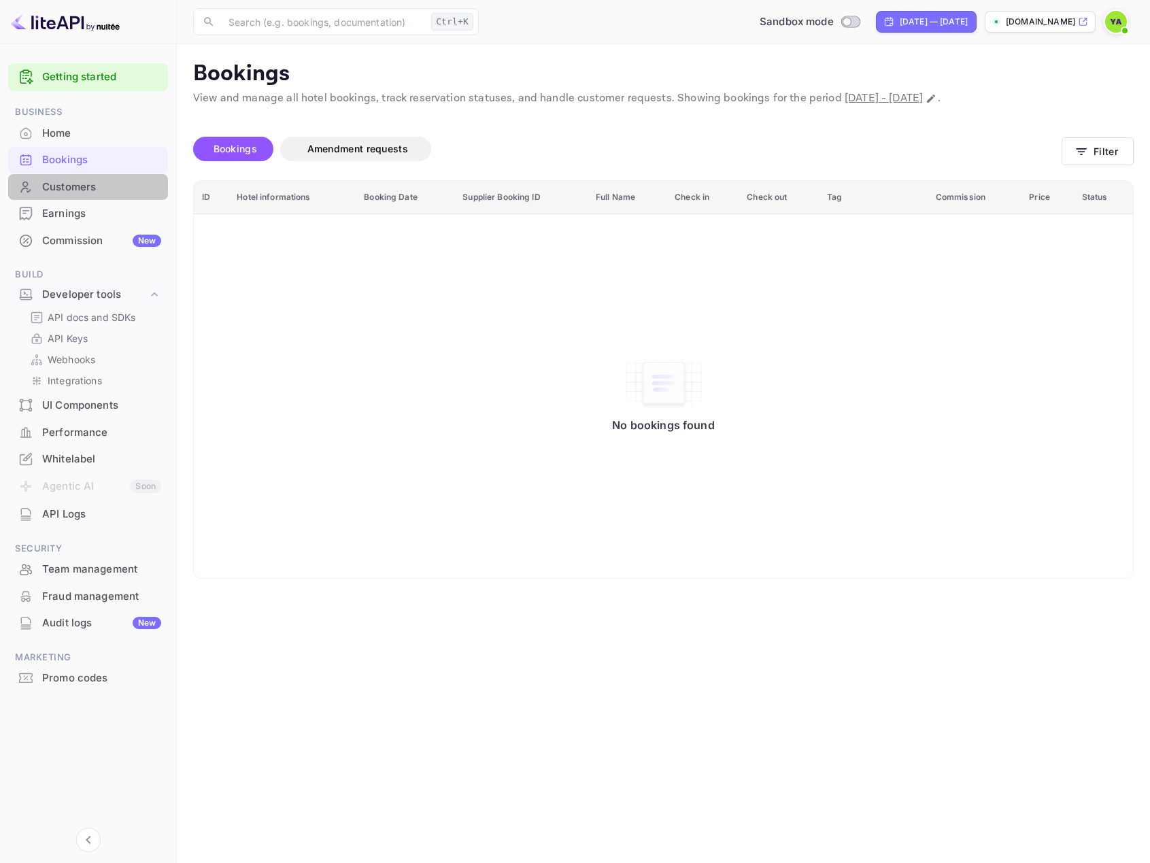
click at [77, 190] on div "Customers" at bounding box center [101, 187] width 119 height 16
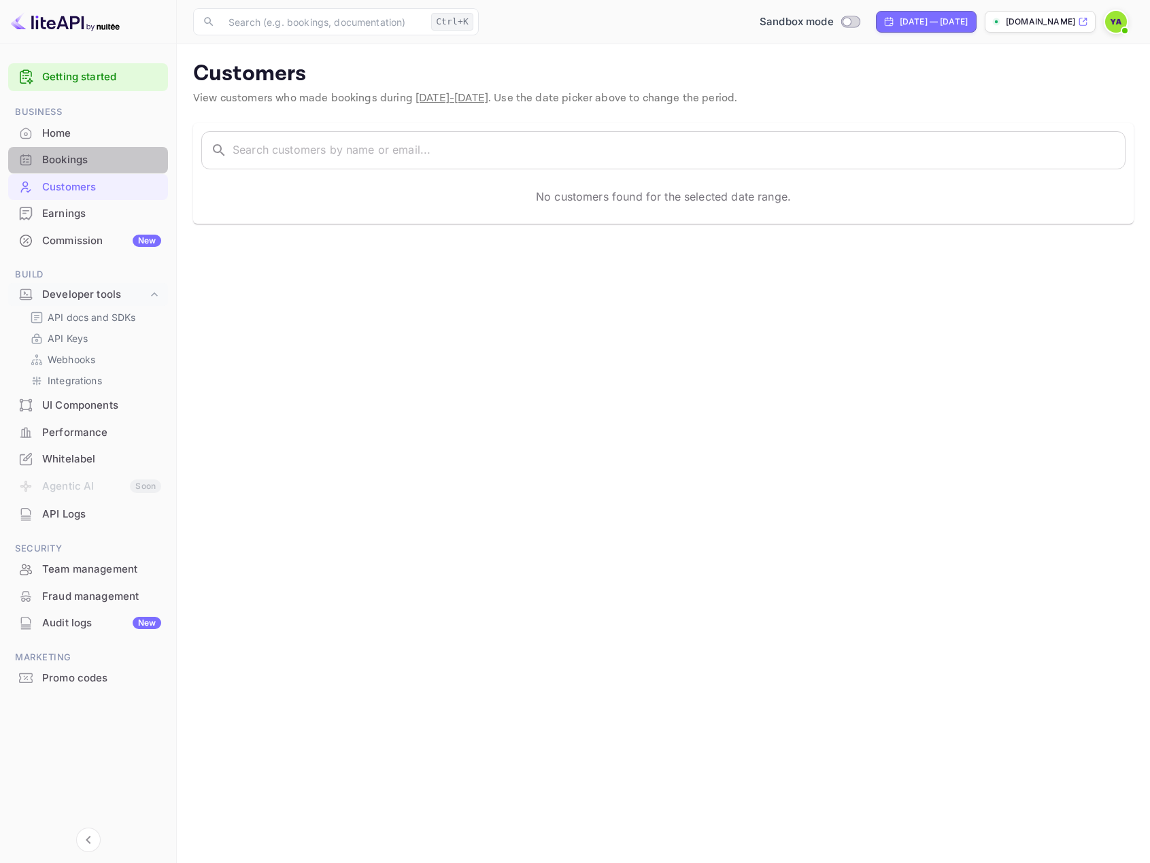
click at [51, 156] on div "Bookings" at bounding box center [101, 160] width 119 height 16
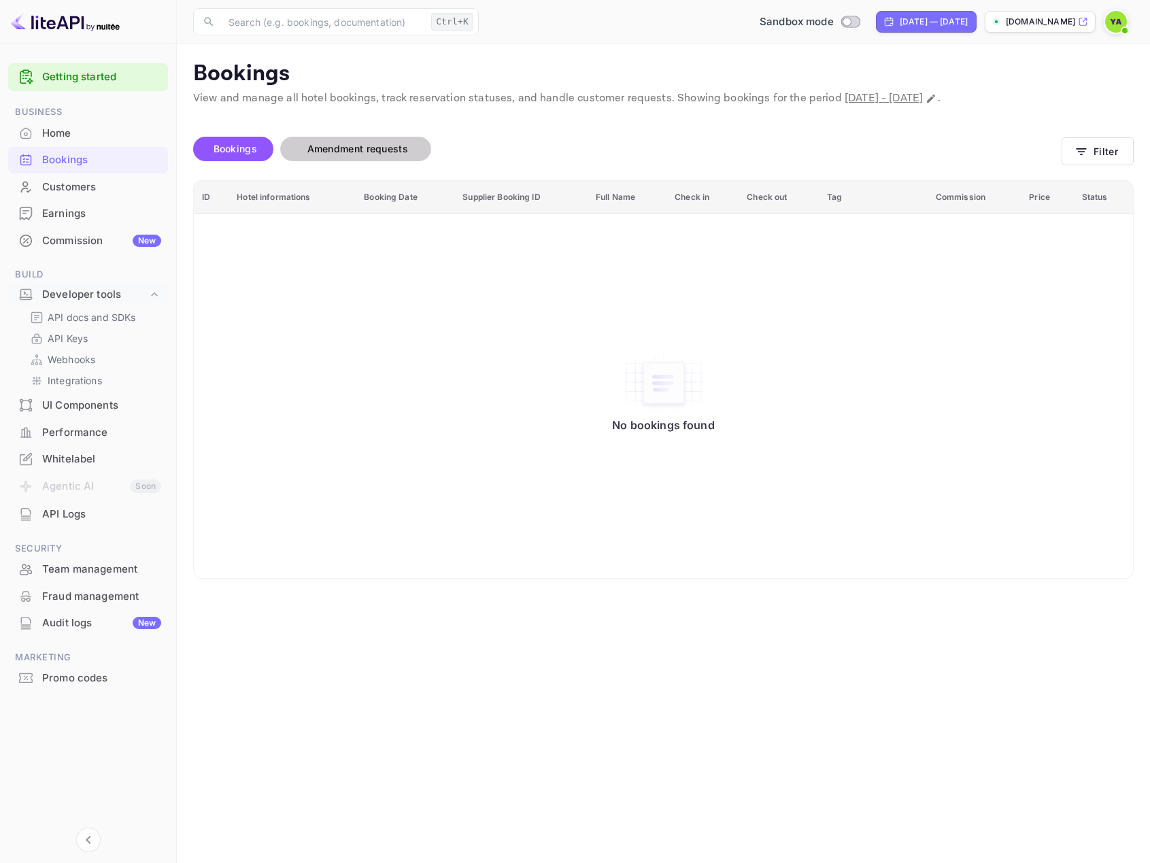
click at [350, 153] on span "Amendment requests" at bounding box center [357, 149] width 101 height 12
click at [223, 156] on span "Bookings" at bounding box center [235, 149] width 57 height 16
click at [242, 506] on div "No bookings found" at bounding box center [663, 396] width 912 height 345
click at [69, 459] on div "Whitelabel" at bounding box center [101, 459] width 119 height 16
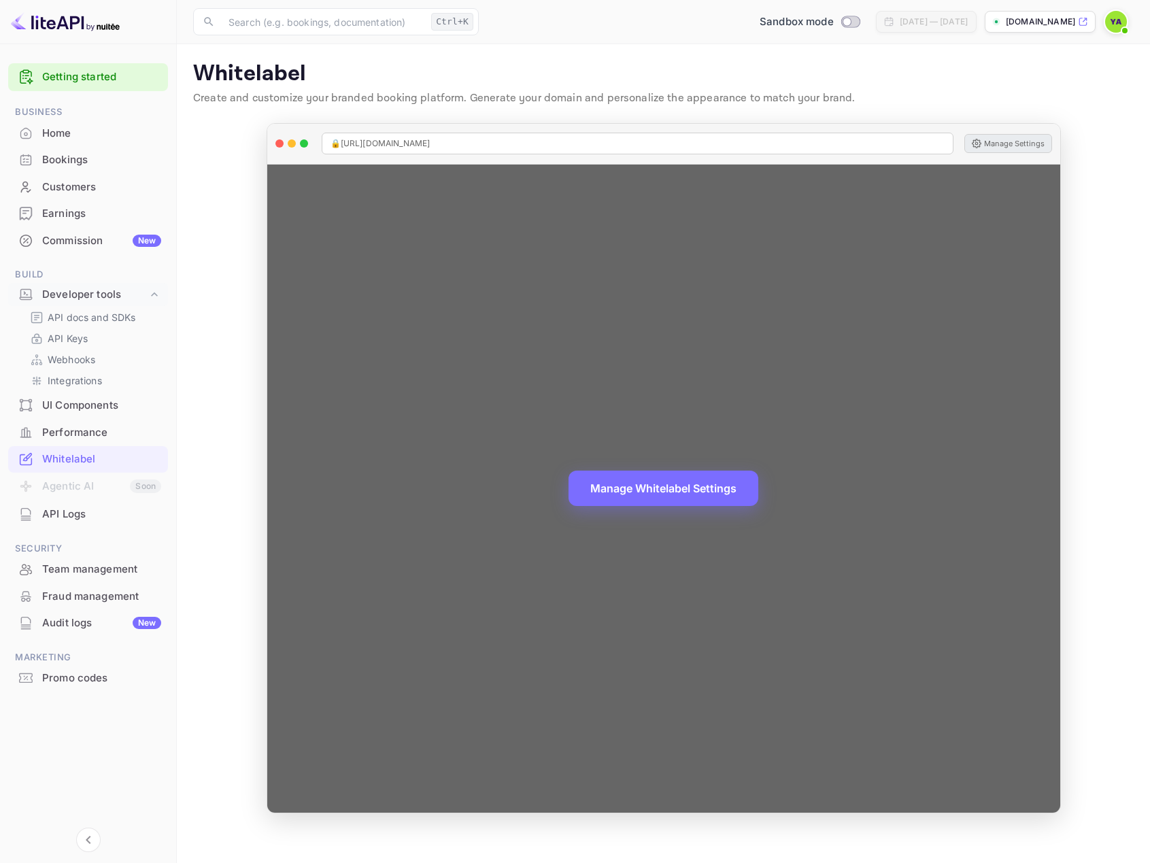
click at [988, 142] on button "Manage Settings" at bounding box center [1008, 143] width 88 height 19
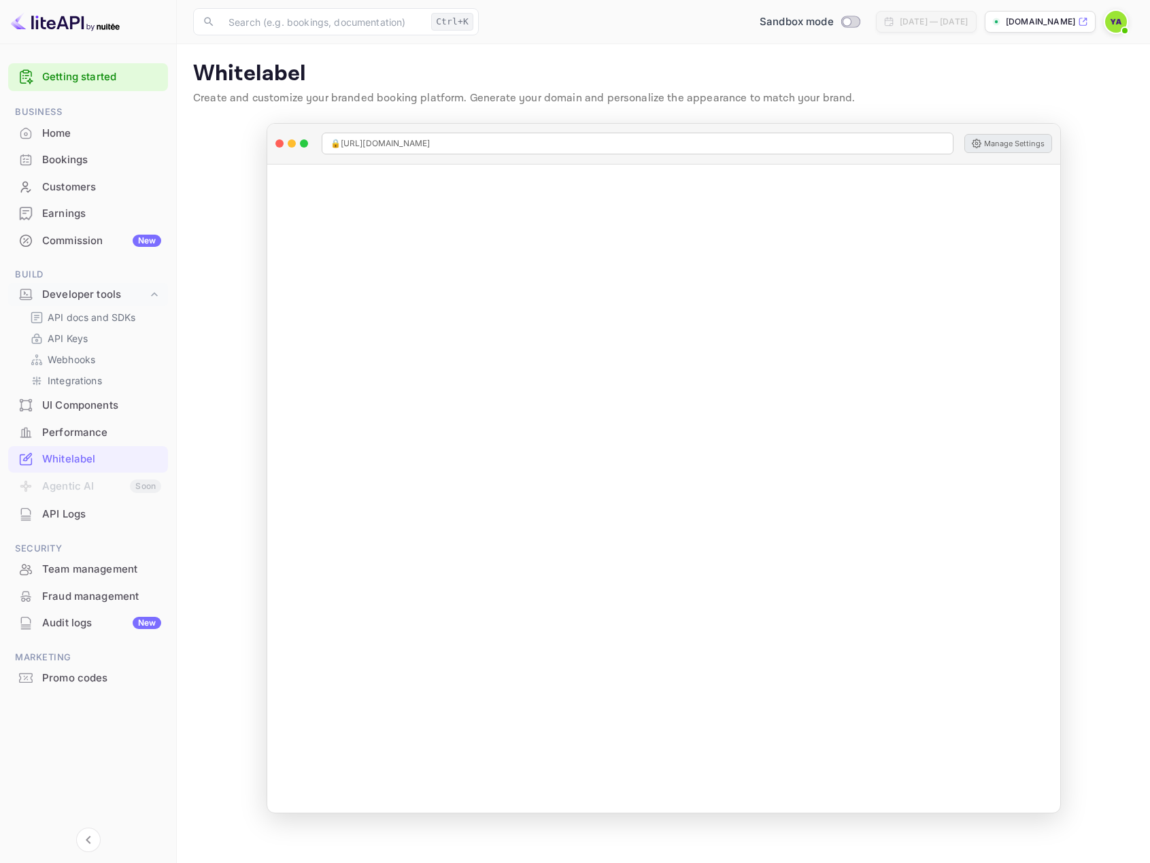
click at [66, 179] on div "Customers" at bounding box center [101, 187] width 119 height 16
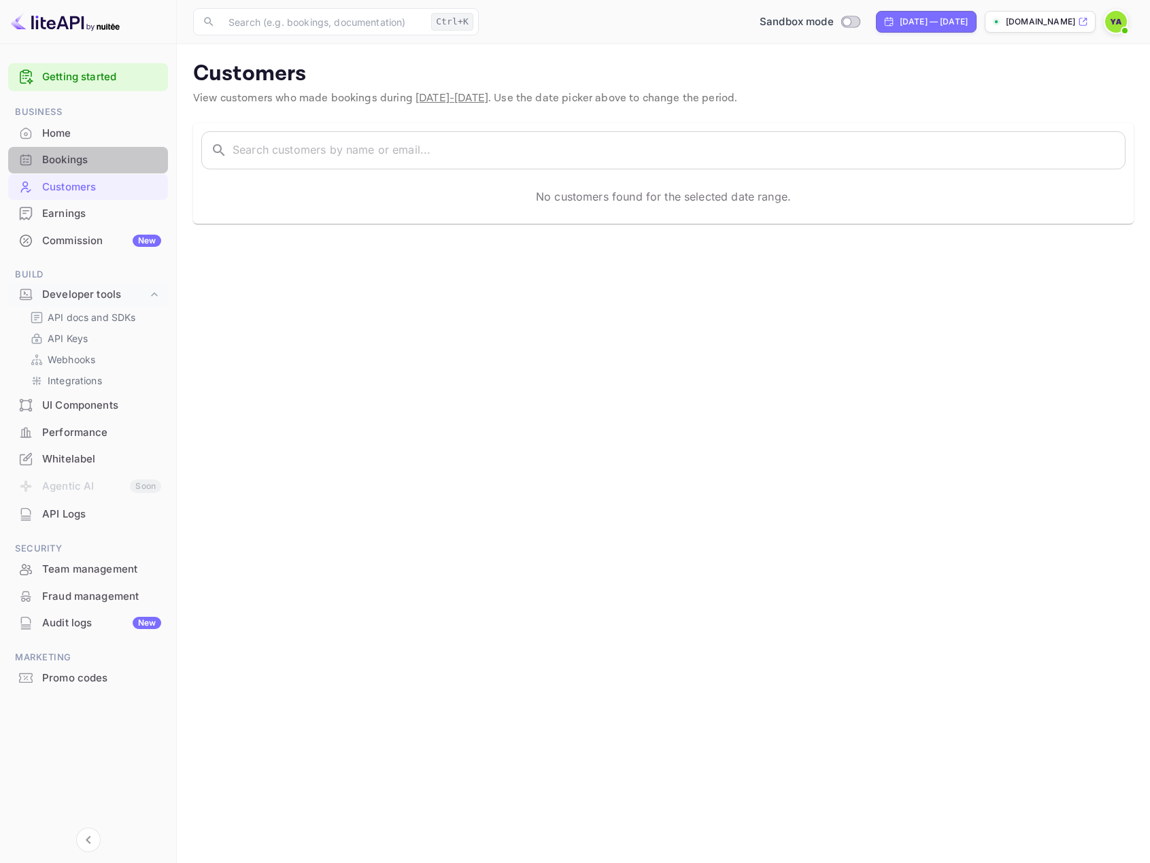
click at [79, 164] on div "Bookings" at bounding box center [101, 160] width 119 height 16
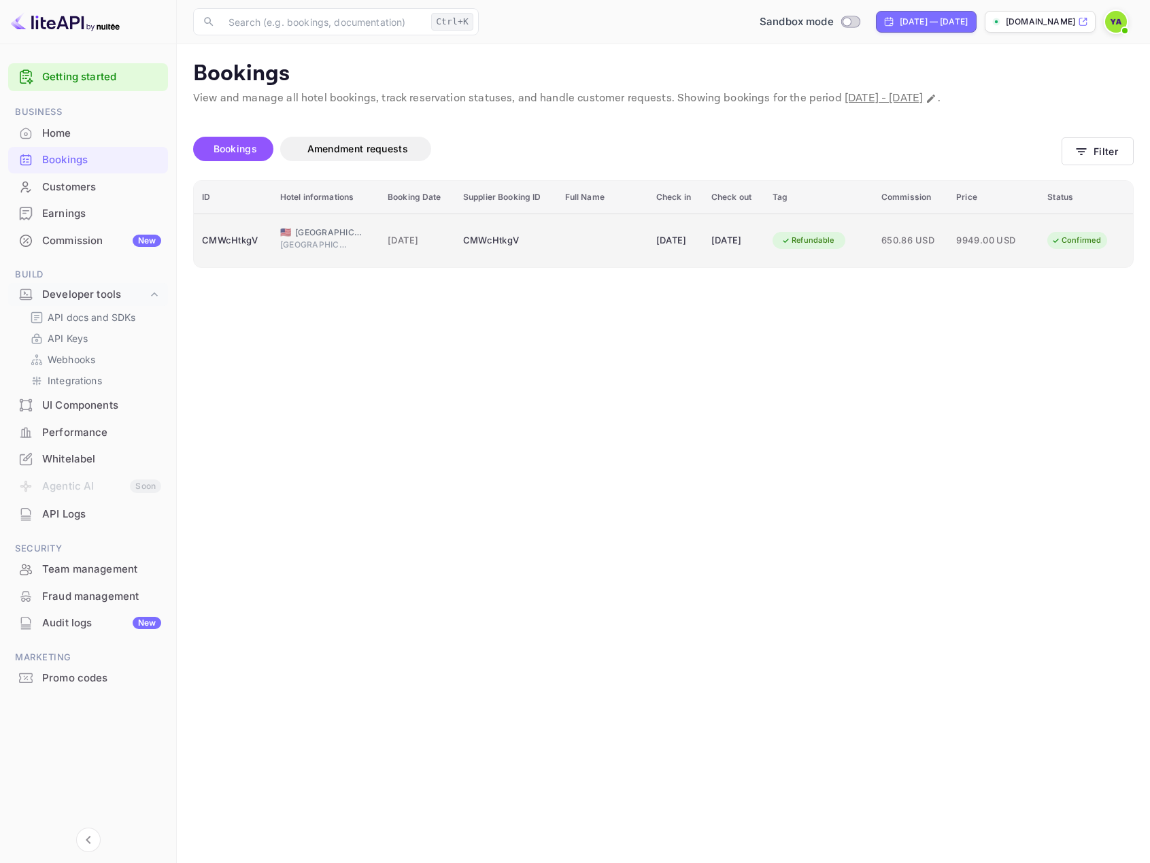
click at [250, 247] on div "CMWcHtkgV" at bounding box center [233, 241] width 62 height 22
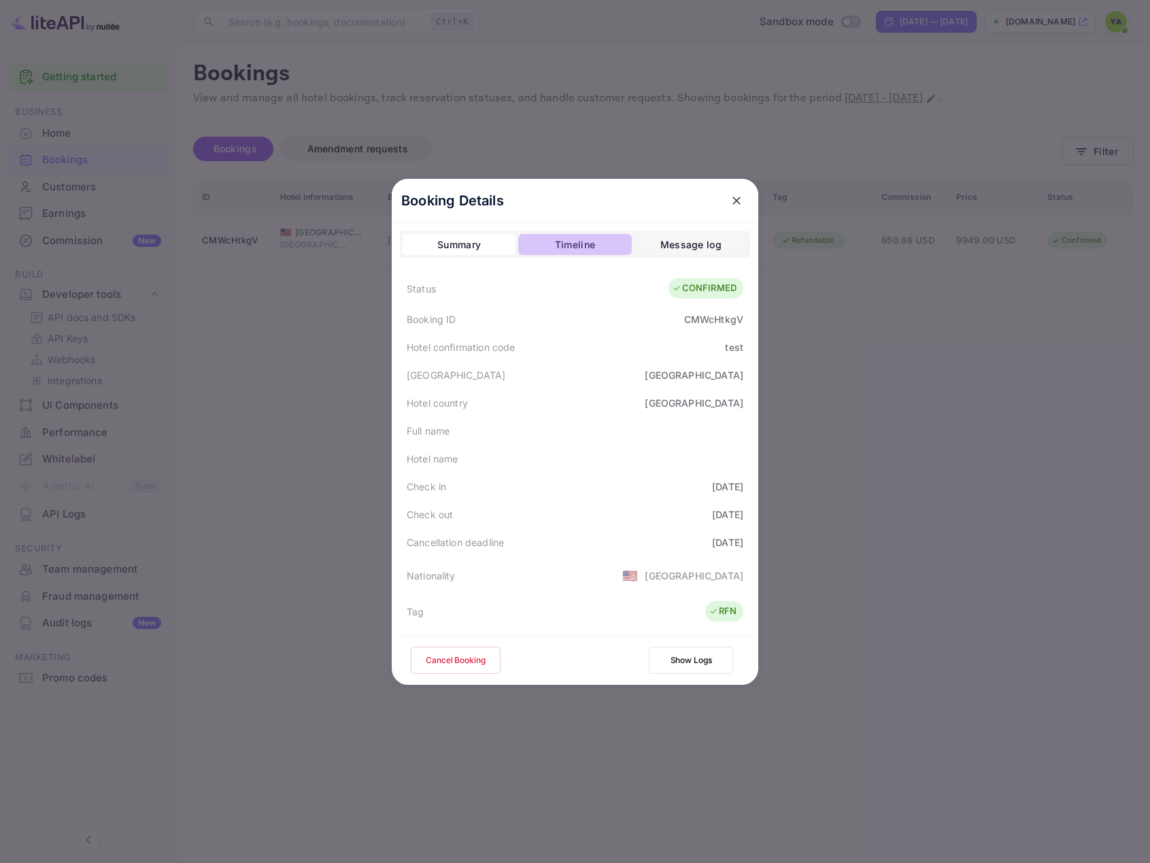
click at [570, 246] on div "Timeline" at bounding box center [575, 245] width 40 height 16
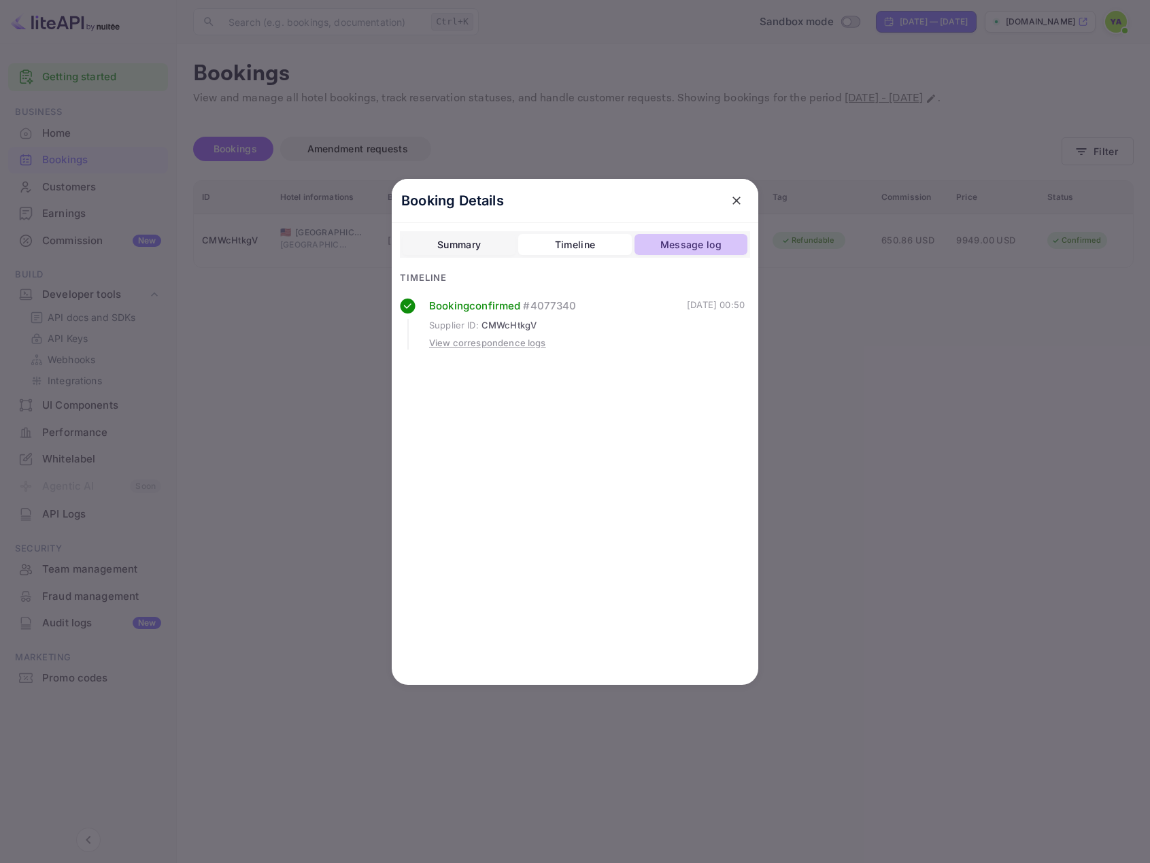
click at [676, 248] on div "Message log" at bounding box center [690, 245] width 61 height 16
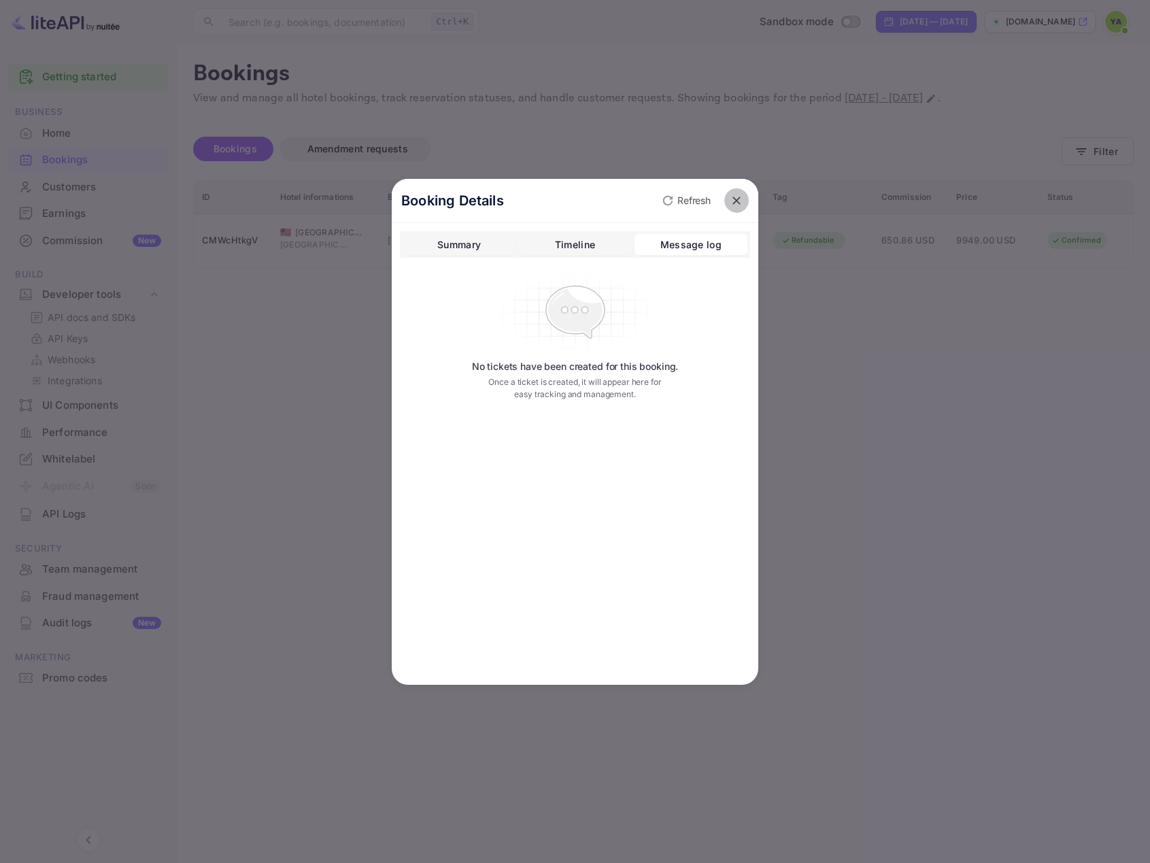
click at [736, 201] on icon "close" at bounding box center [736, 200] width 8 height 8
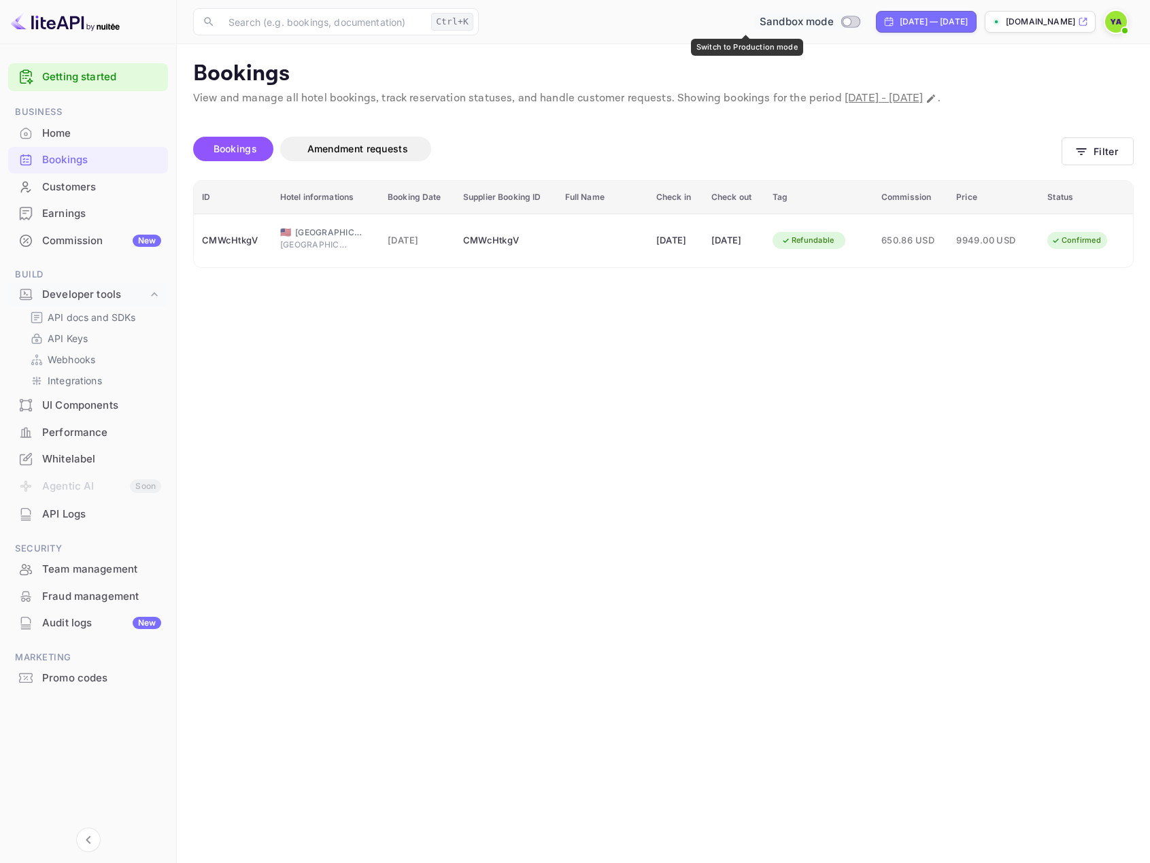
click at [833, 23] on input "Switch to Production mode" at bounding box center [846, 21] width 27 height 9
checkbox input "true"
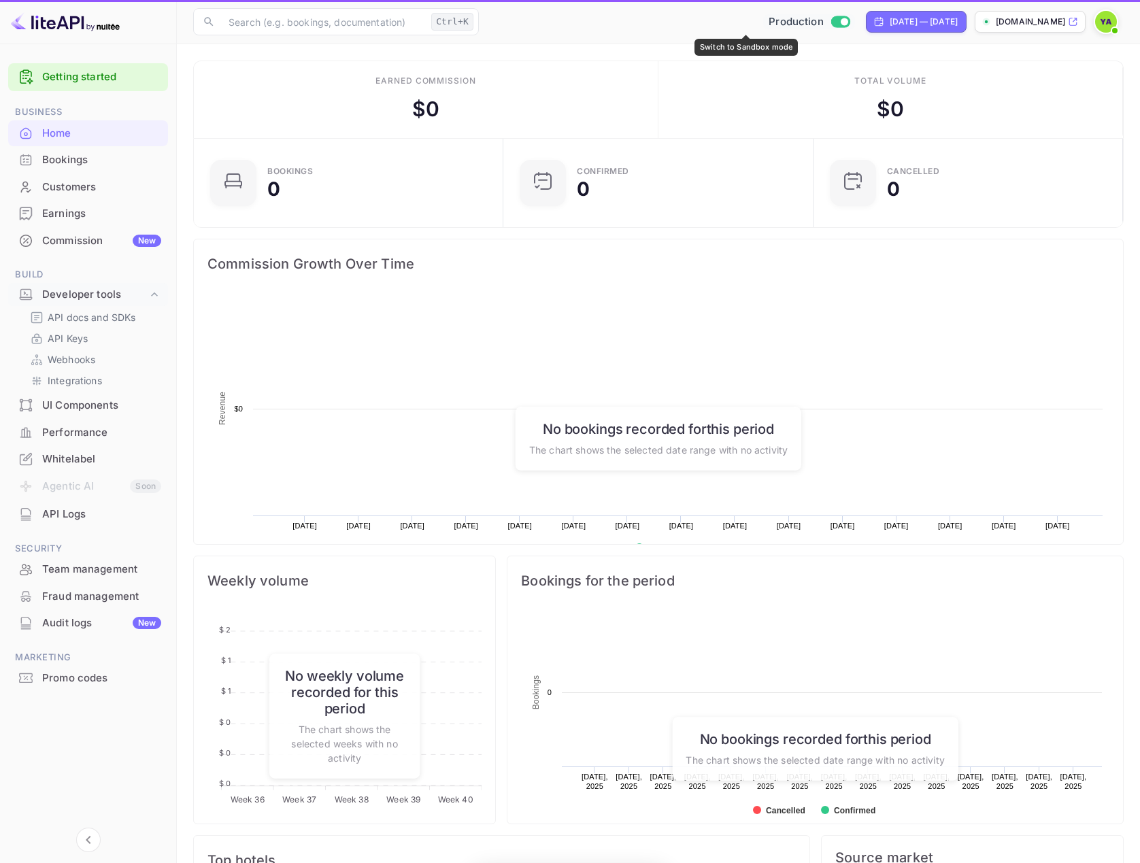
scroll to position [211, 292]
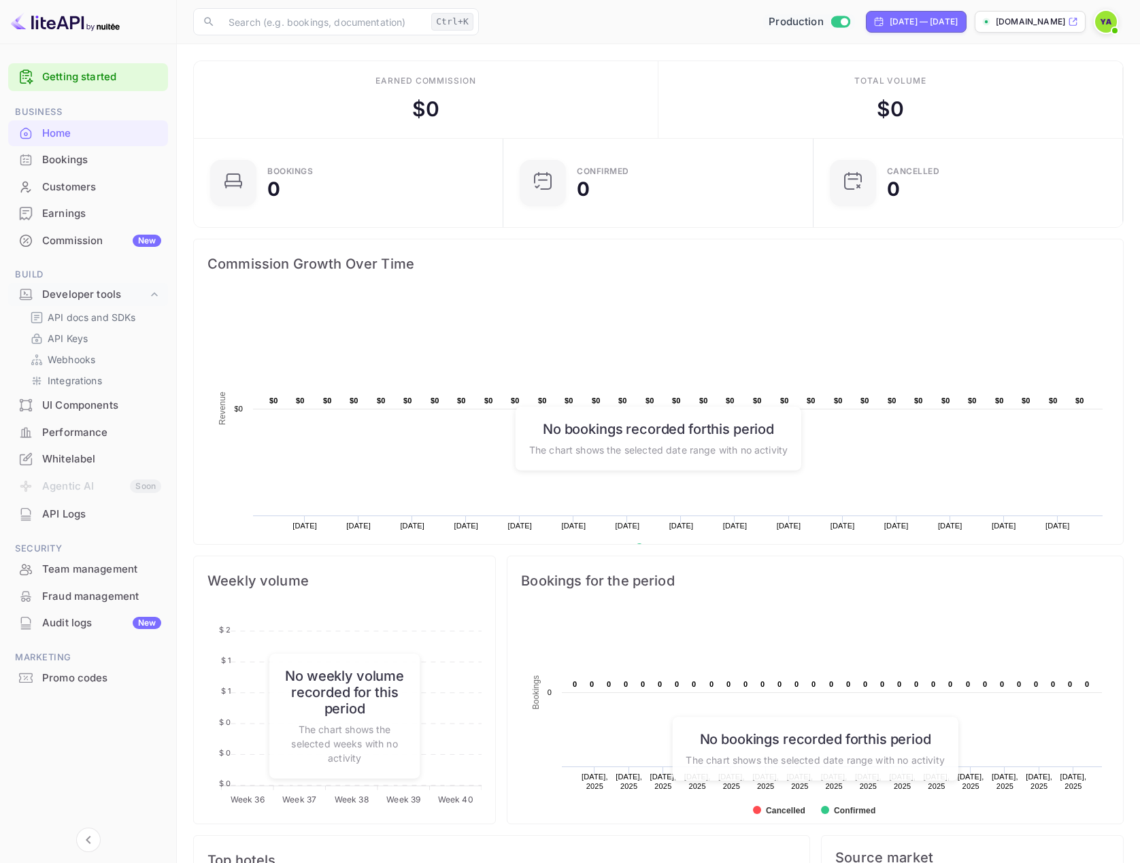
click at [63, 183] on div "Customers" at bounding box center [101, 187] width 119 height 16
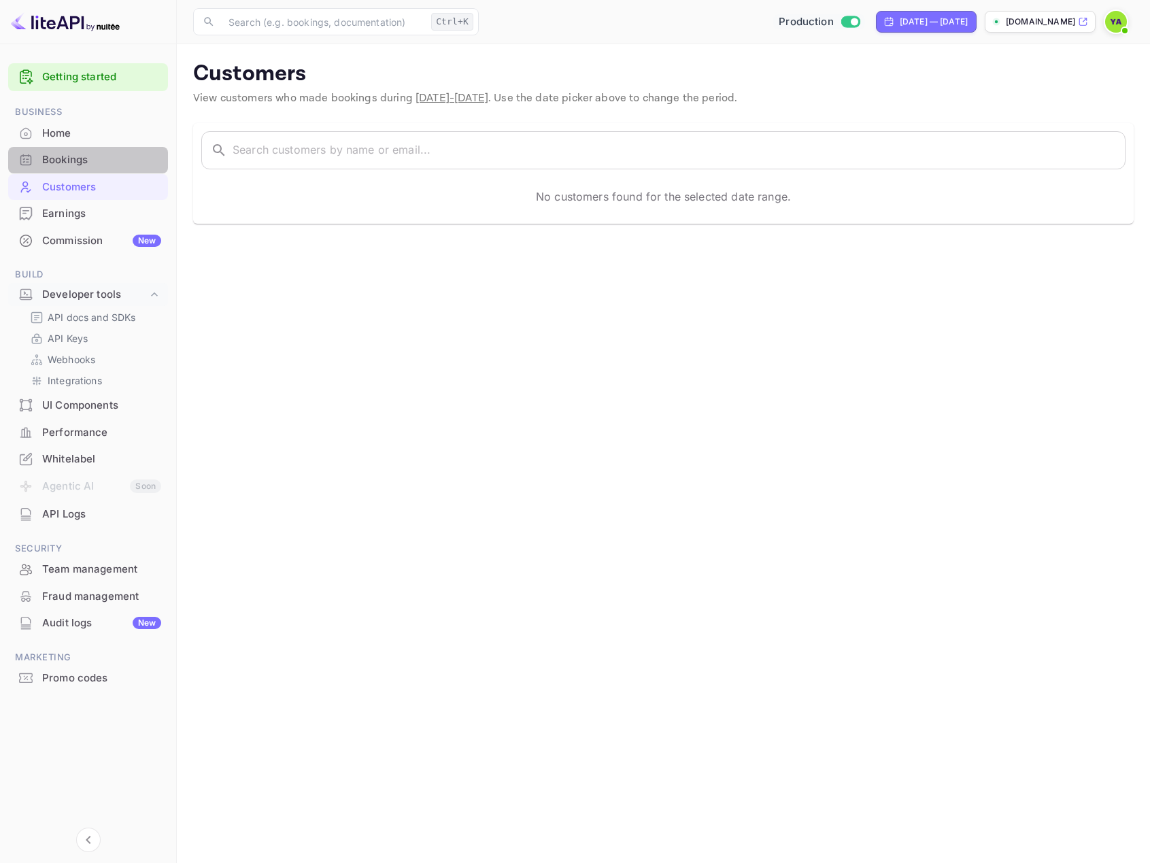
click at [67, 166] on div "Bookings" at bounding box center [101, 160] width 119 height 16
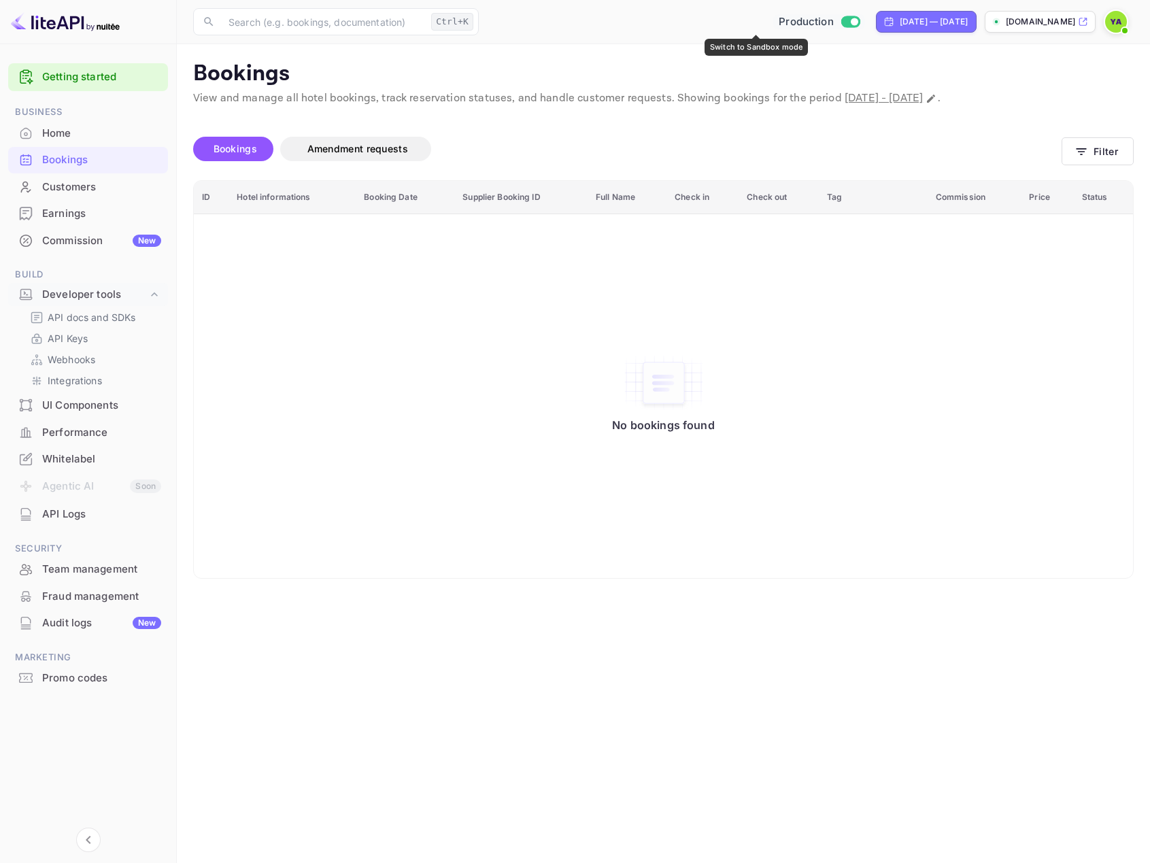
click at [840, 23] on input "Switch to Sandbox mode" at bounding box center [853, 21] width 27 height 9
checkbox input "false"
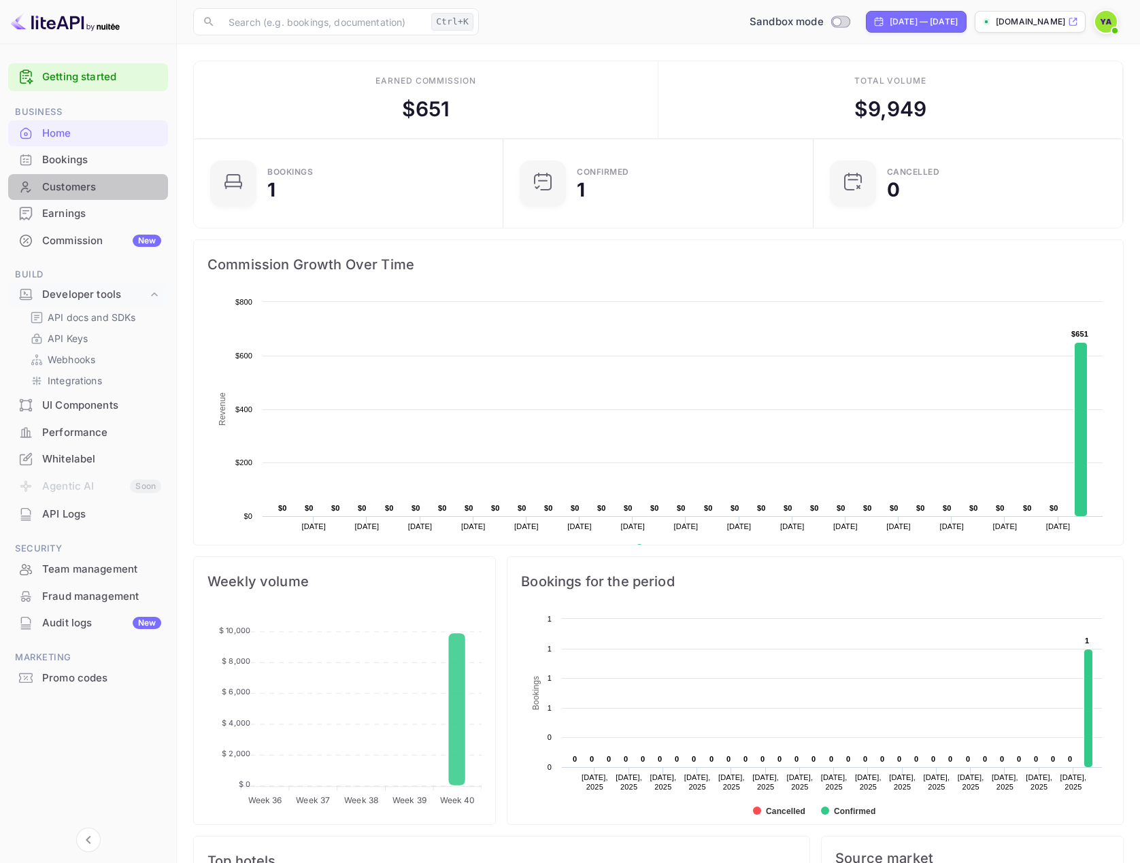
click at [62, 184] on div "Customers" at bounding box center [101, 187] width 119 height 16
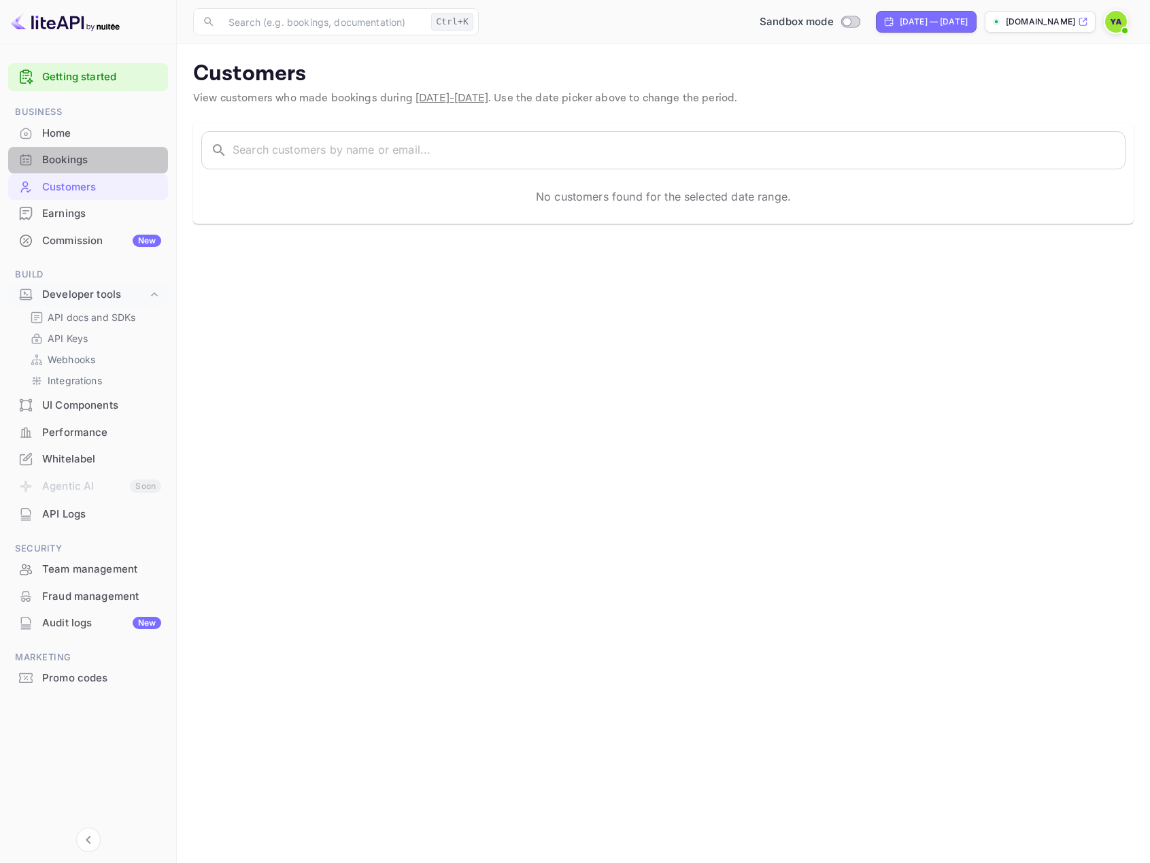
click at [67, 159] on div "Bookings" at bounding box center [101, 160] width 119 height 16
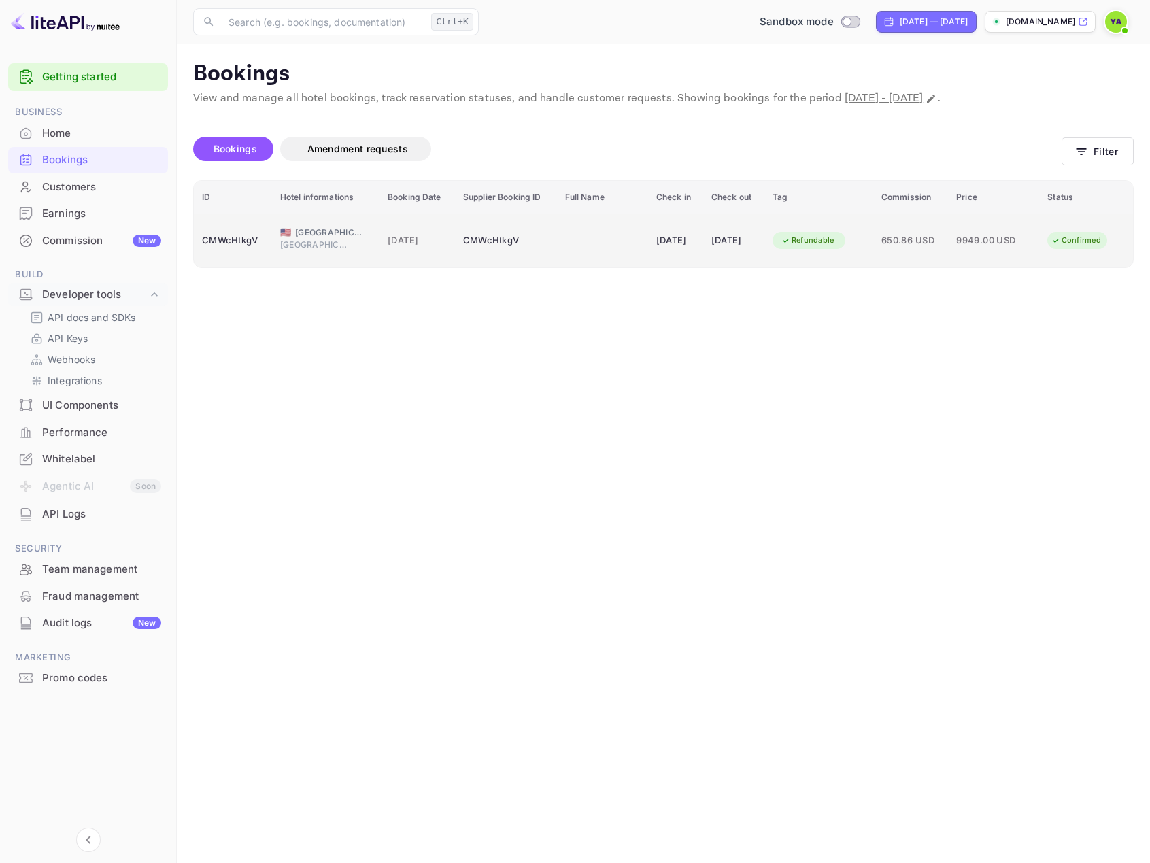
click at [216, 242] on div "CMWcHtkgV" at bounding box center [233, 241] width 62 height 22
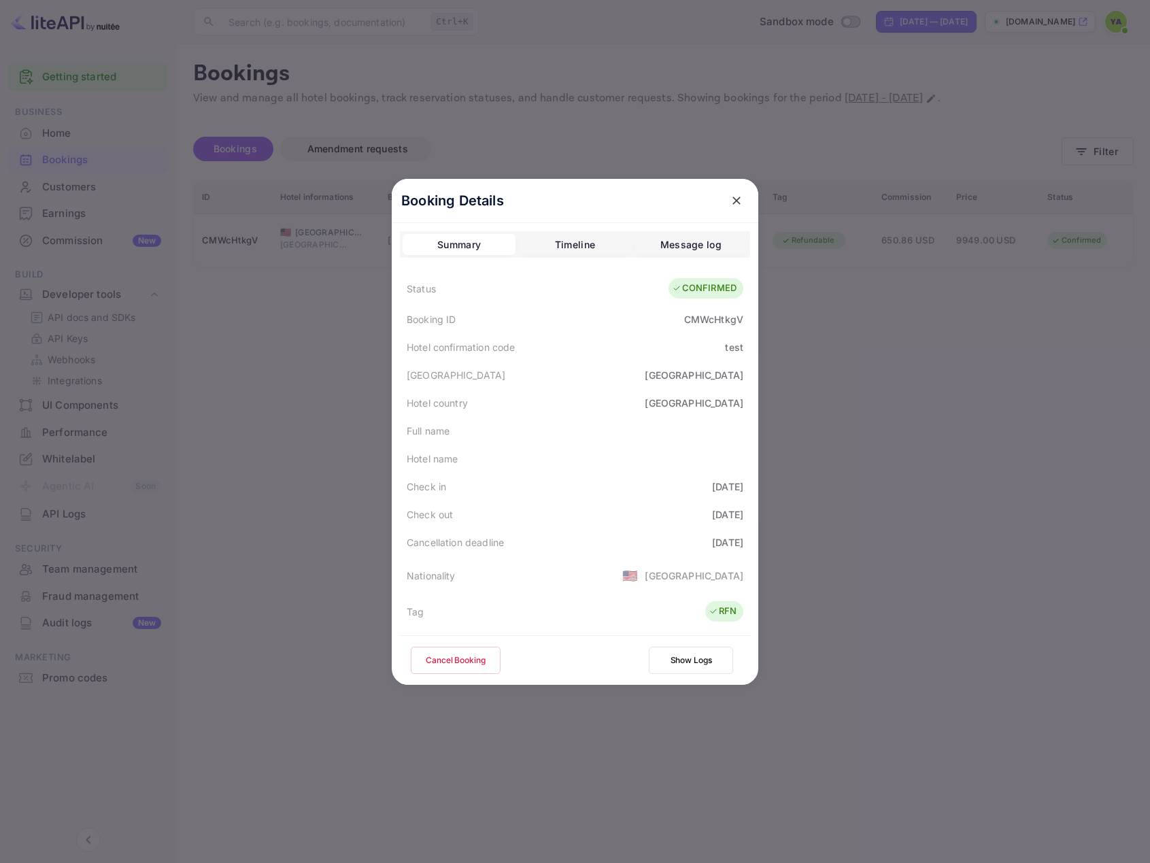
click at [568, 252] on div "Timeline" at bounding box center [575, 245] width 40 height 16
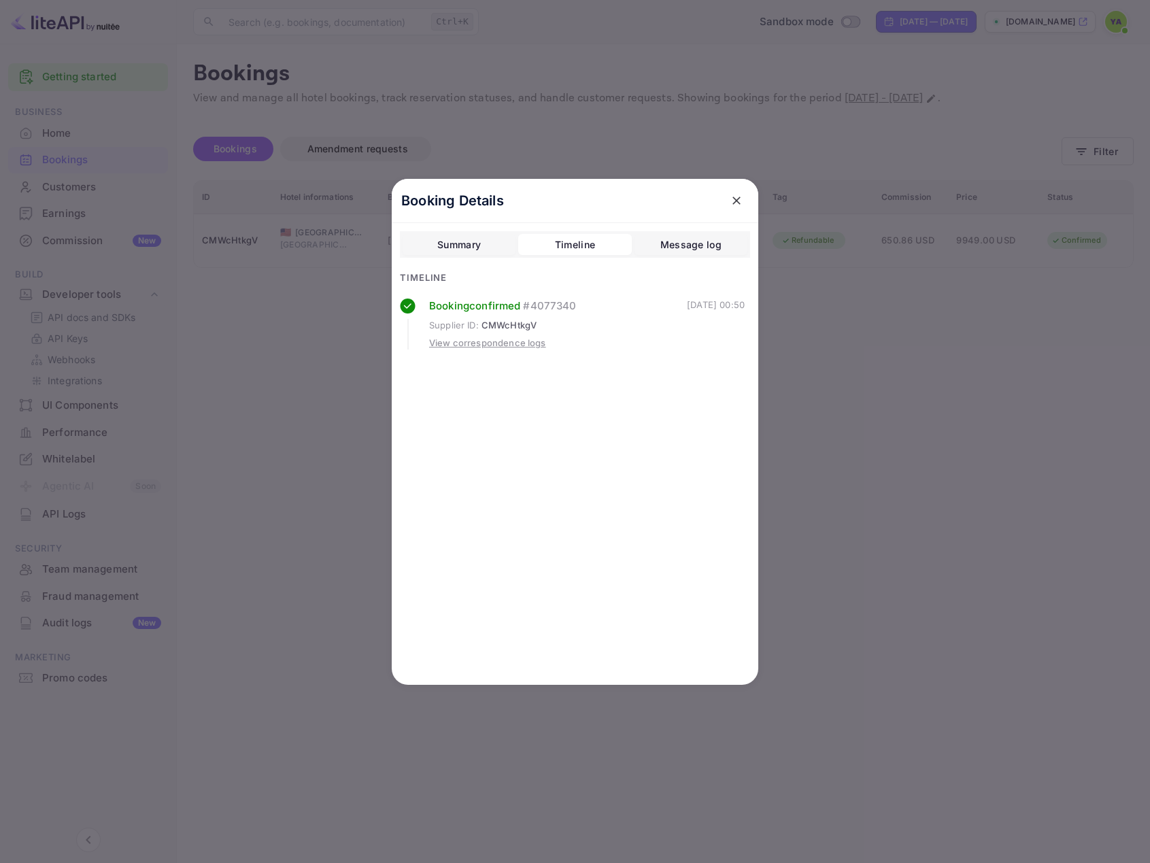
click at [686, 250] on div "Message log" at bounding box center [690, 245] width 61 height 16
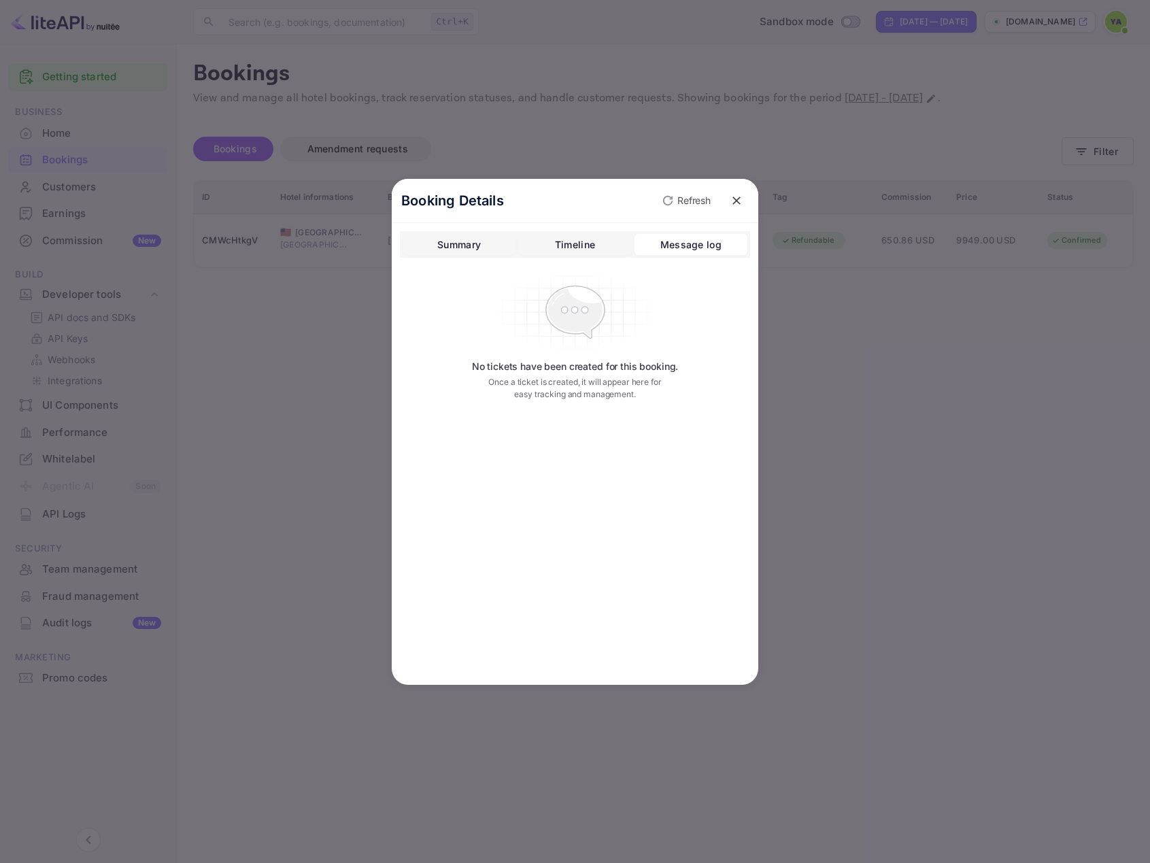
click at [585, 240] on div "Timeline" at bounding box center [575, 245] width 40 height 16
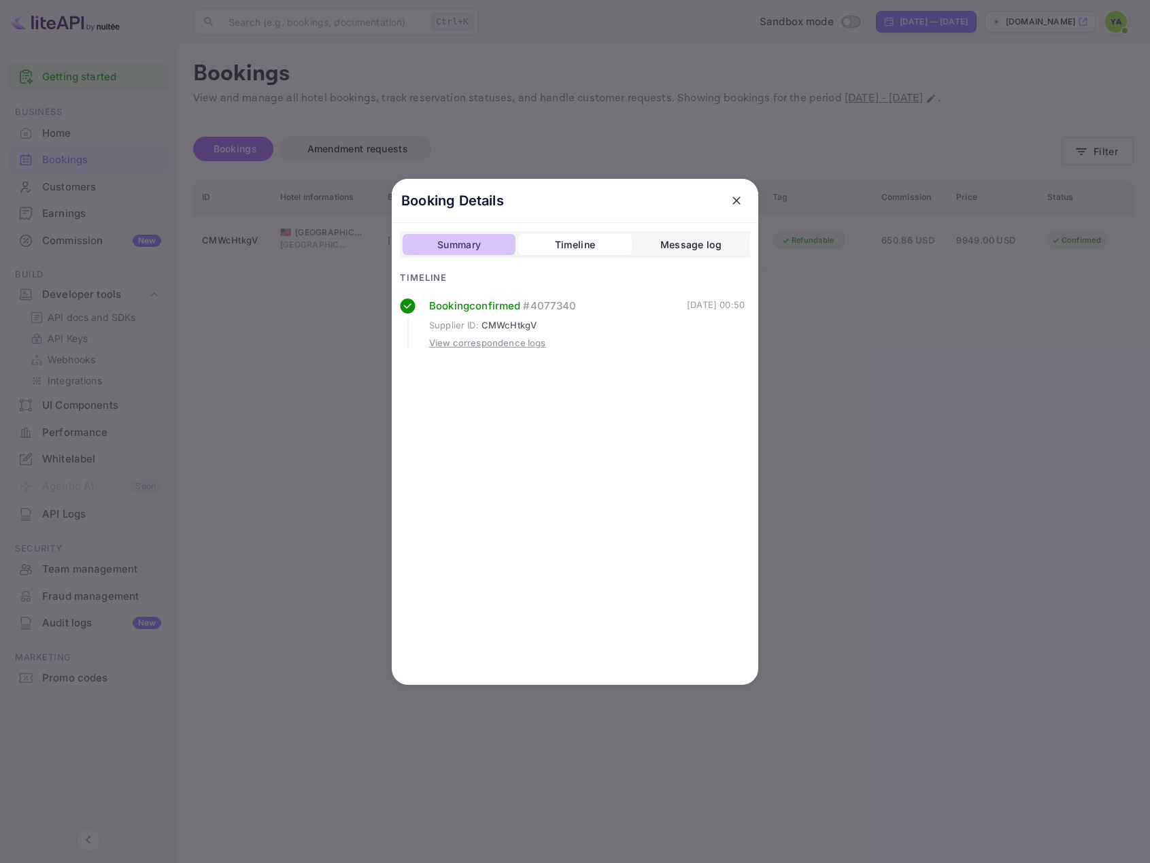
click at [480, 242] on div "Summary" at bounding box center [459, 245] width 44 height 16
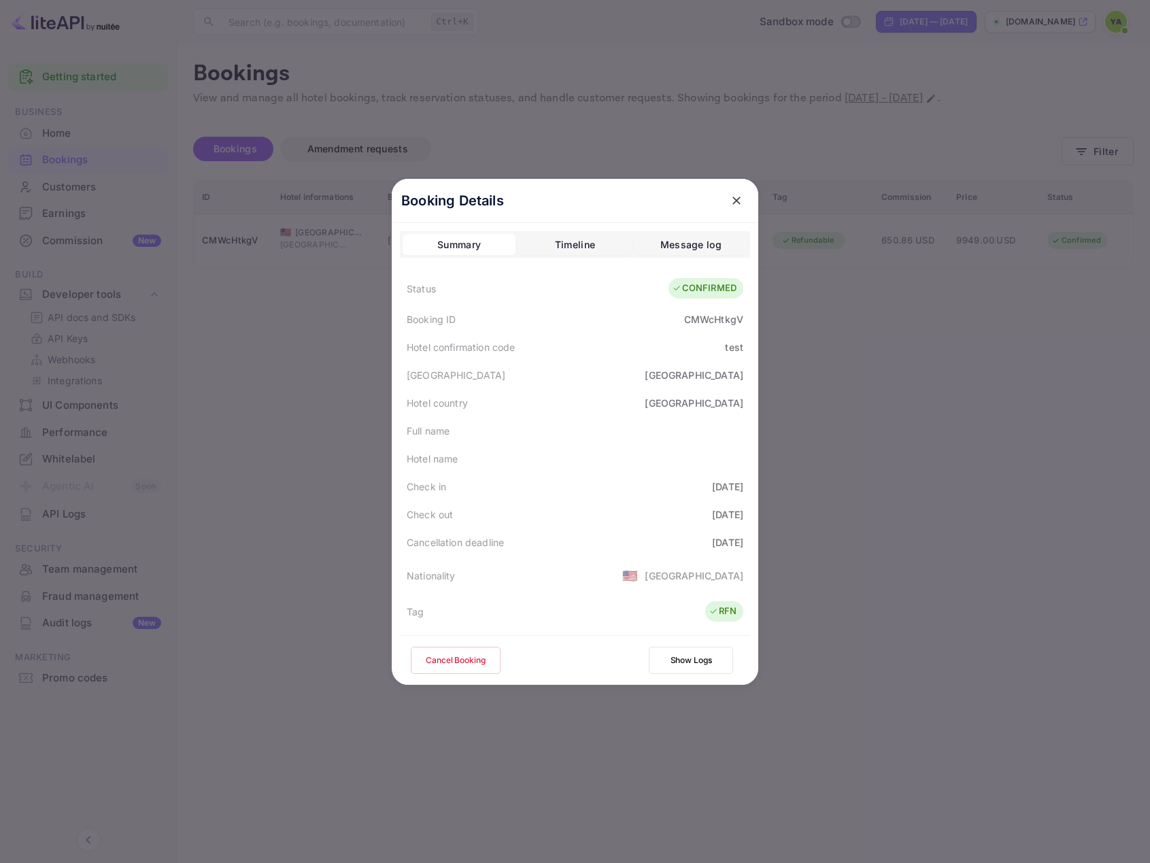
click at [741, 204] on button "close" at bounding box center [736, 200] width 24 height 24
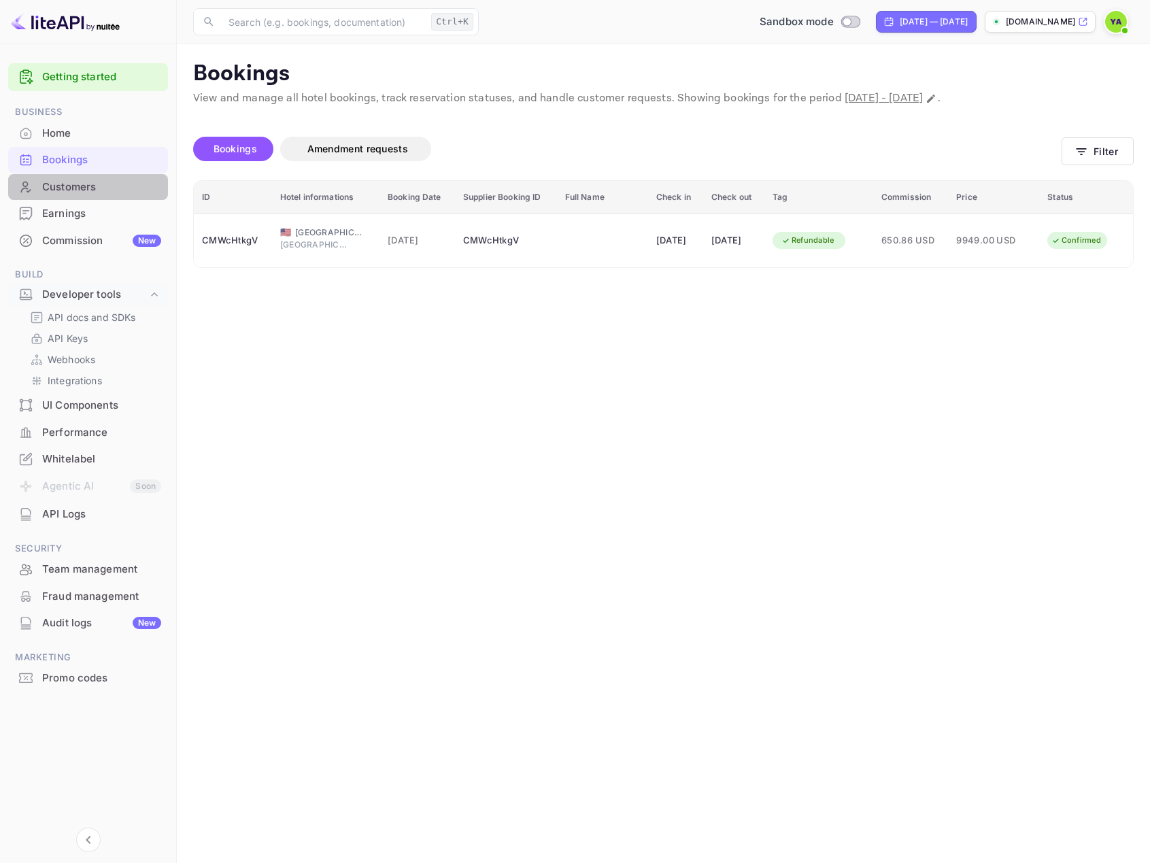
click at [84, 182] on div "Customers" at bounding box center [101, 187] width 119 height 16
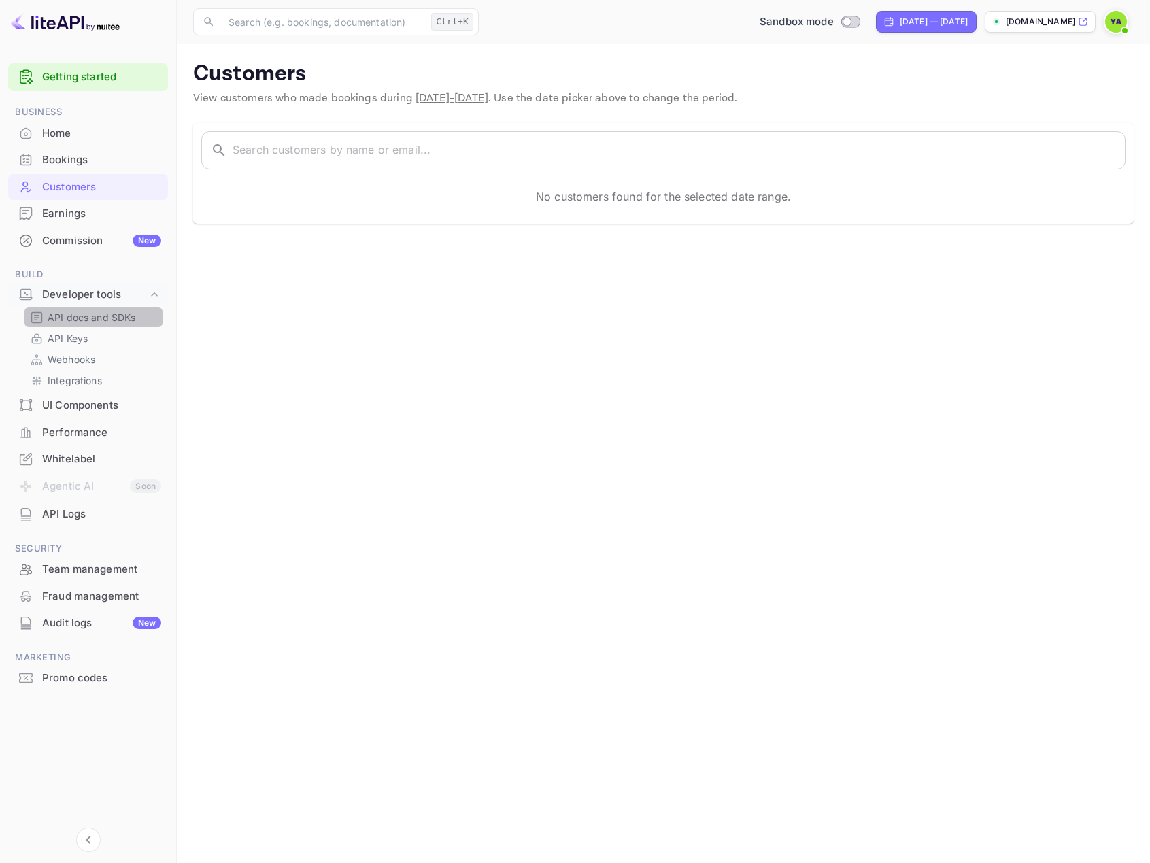
click at [69, 315] on p "API docs and SDKs" at bounding box center [92, 317] width 88 height 14
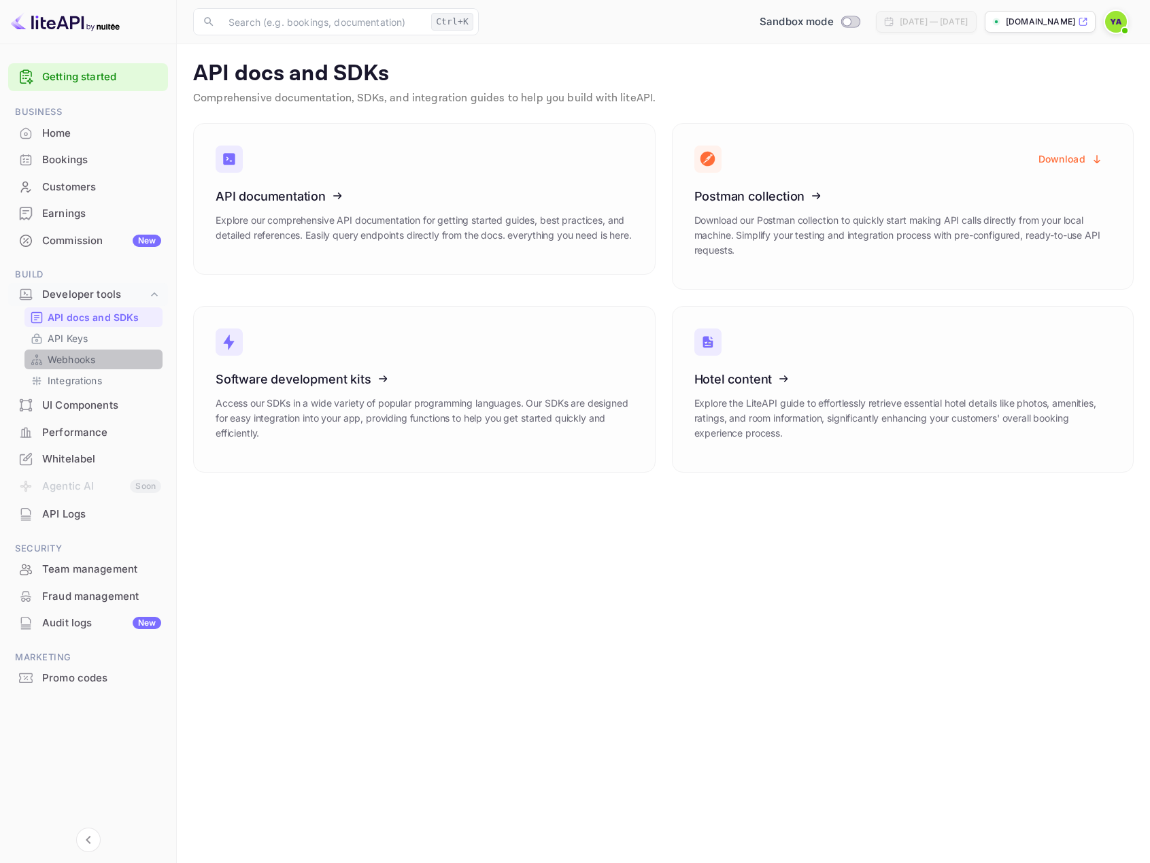
click at [67, 361] on p "Webhooks" at bounding box center [72, 359] width 48 height 14
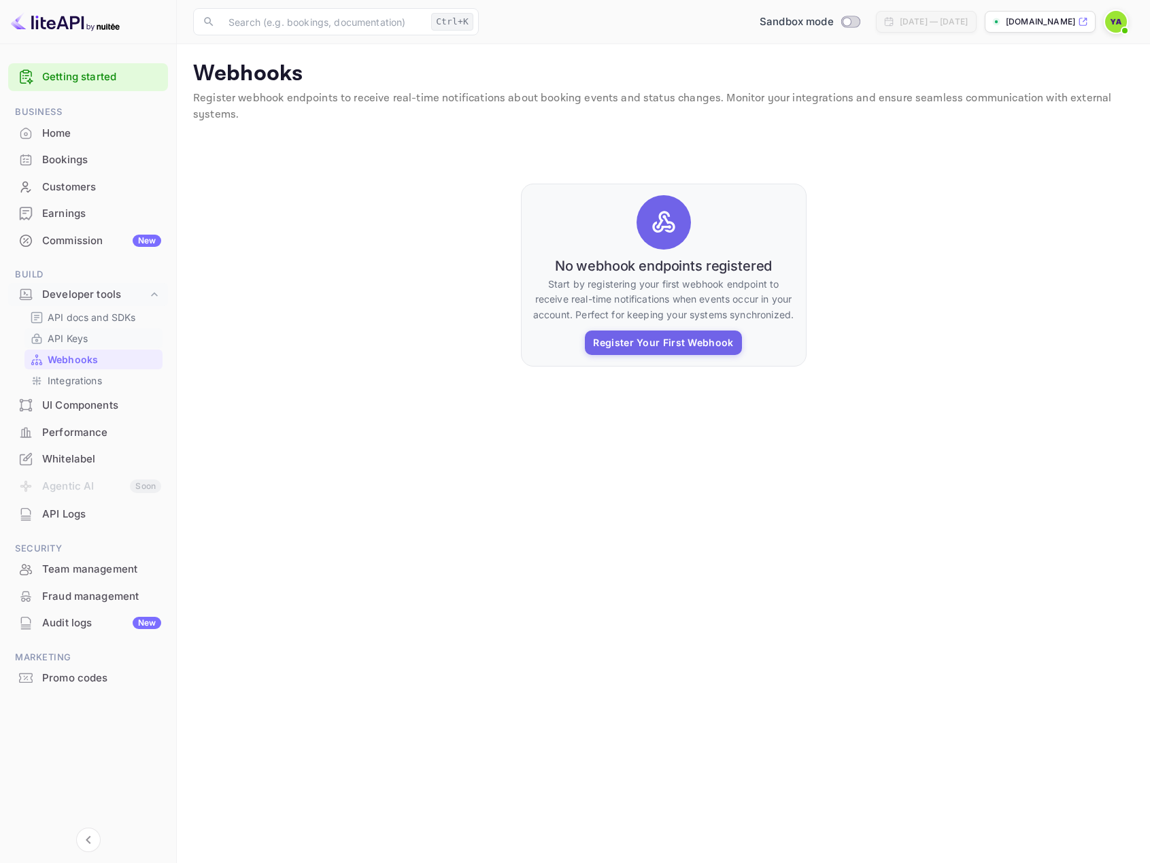
click at [67, 330] on div "API Keys" at bounding box center [93, 338] width 138 height 20
click at [86, 381] on p "Integrations" at bounding box center [75, 380] width 54 height 14
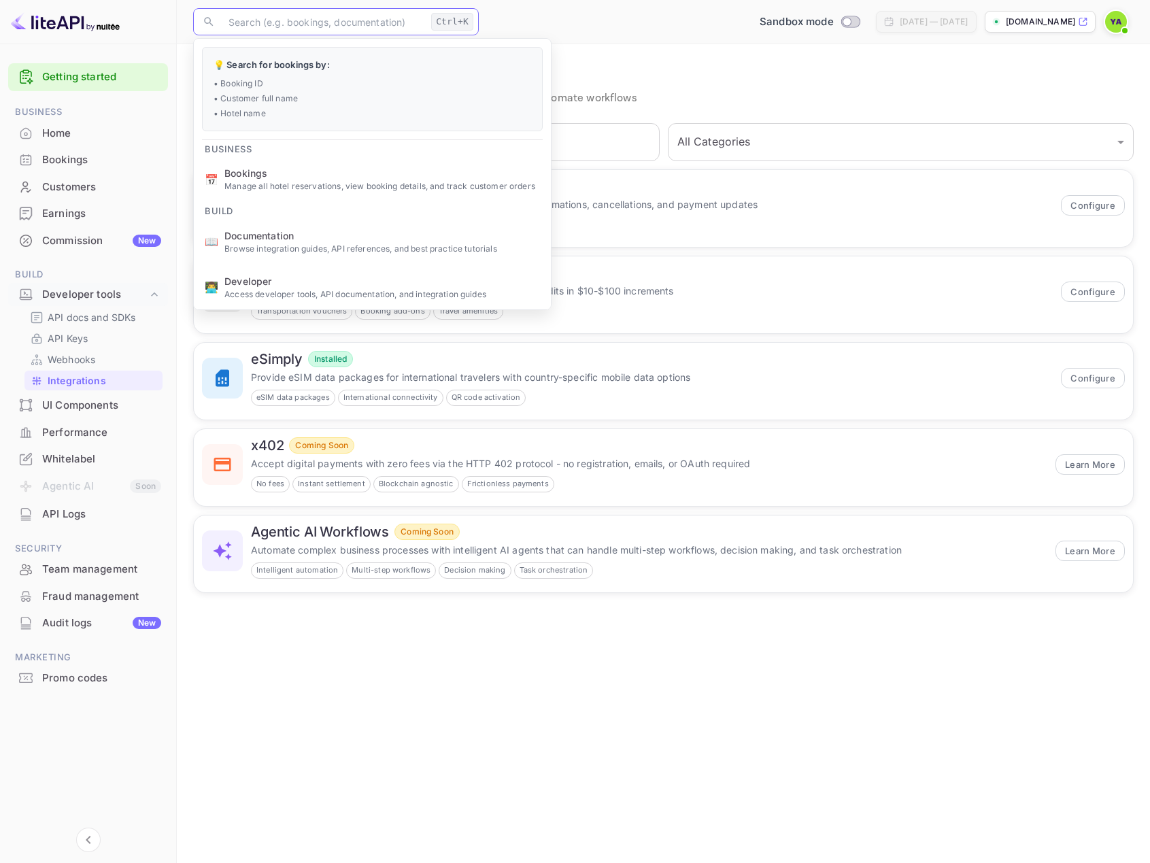
click at [294, 19] on input "text" at bounding box center [322, 21] width 205 height 27
